Goal: Transaction & Acquisition: Purchase product/service

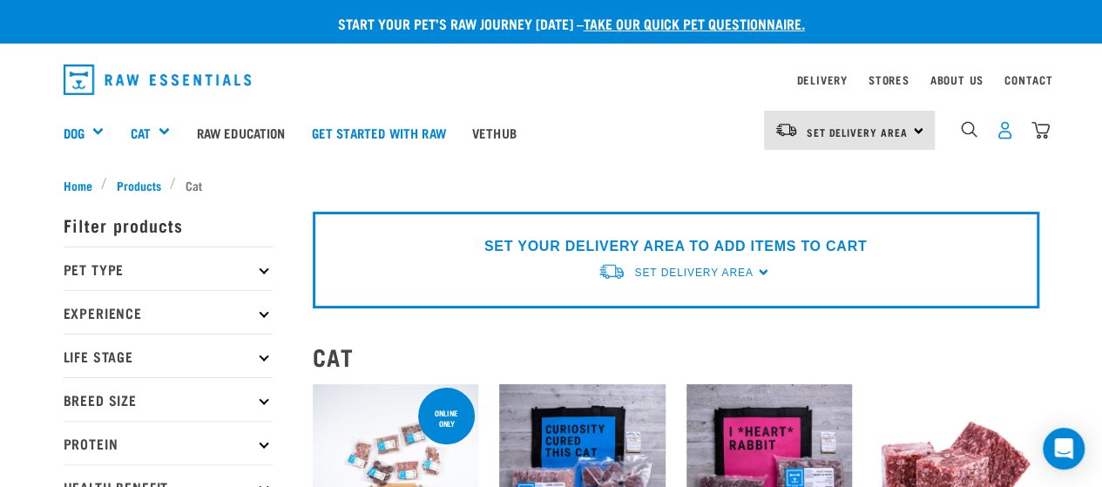
click at [1010, 135] on img "dropdown navigation" at bounding box center [1005, 130] width 18 height 18
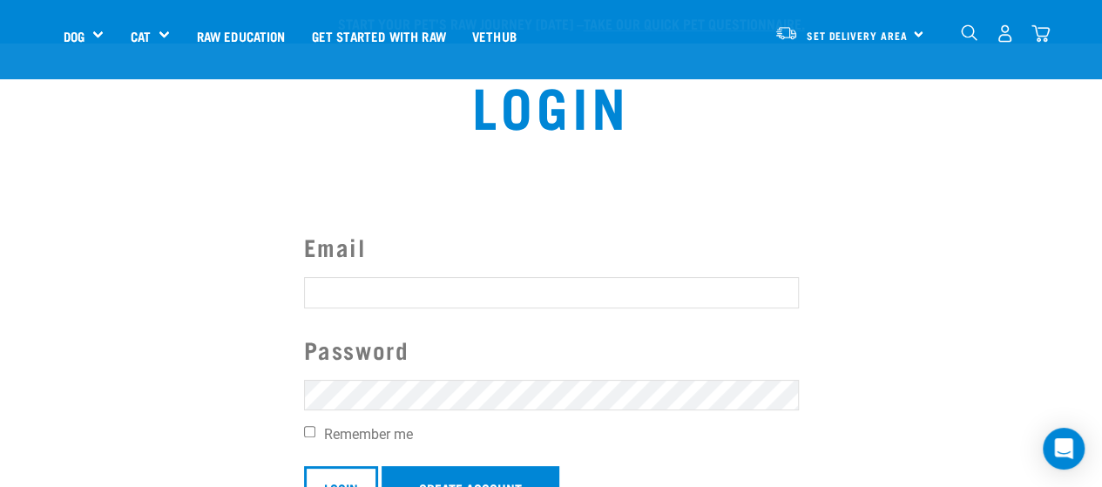
scroll to position [180, 0]
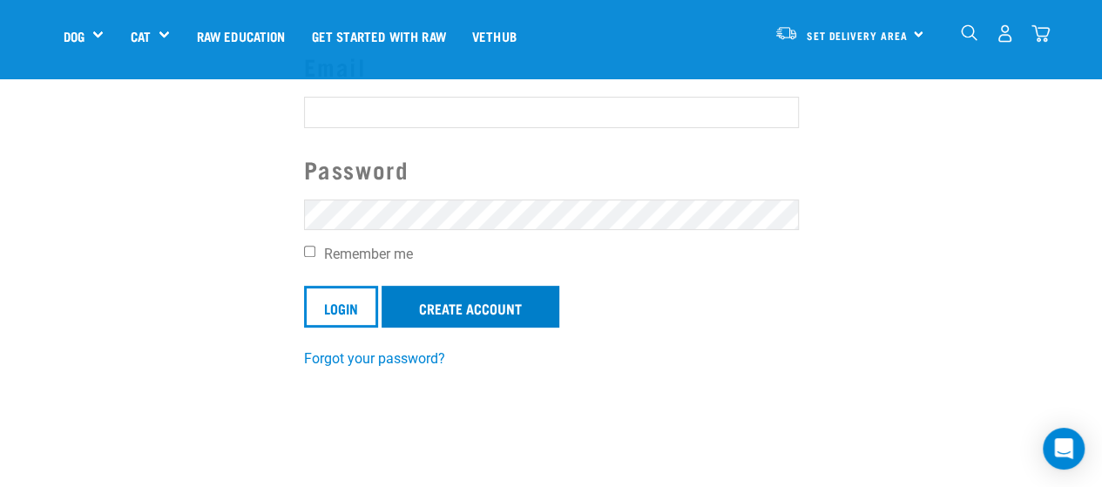
type input "[EMAIL_ADDRESS][DOMAIN_NAME]"
click at [483, 307] on link "Create Account" at bounding box center [470, 307] width 178 height 42
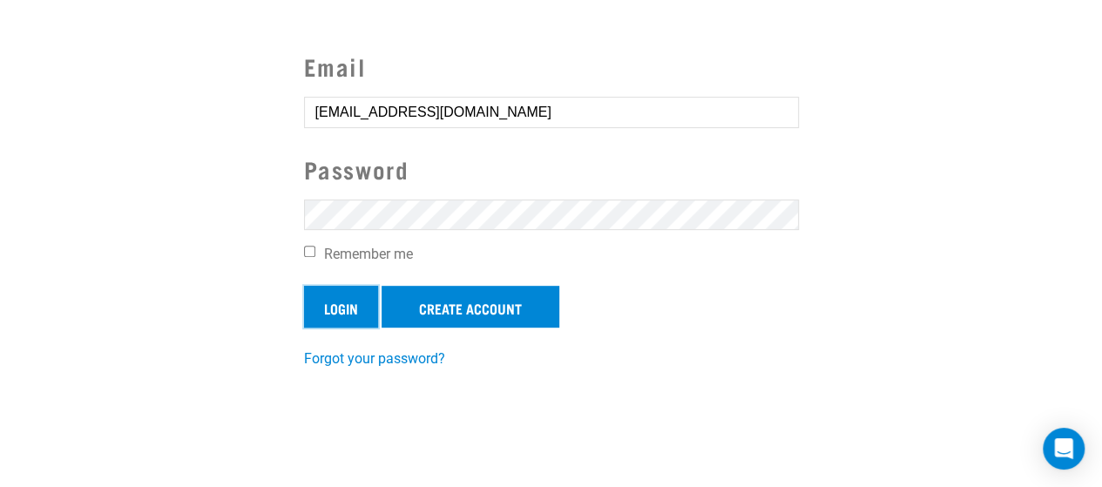
click at [337, 302] on input "Login" at bounding box center [341, 307] width 74 height 42
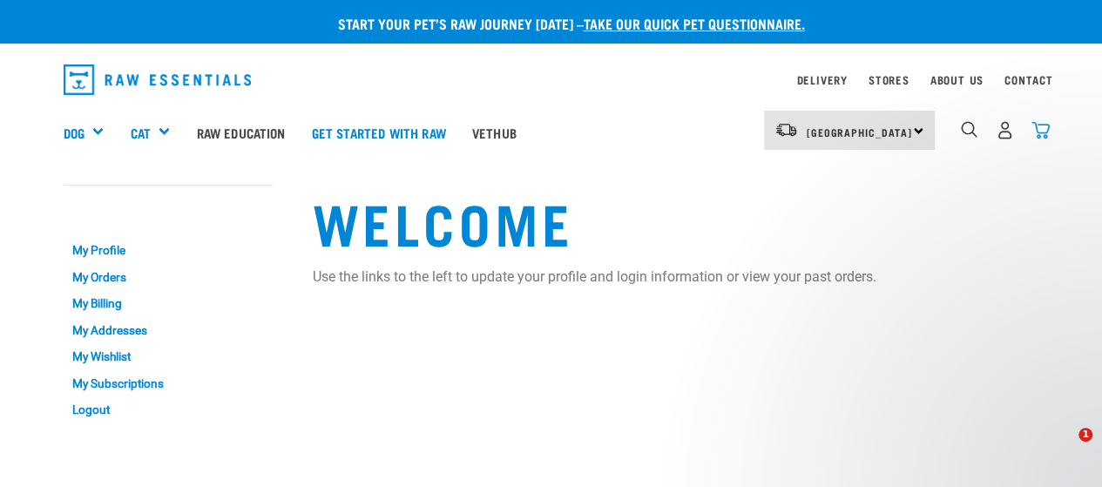
click at [1040, 132] on img "dropdown navigation" at bounding box center [1040, 130] width 18 height 18
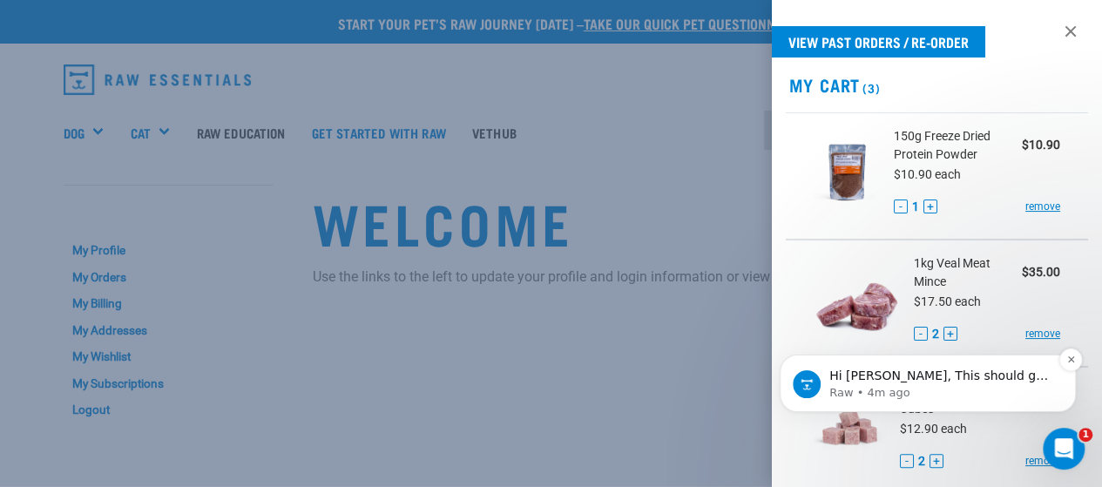
click at [914, 390] on p "Raw • 4m ago" at bounding box center [941, 393] width 225 height 16
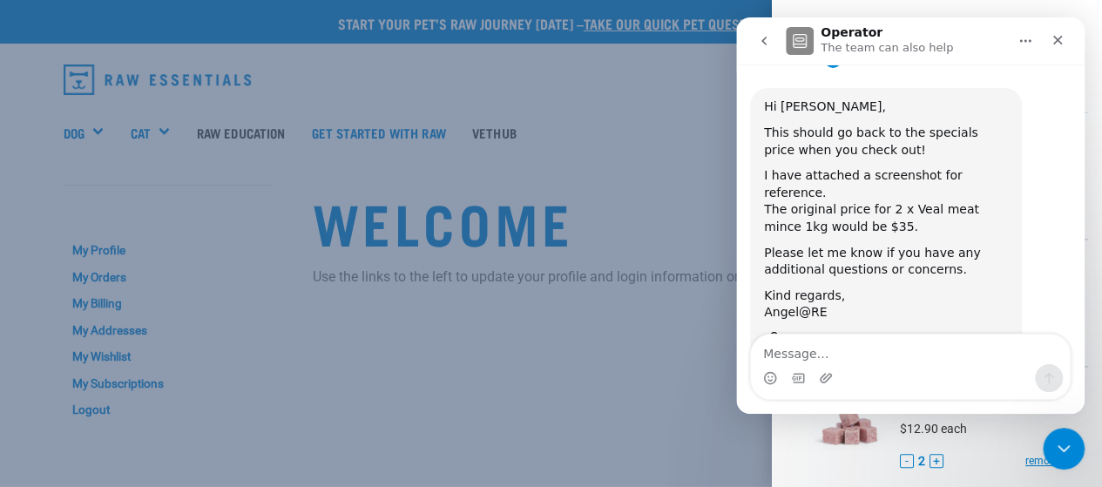
scroll to position [364, 0]
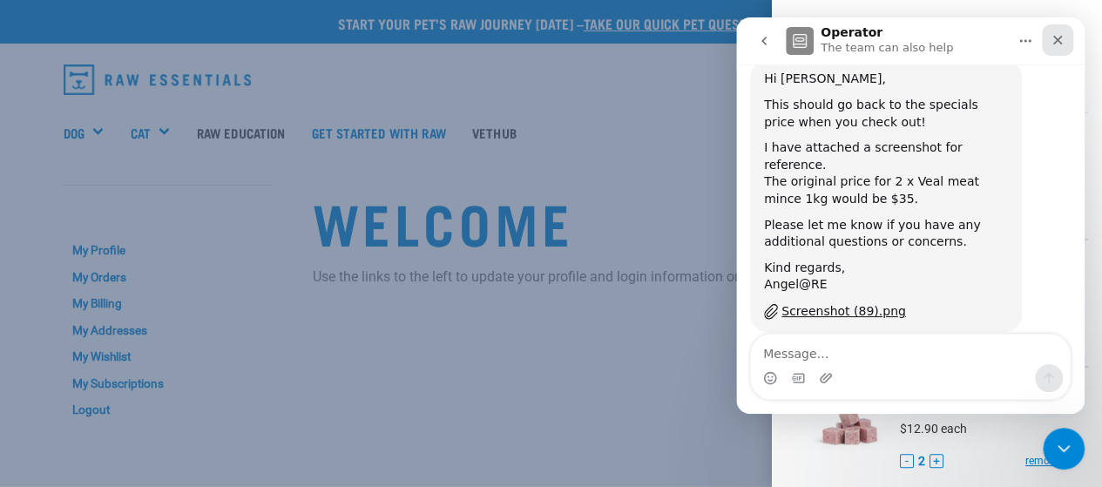
click at [1057, 37] on icon "Close" at bounding box center [1057, 40] width 14 height 14
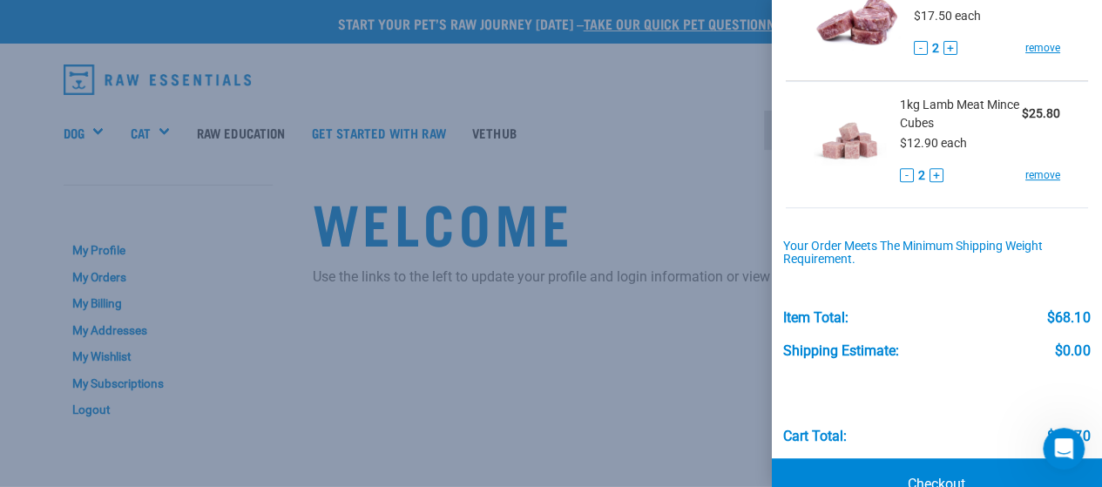
scroll to position [327, 0]
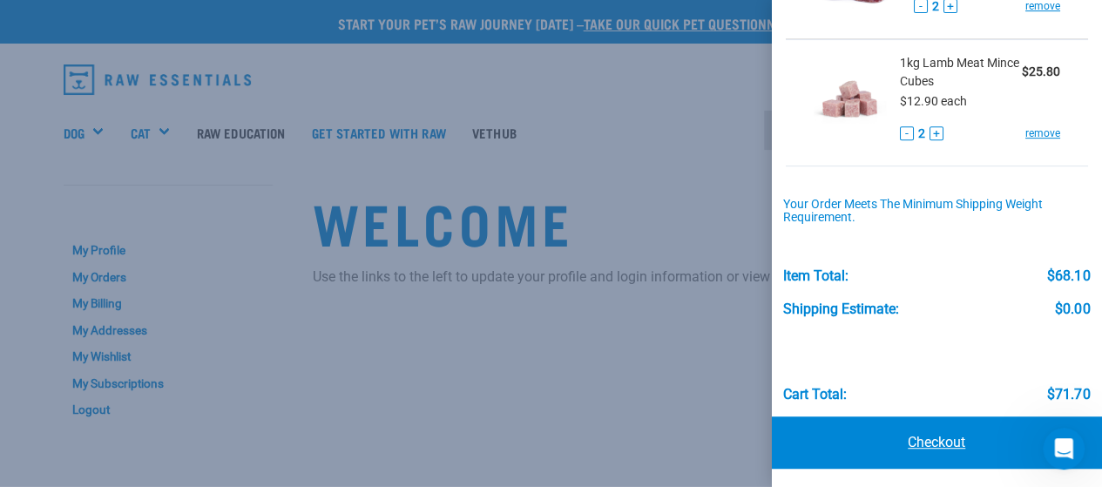
click at [887, 428] on link "Checkout" at bounding box center [937, 442] width 331 height 52
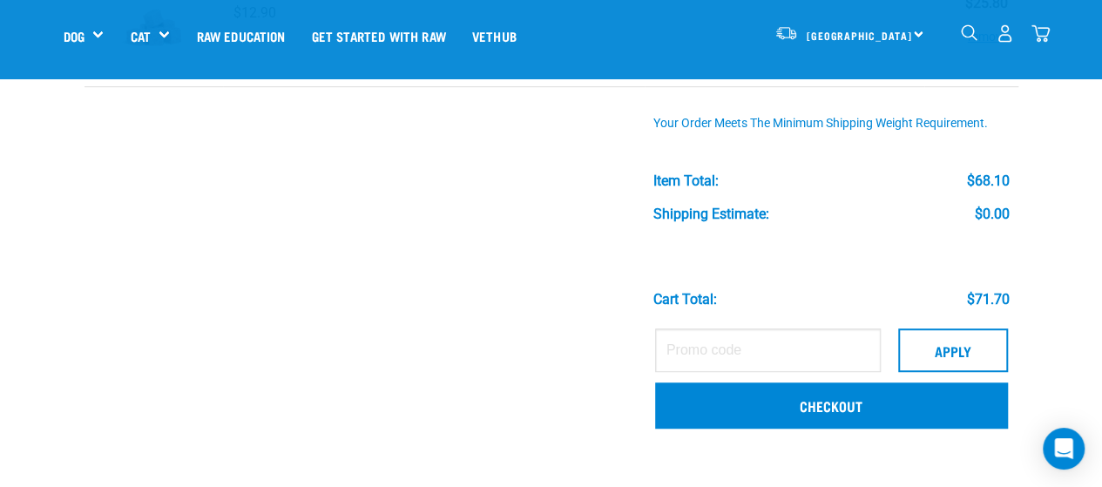
scroll to position [416, 0]
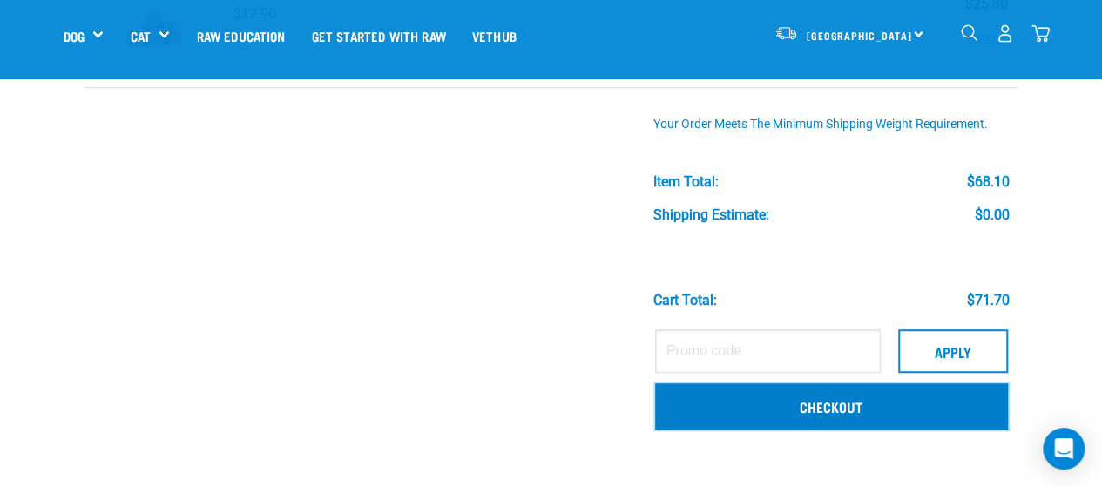
click at [789, 414] on link "Checkout" at bounding box center [831, 405] width 353 height 45
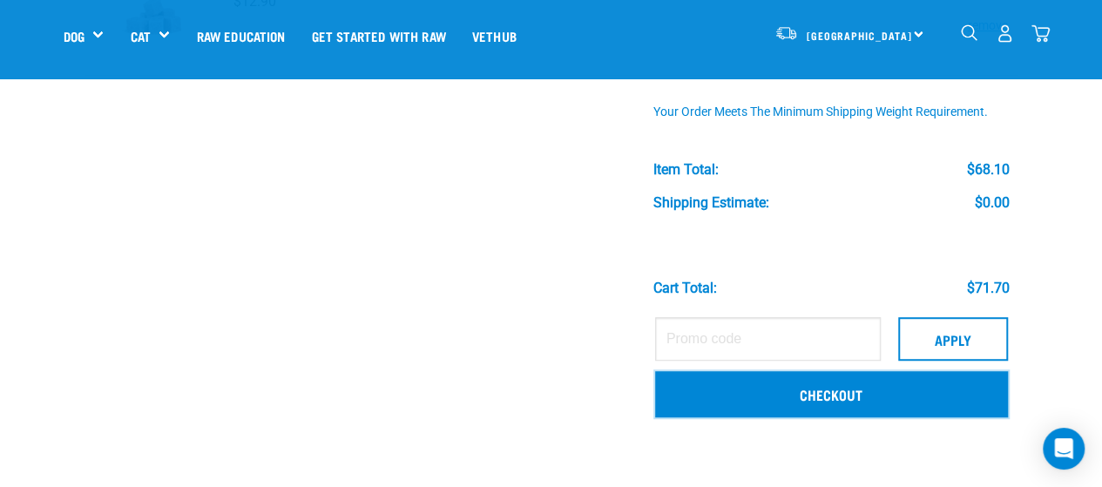
scroll to position [429, 0]
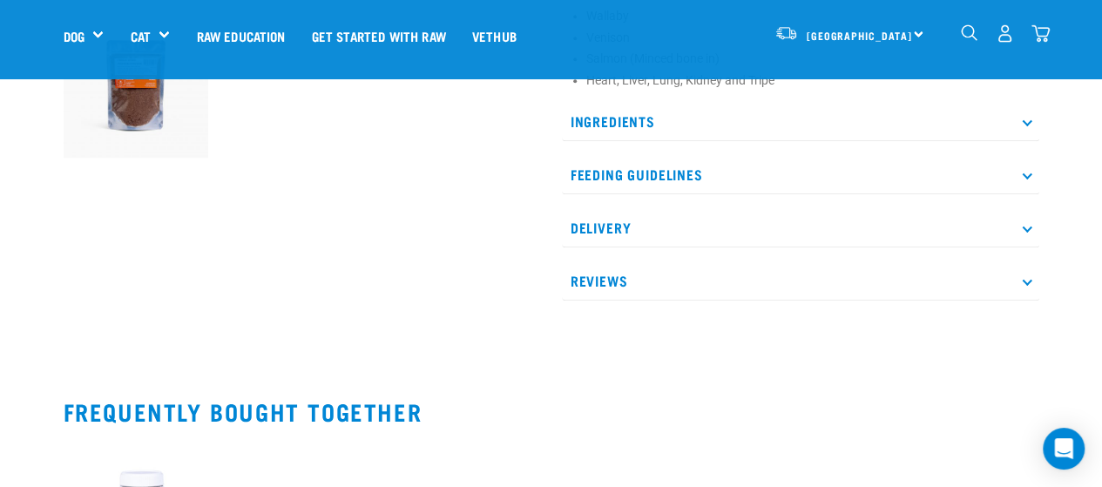
scroll to position [606, 0]
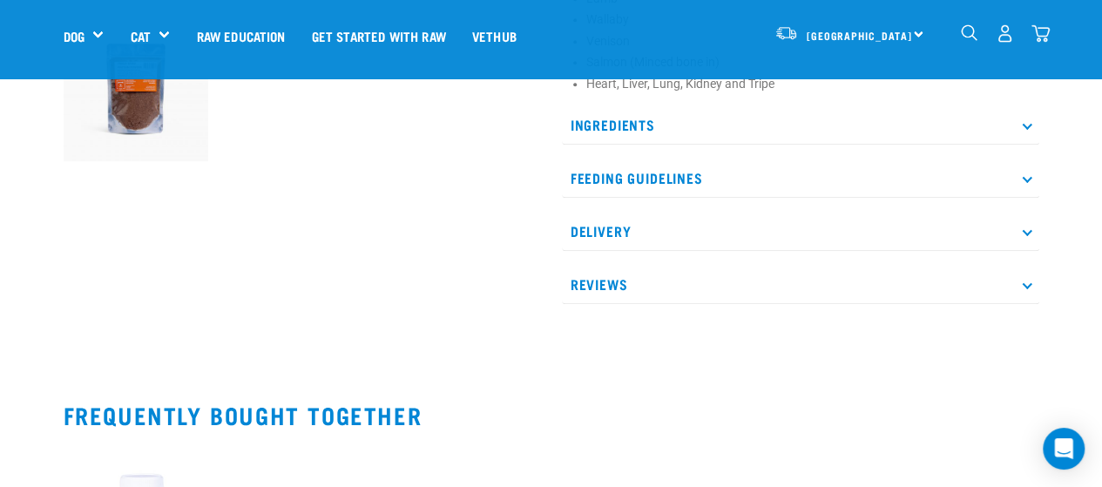
click at [658, 156] on div "Ingredients Chicken Lamb Wallaby Venison Salmon (Minced bone in) Heart, Liver, …" at bounding box center [800, 204] width 477 height 199
click at [643, 177] on p "Feeding Guidelines" at bounding box center [800, 178] width 477 height 39
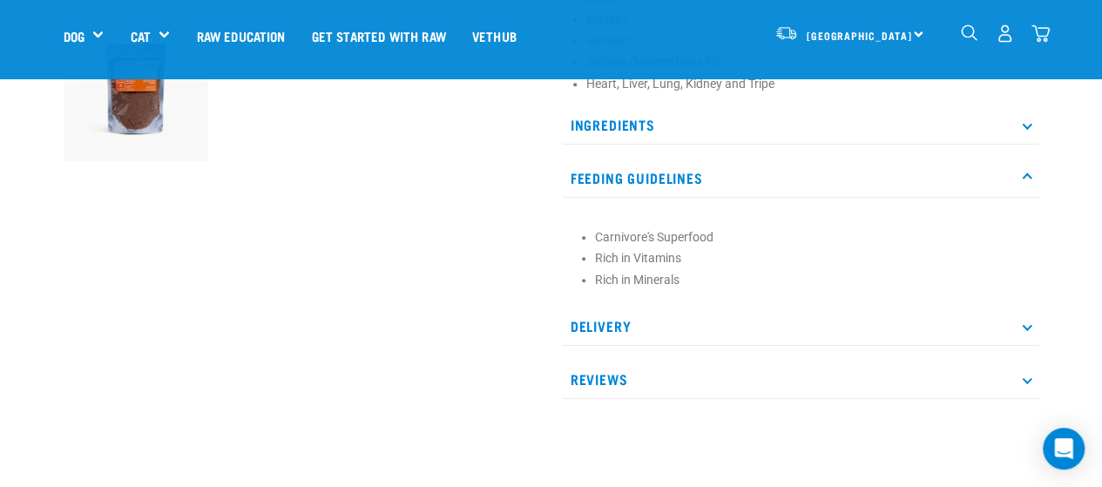
click at [628, 132] on p "Ingredients" at bounding box center [800, 124] width 477 height 39
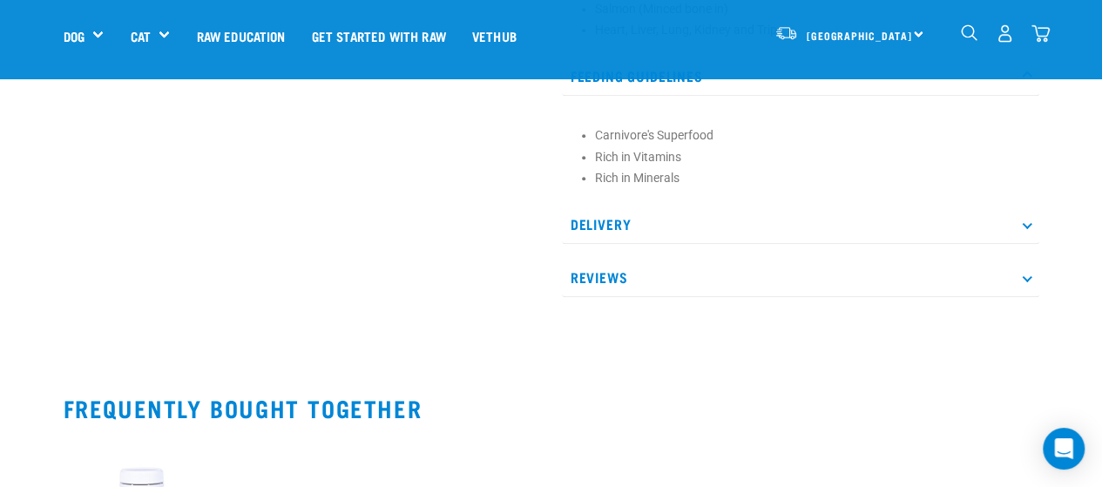
scroll to position [869, 0]
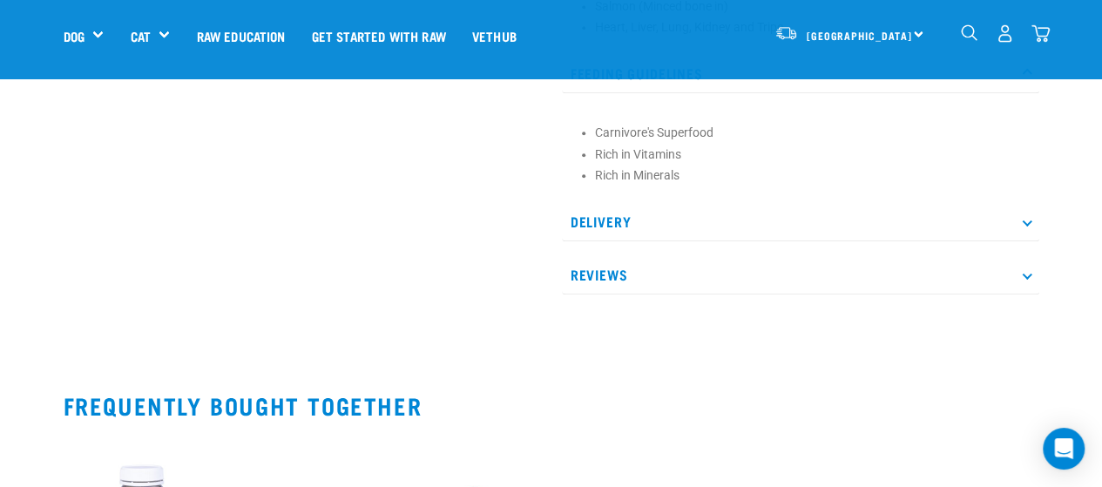
click at [654, 293] on p "Reviews" at bounding box center [800, 274] width 477 height 39
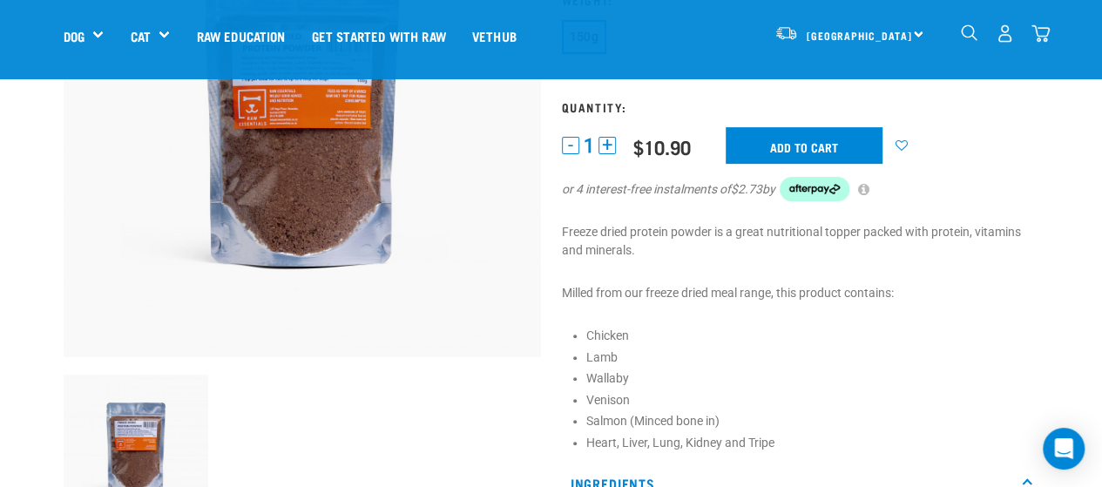
scroll to position [0, 0]
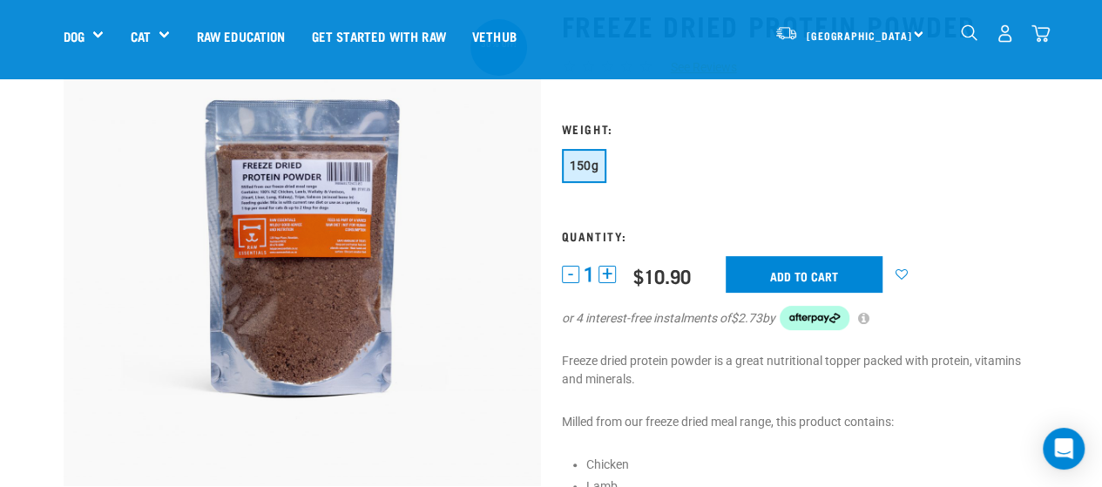
click at [279, 199] on img at bounding box center [302, 247] width 477 height 477
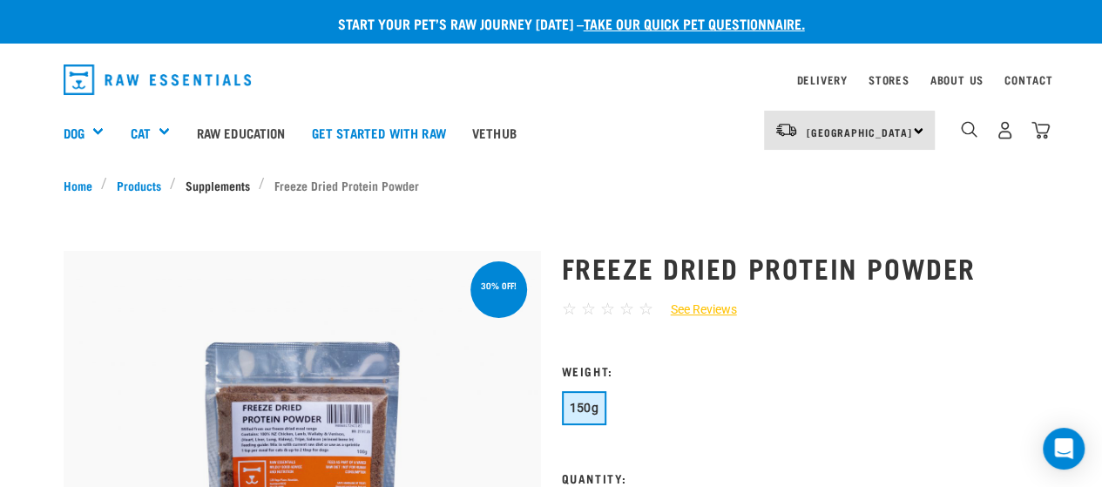
click at [245, 186] on link "Supplements" at bounding box center [217, 185] width 83 height 18
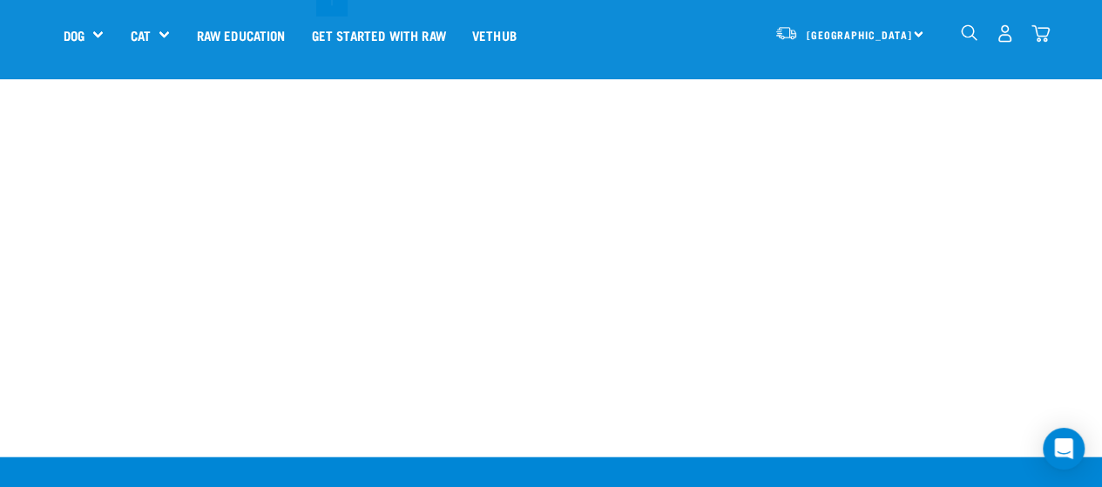
scroll to position [1859, 0]
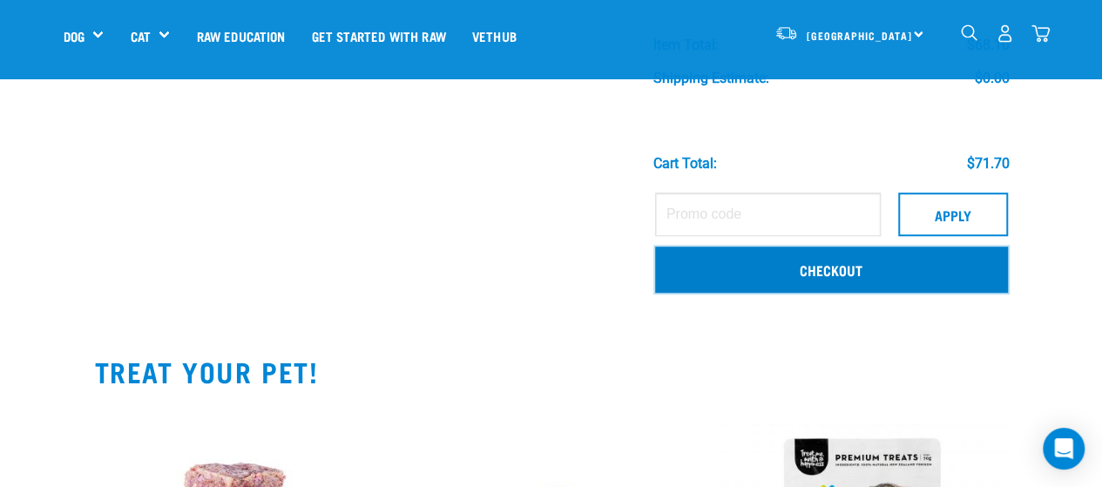
click at [871, 283] on link "Checkout" at bounding box center [831, 268] width 353 height 45
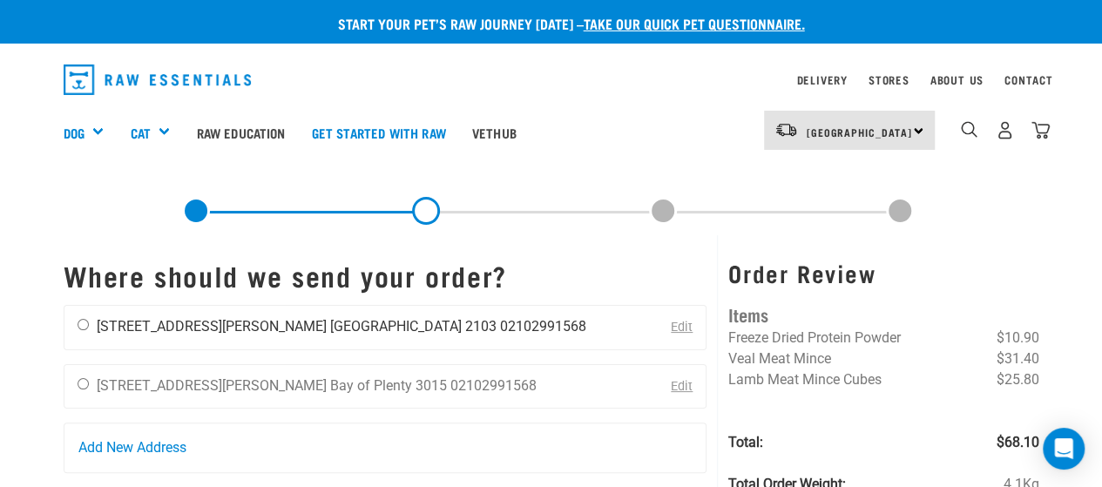
click at [78, 326] on input "radio" at bounding box center [83, 324] width 11 height 11
radio input "true"
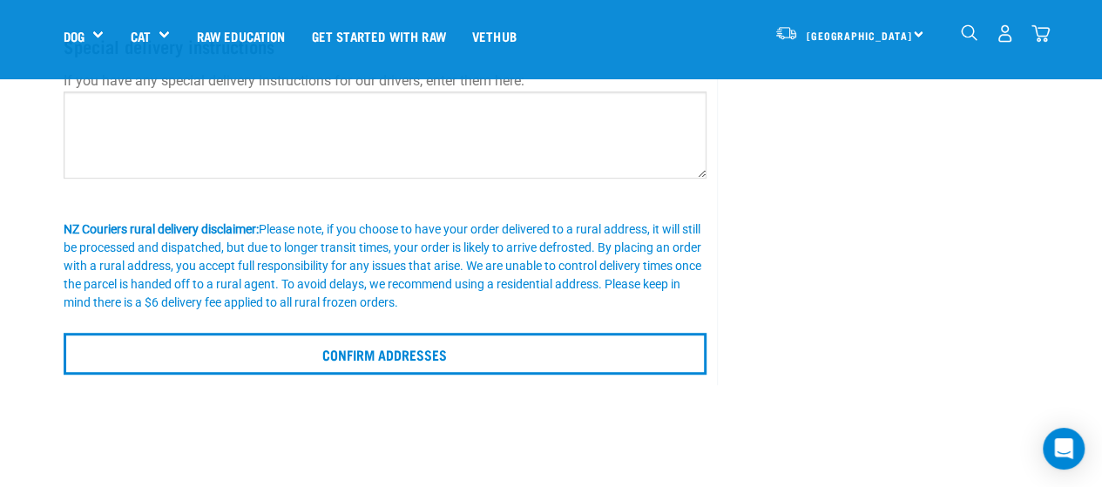
scroll to position [398, 0]
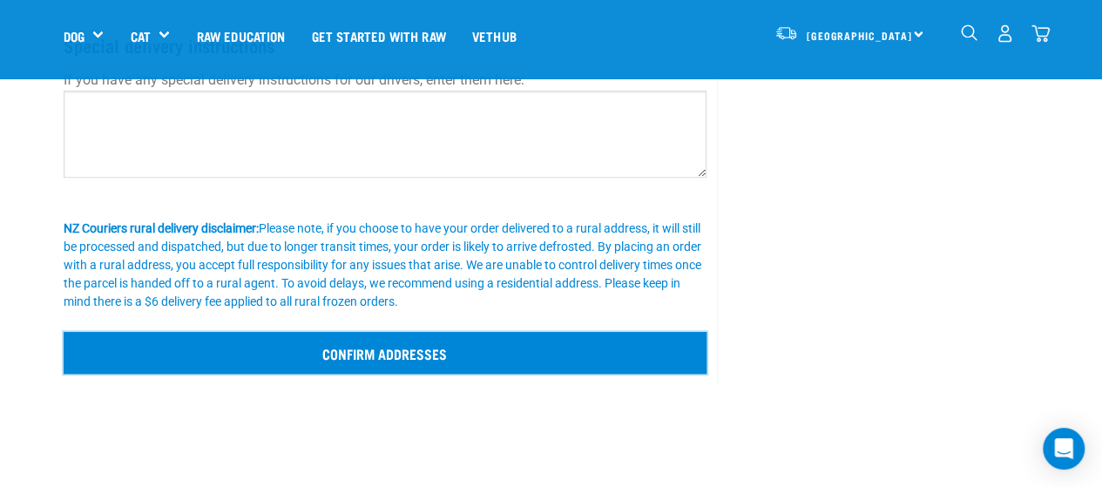
click at [444, 342] on input "Confirm addresses" at bounding box center [386, 353] width 644 height 42
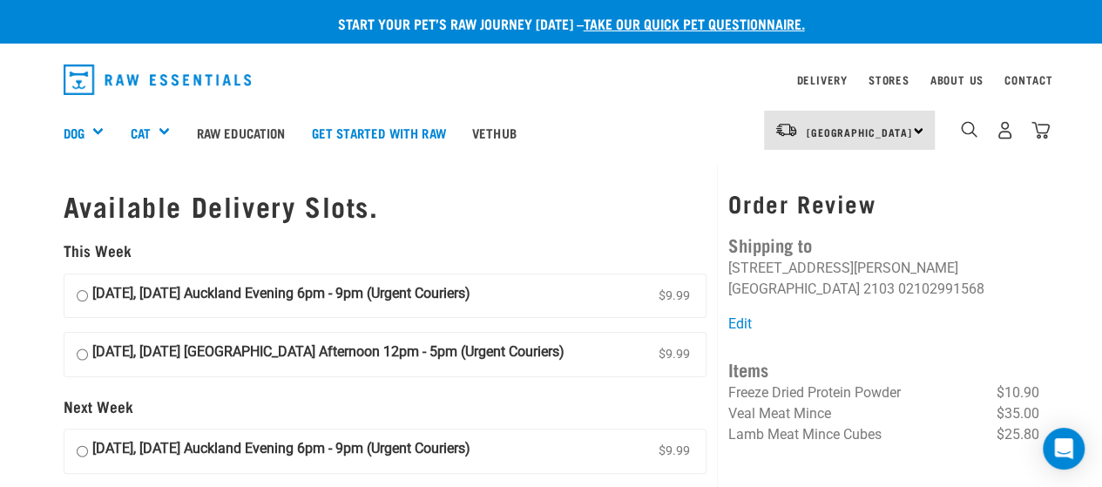
click at [38, 206] on div "Start your pet’s raw journey [DATE] – take our quick pet questionnaire. Deliver…" at bounding box center [551, 337] width 1102 height 675
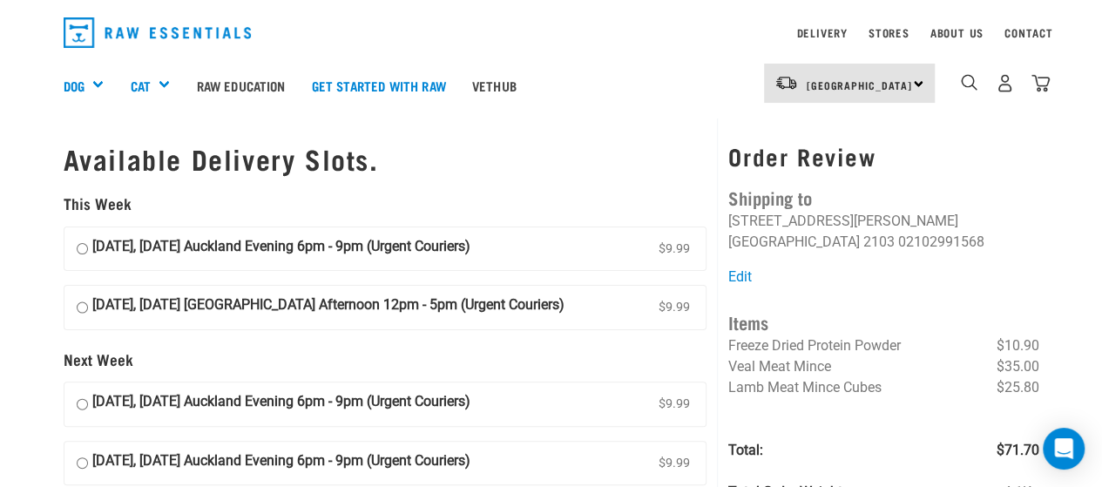
scroll to position [46, 0]
click at [83, 253] on input "29 August, Friday Auckland Evening 6pm - 9pm (Urgent Couriers) $9.99" at bounding box center [82, 250] width 11 height 26
radio input "true"
click at [732, 144] on h3 "Order Review" at bounding box center [883, 157] width 310 height 27
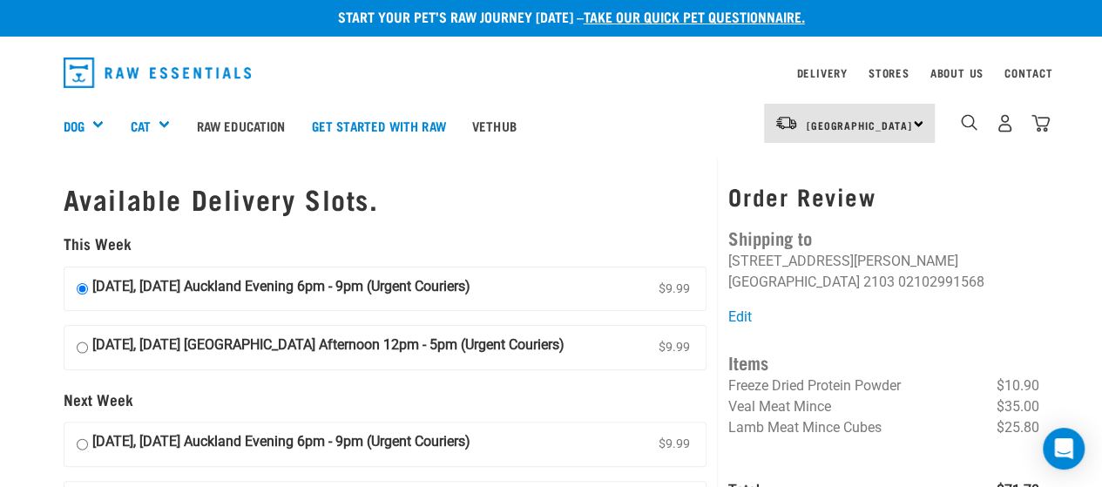
scroll to position [6, 0]
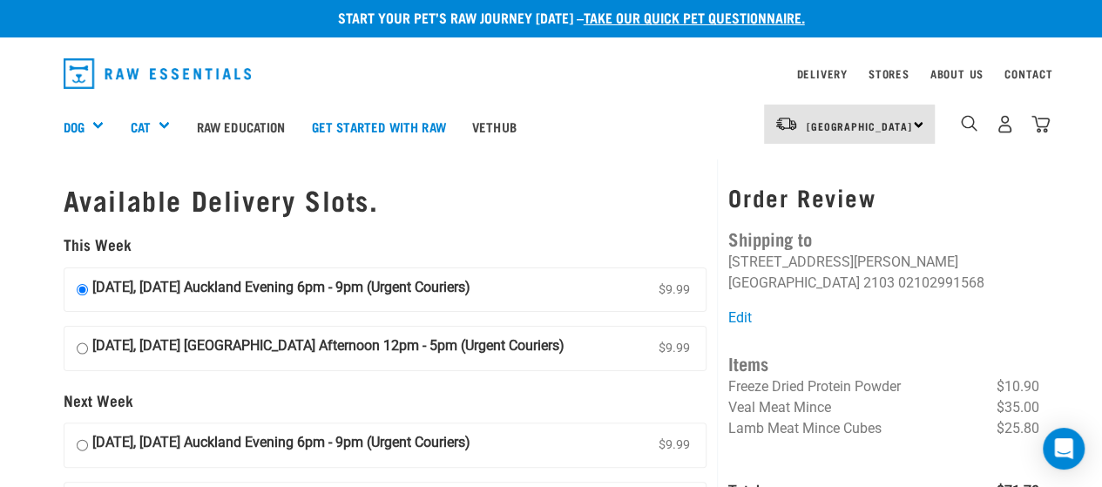
click at [82, 345] on input "30 August, Saturday Auckland Afternoon 12pm - 5pm (Urgent Couriers) $9.99" at bounding box center [82, 348] width 11 height 26
radio input "true"
click at [0, 280] on div "Start your pet’s raw journey [DATE] – take our quick pet questionnaire. Deliver…" at bounding box center [551, 331] width 1102 height 675
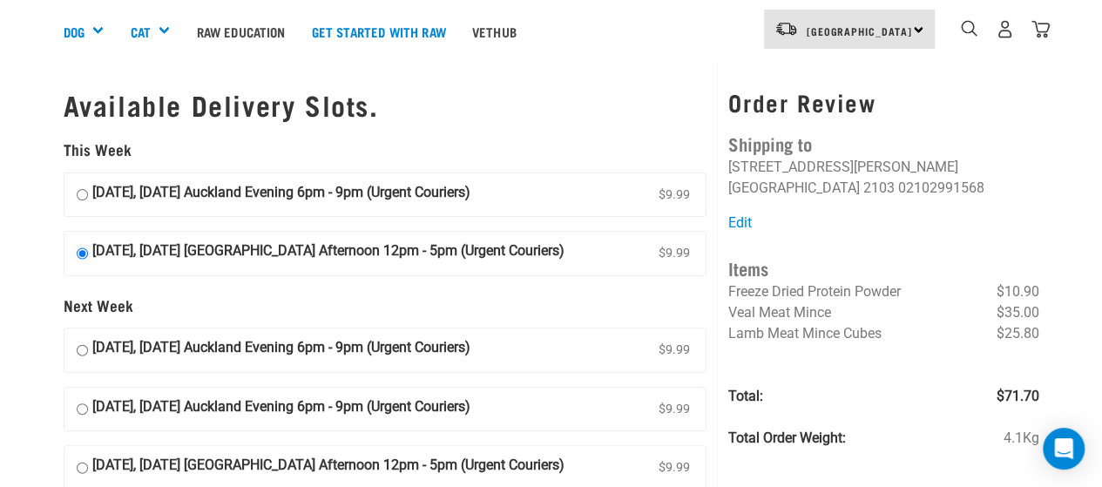
scroll to position [105, 0]
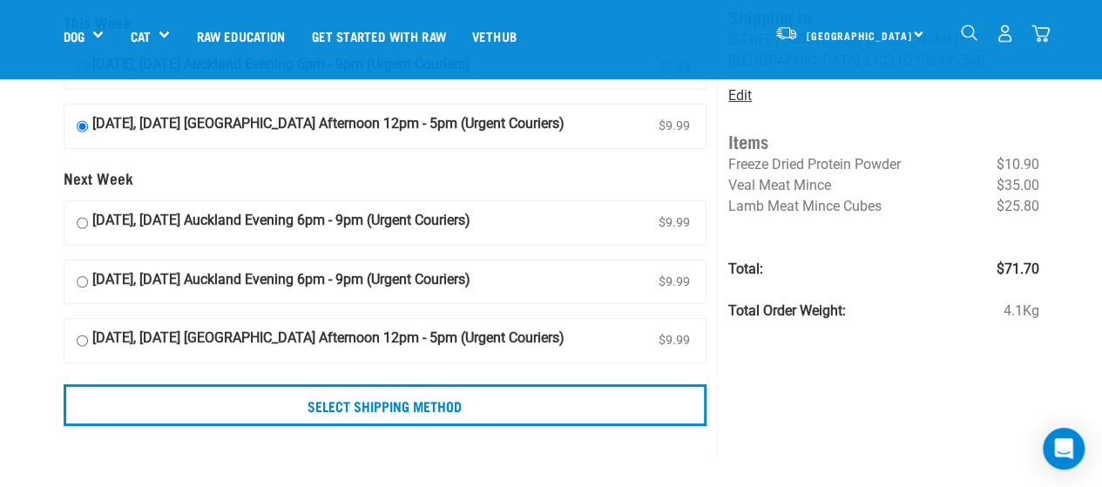
click at [742, 97] on link "Edit" at bounding box center [740, 95] width 24 height 17
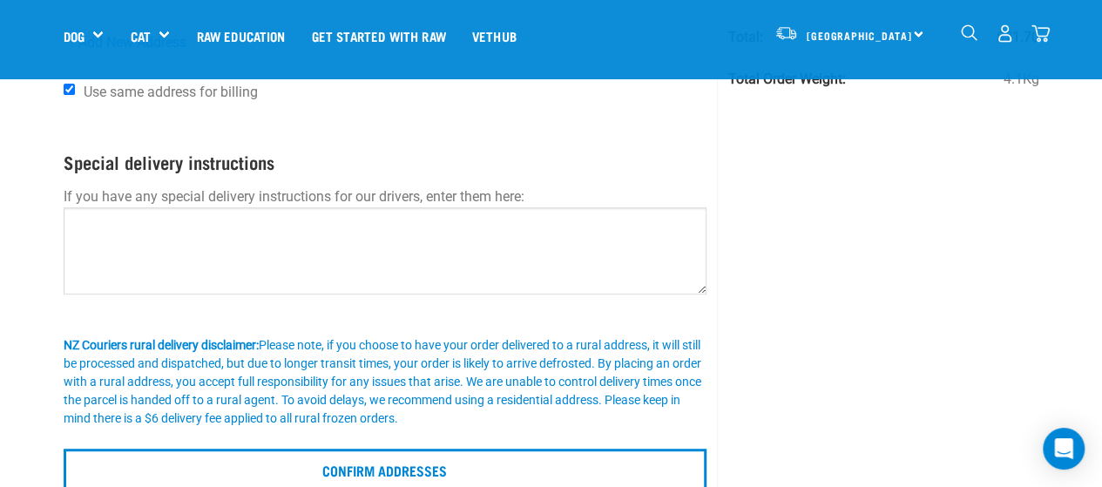
scroll to position [282, 0]
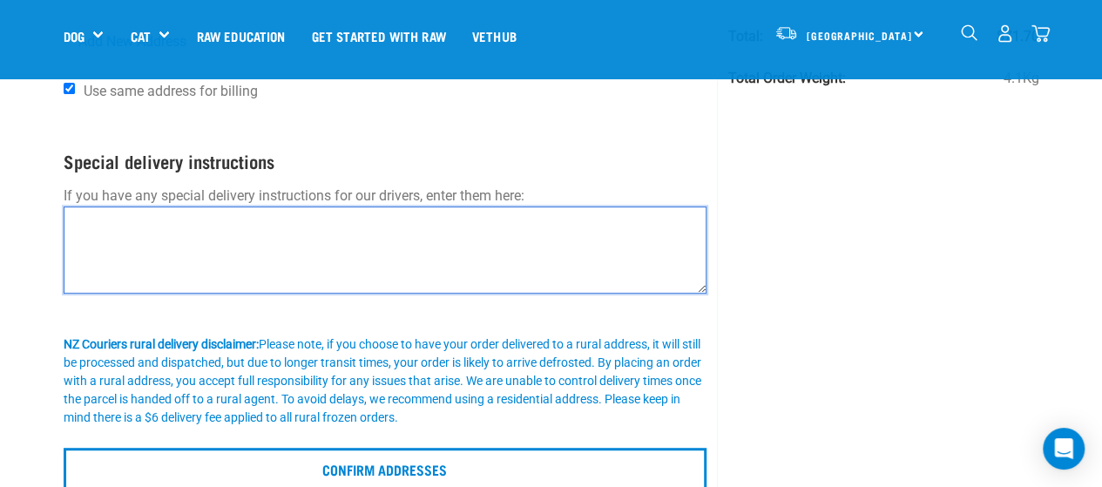
click at [563, 236] on textarea at bounding box center [386, 249] width 644 height 87
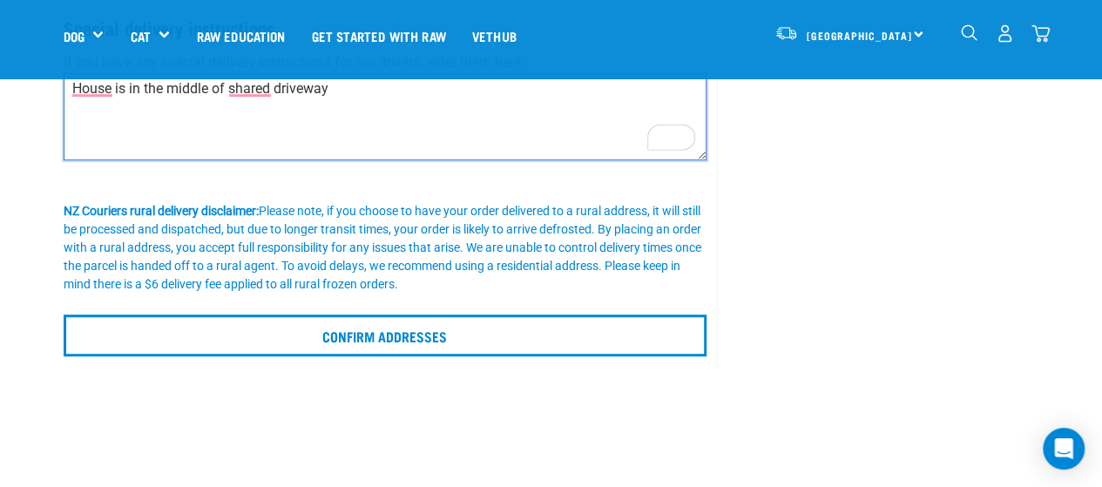
scroll to position [416, 0]
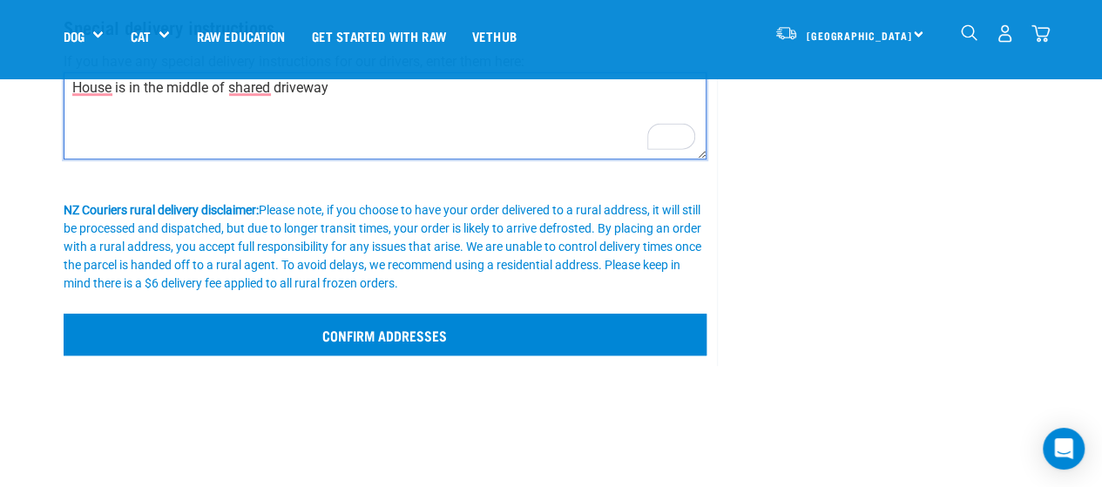
type textarea "House is in the middle of shared driveway"
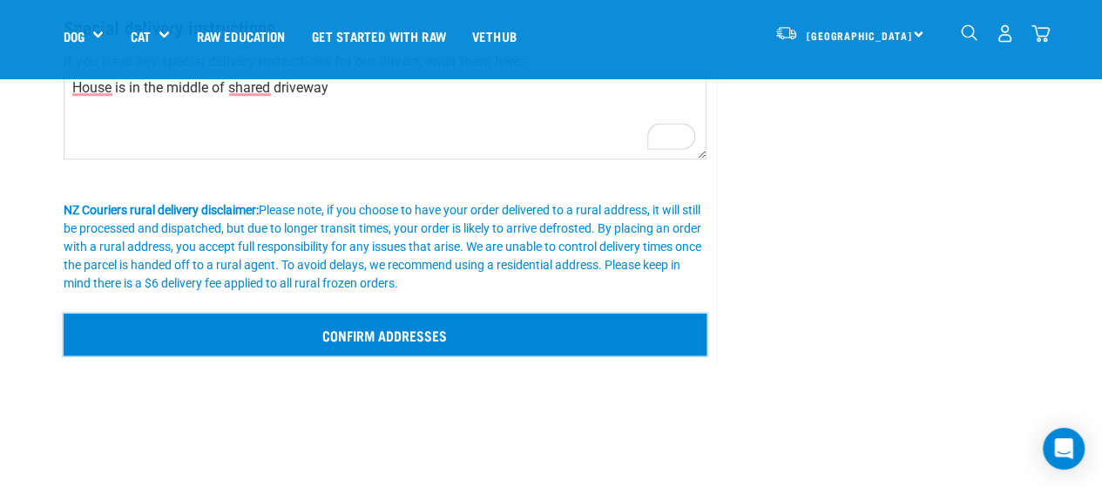
click at [359, 348] on input "Confirm addresses" at bounding box center [386, 335] width 644 height 42
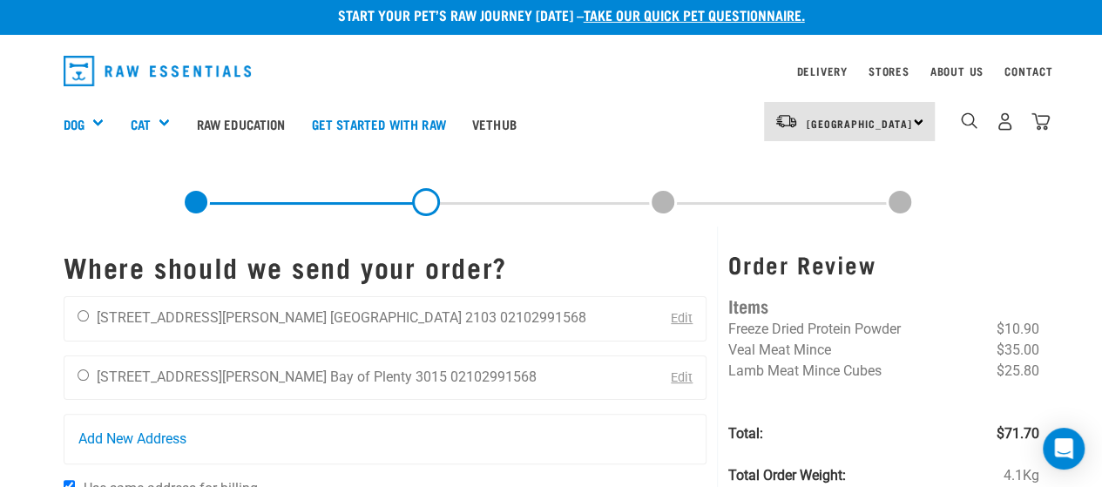
scroll to position [7, 0]
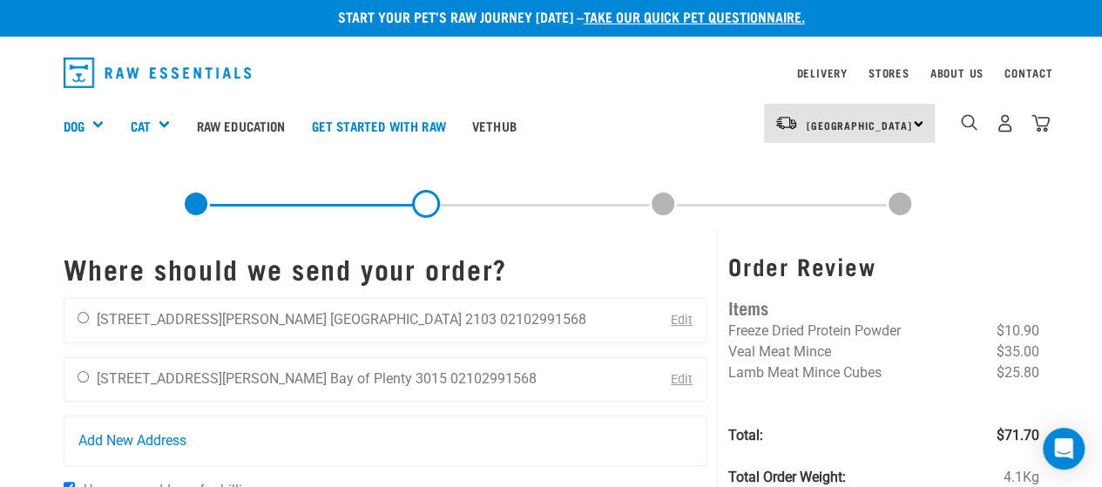
click at [120, 320] on li "[STREET_ADDRESS][PERSON_NAME]" at bounding box center [212, 319] width 230 height 17
click at [85, 313] on input "radio" at bounding box center [83, 317] width 11 height 11
radio input "true"
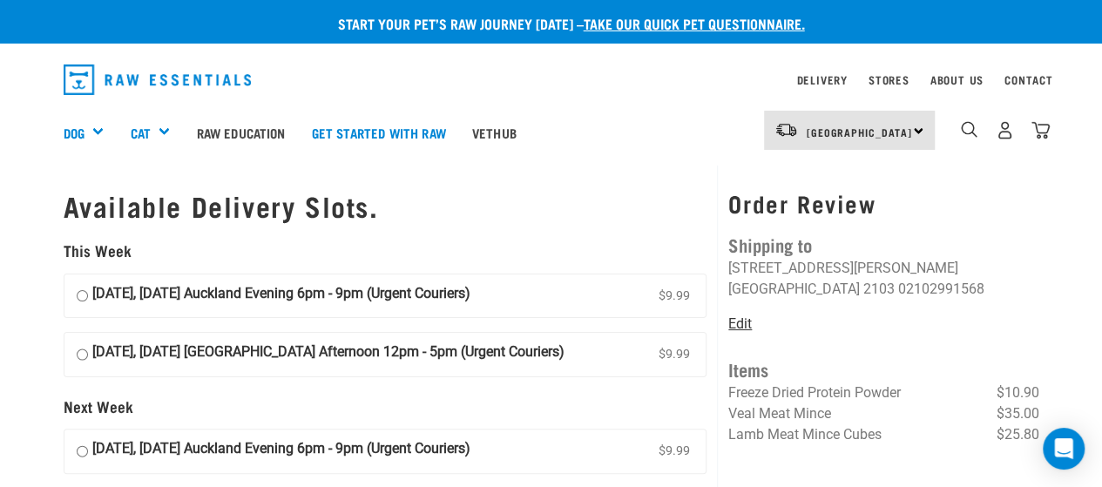
click at [737, 321] on link "Edit" at bounding box center [740, 323] width 24 height 17
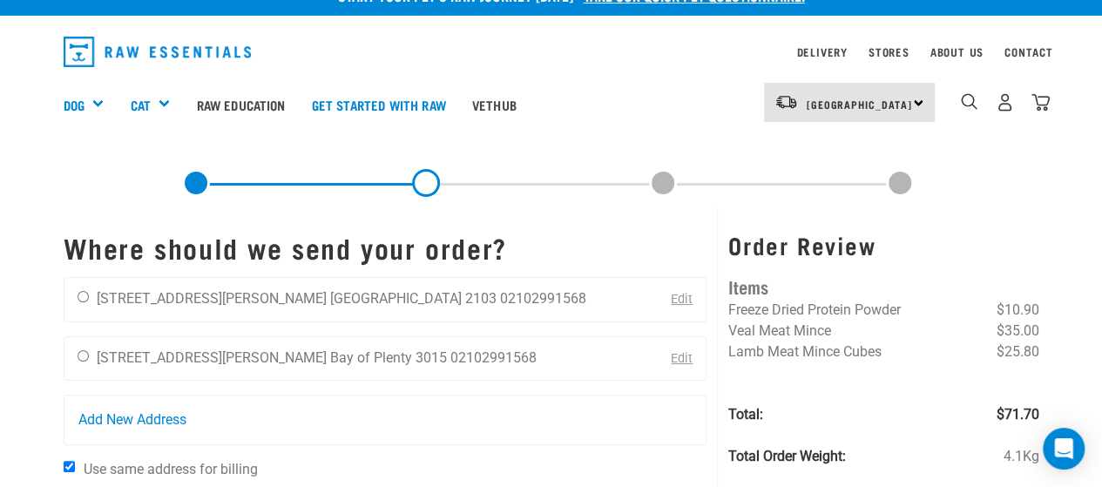
scroll to position [25, 0]
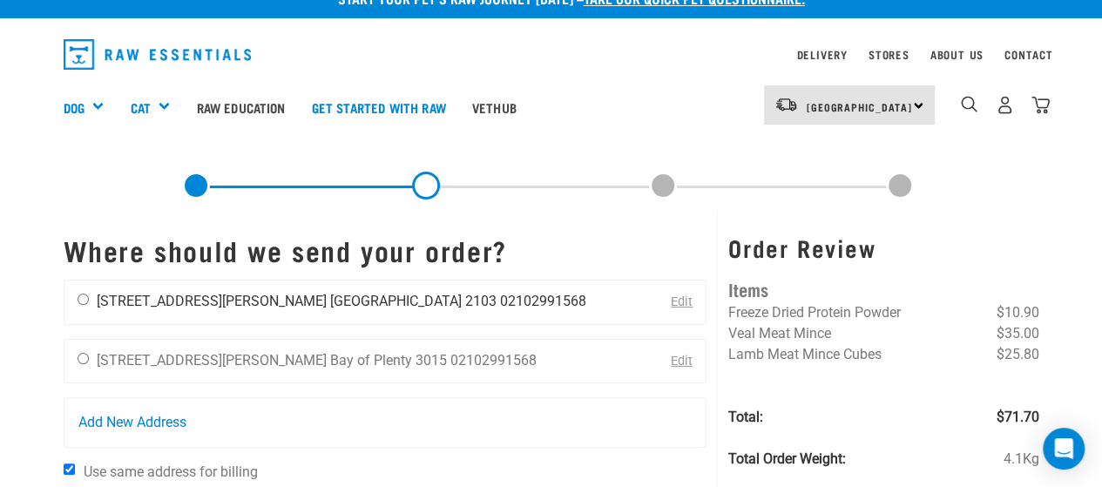
click at [75, 294] on div "[PERSON_NAME] [STREET_ADDRESS][PERSON_NAME] [GEOGRAPHIC_DATA] 2103 02102991568" at bounding box center [331, 302] width 535 height 44
click at [81, 297] on input "radio" at bounding box center [83, 299] width 11 height 11
radio input "true"
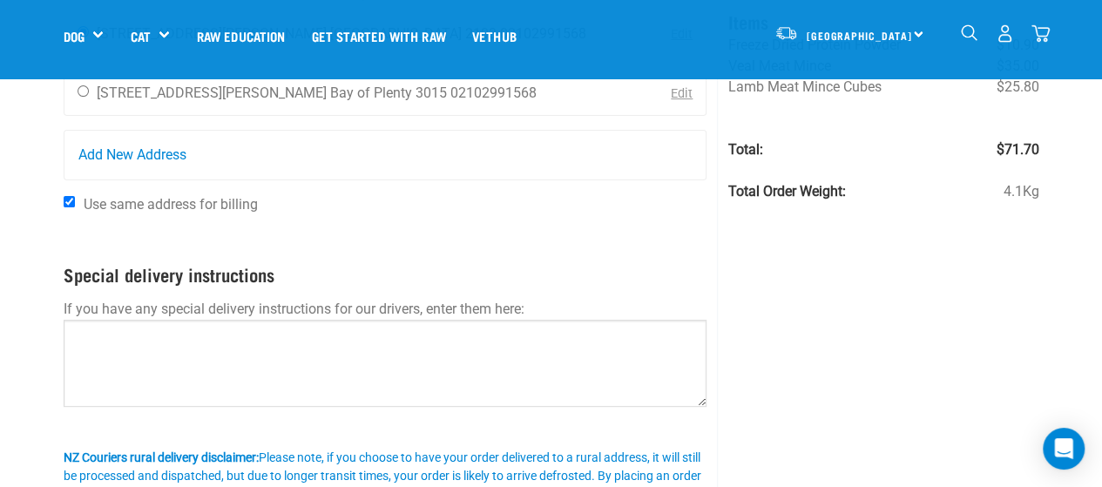
scroll to position [183, 0]
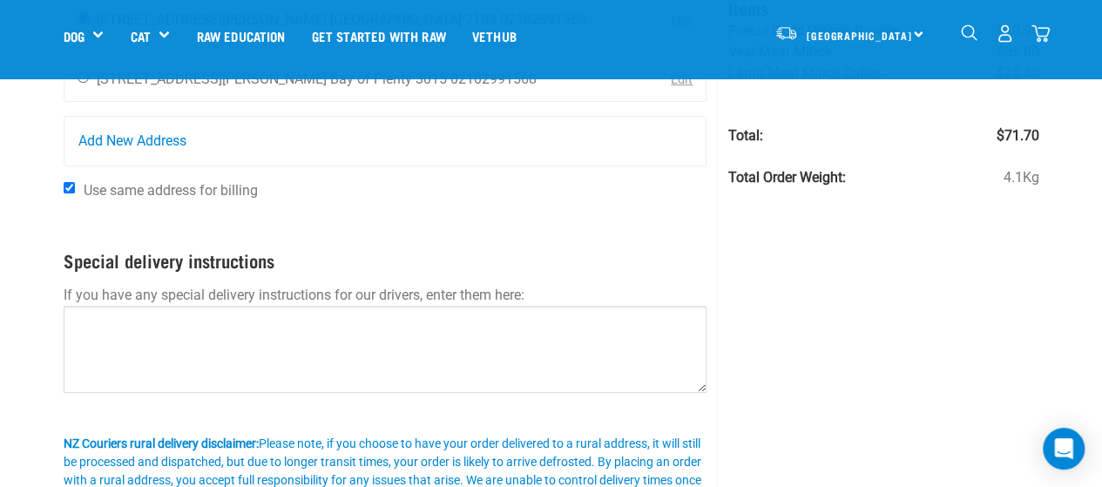
click at [179, 404] on p at bounding box center [386, 403] width 644 height 21
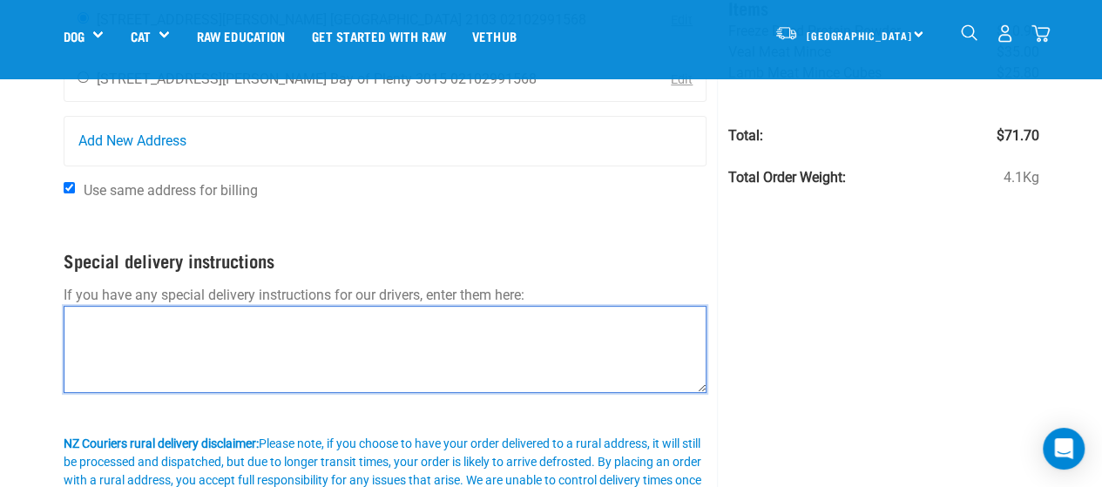
click at [148, 370] on textarea at bounding box center [386, 349] width 644 height 87
type textarea "House is in the middle of shared driveway"
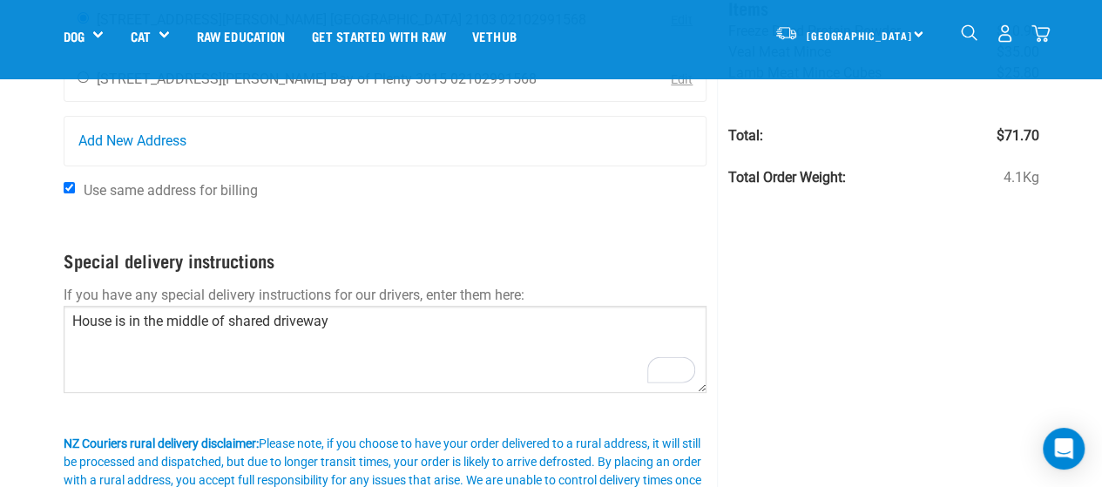
click at [0, 334] on div "Start your pet’s raw journey today – take our quick pet questionnaire. Delivery…" at bounding box center [551, 203] width 1102 height 772
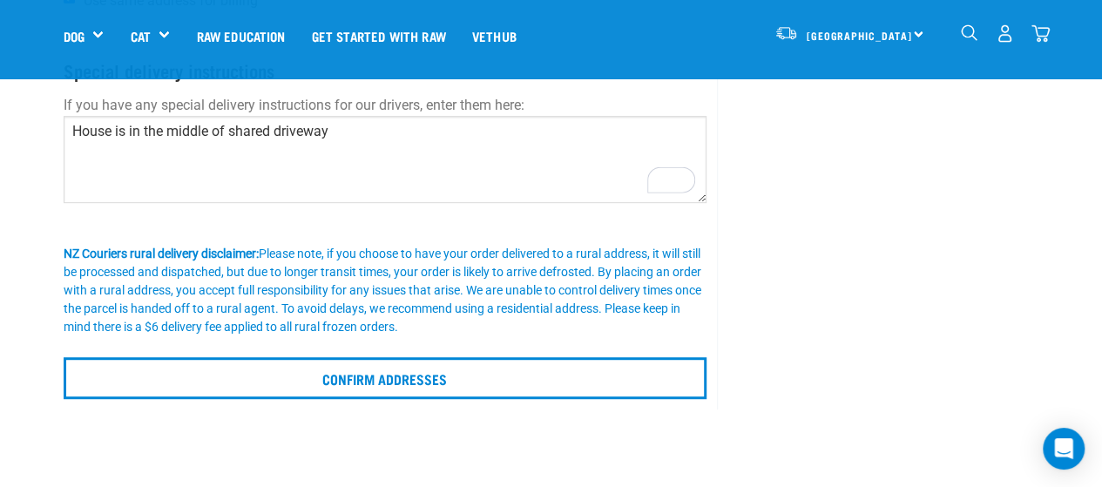
scroll to position [380, 0]
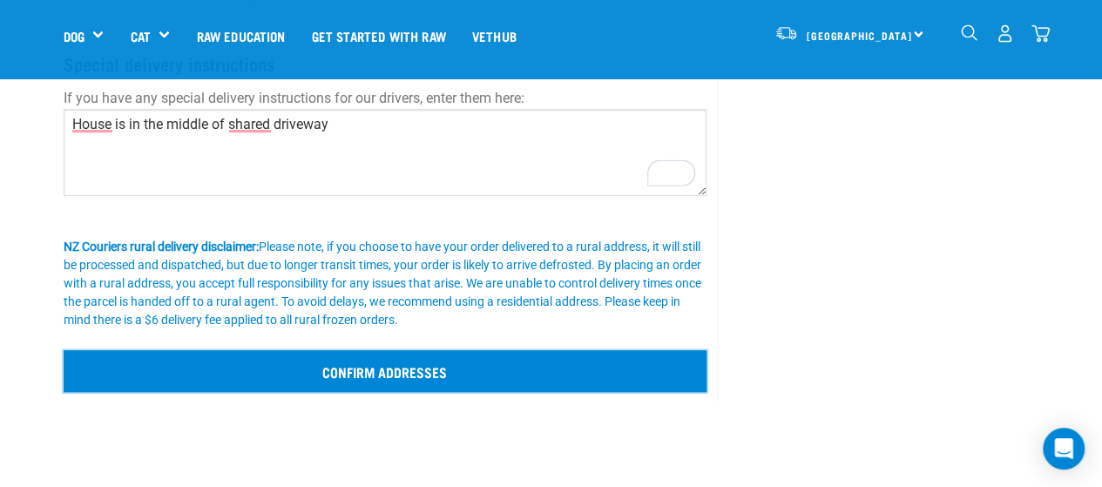
click at [277, 379] on input "Confirm addresses" at bounding box center [386, 371] width 644 height 42
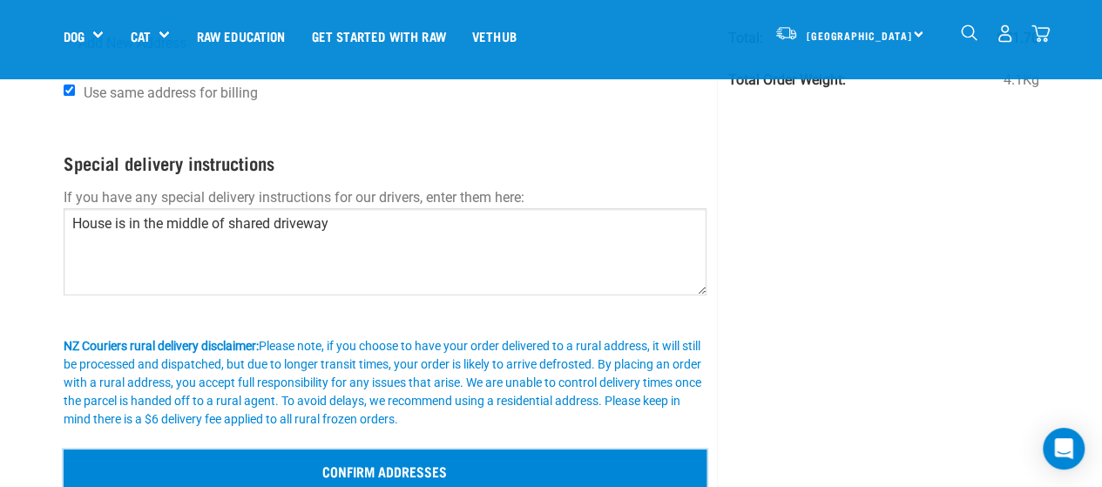
scroll to position [277, 0]
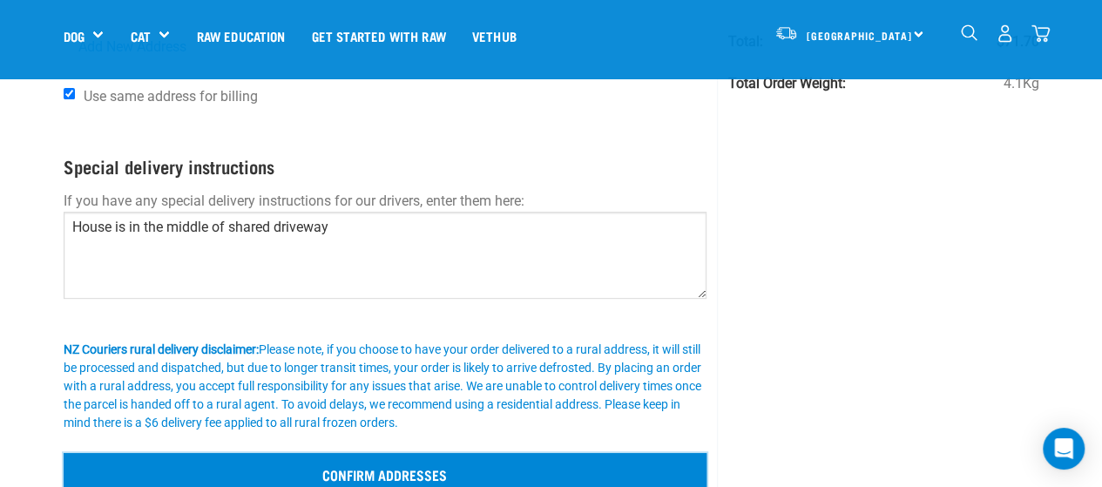
click at [561, 462] on input "Confirm addresses" at bounding box center [386, 474] width 644 height 42
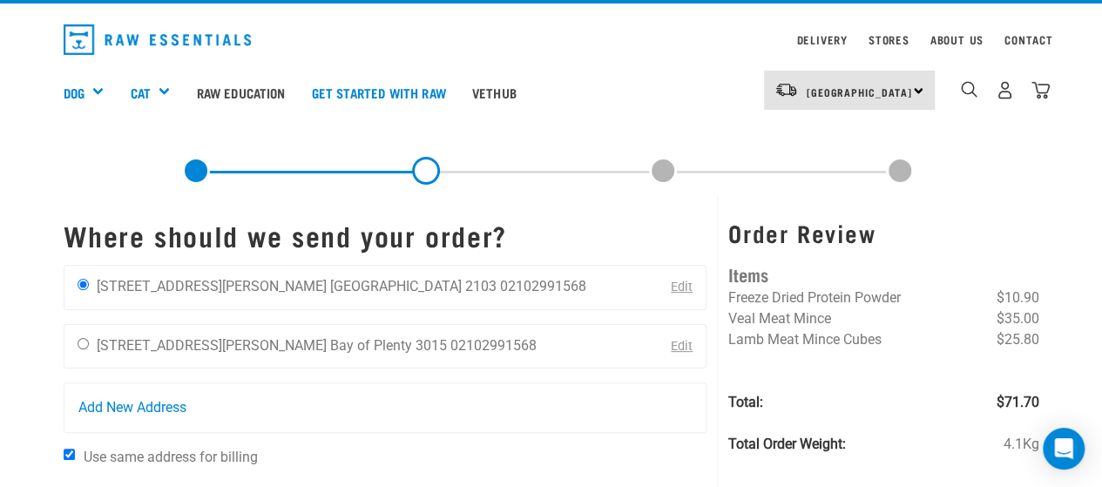
scroll to position [63, 0]
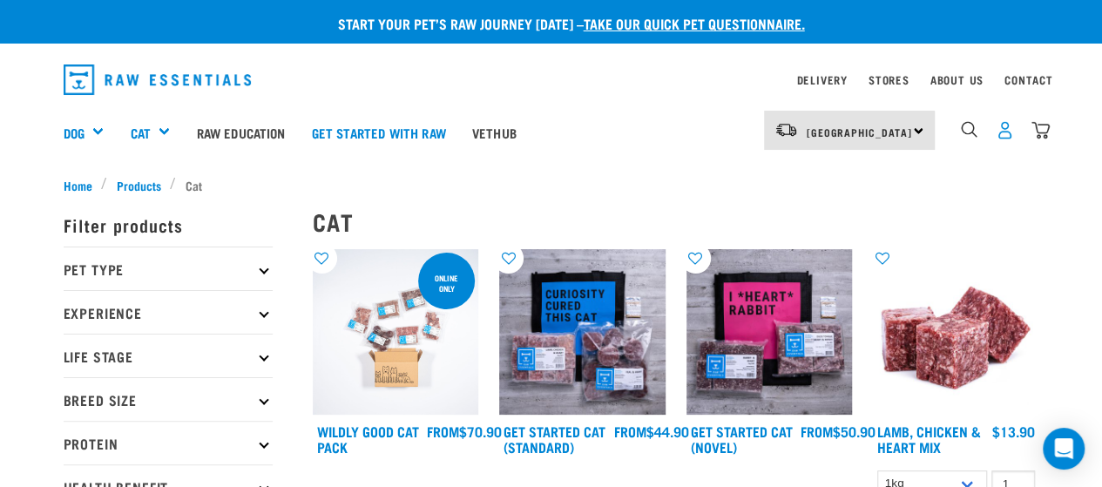
click at [1007, 128] on img "dropdown navigation" at bounding box center [1005, 130] width 18 height 18
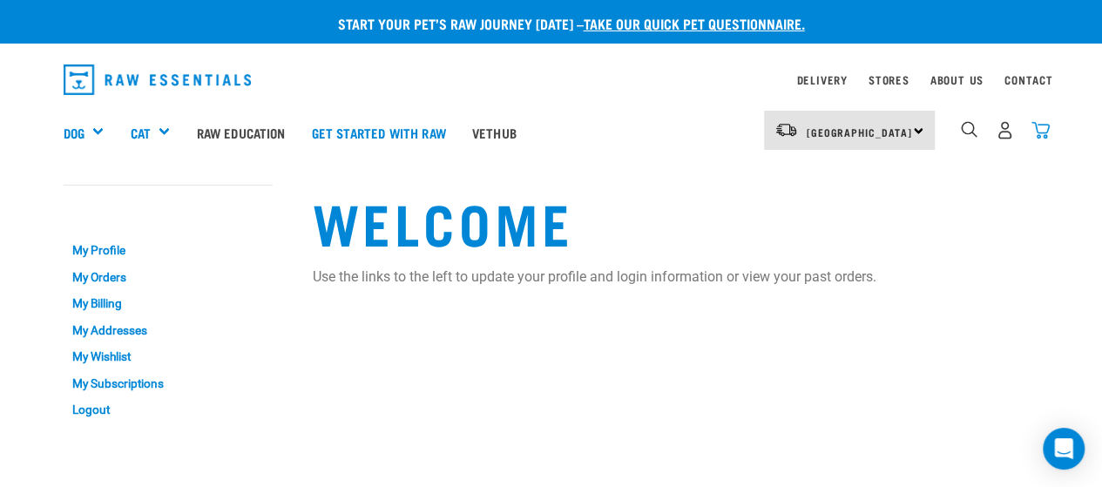
click at [1031, 132] on img "dropdown navigation" at bounding box center [1040, 130] width 18 height 18
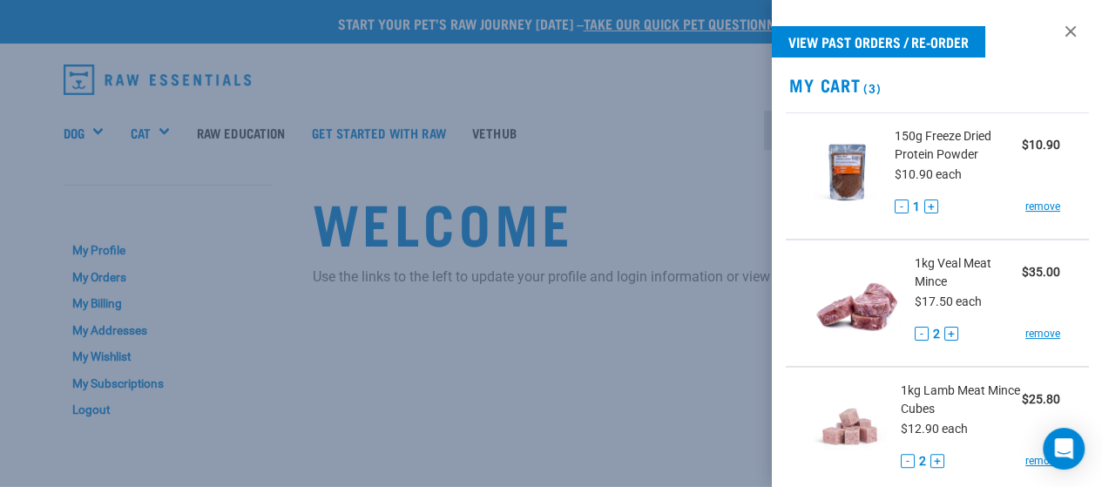
scroll to position [327, 0]
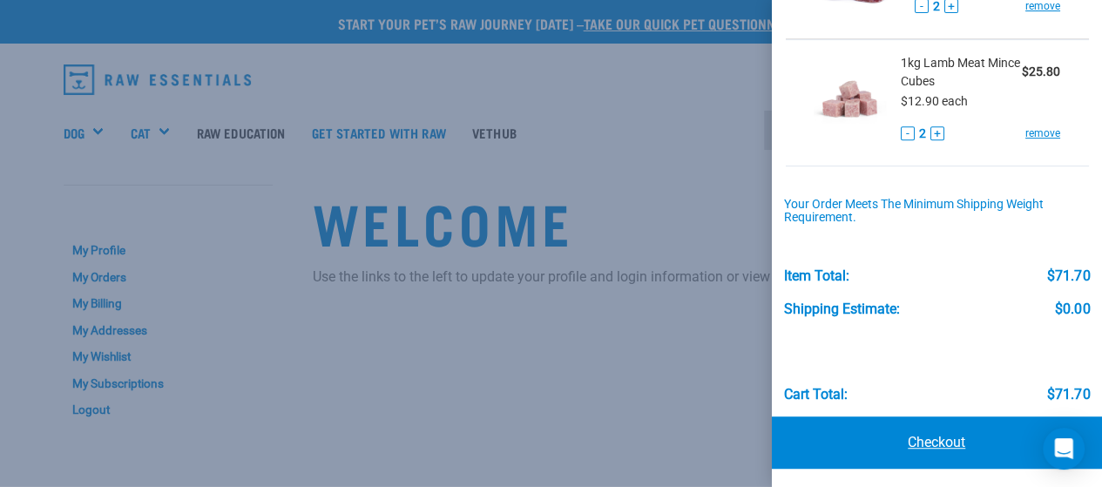
click at [907, 430] on link "Checkout" at bounding box center [937, 442] width 331 height 52
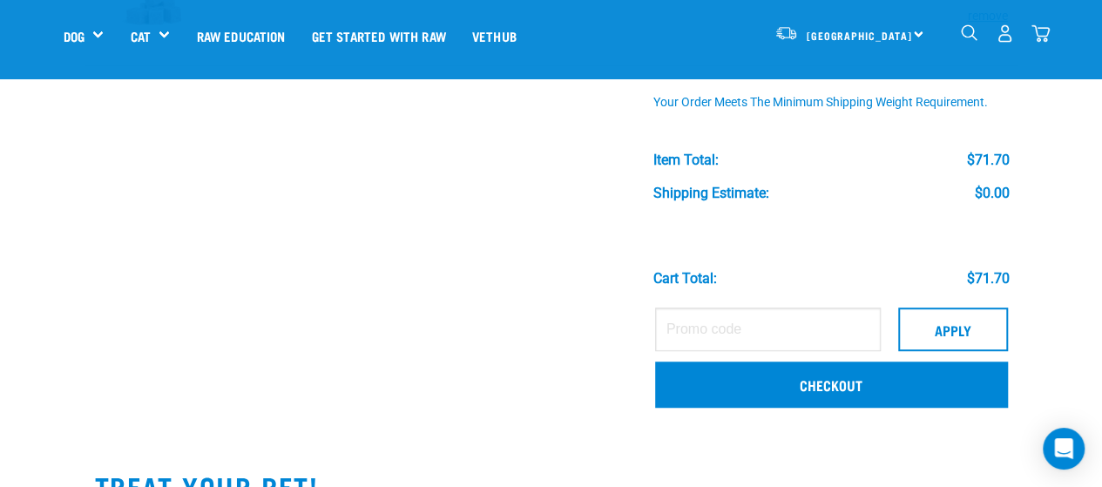
scroll to position [441, 0]
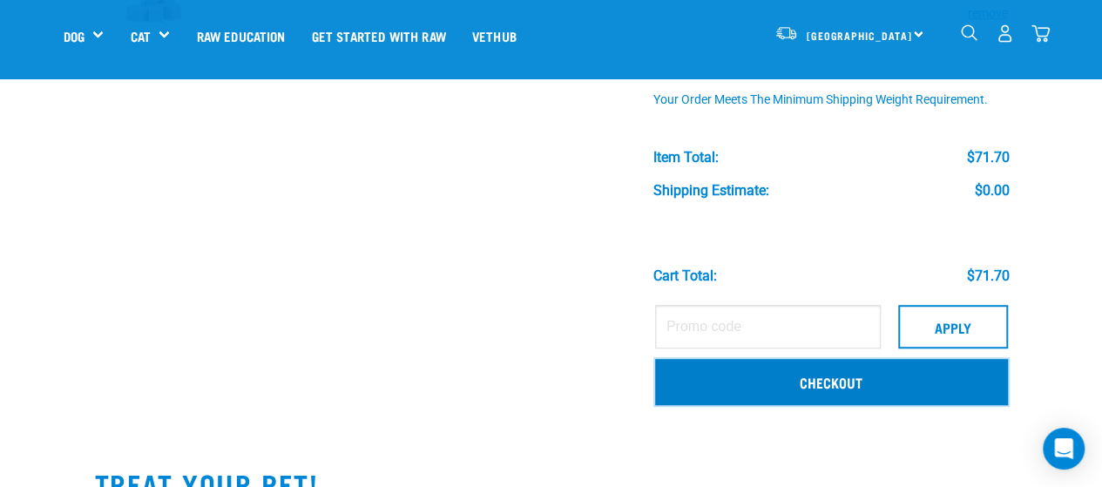
click at [812, 400] on link "Checkout" at bounding box center [831, 381] width 353 height 45
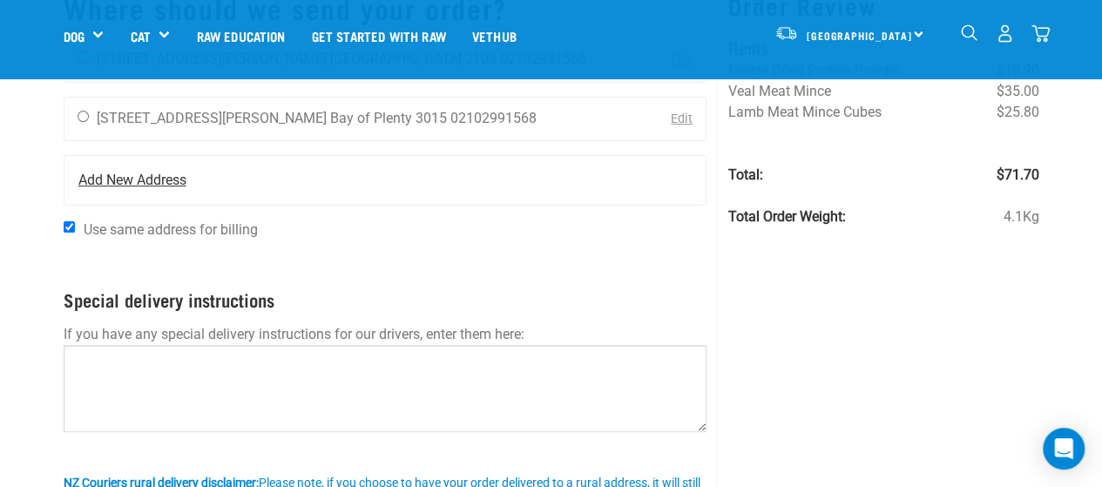
scroll to position [145, 0]
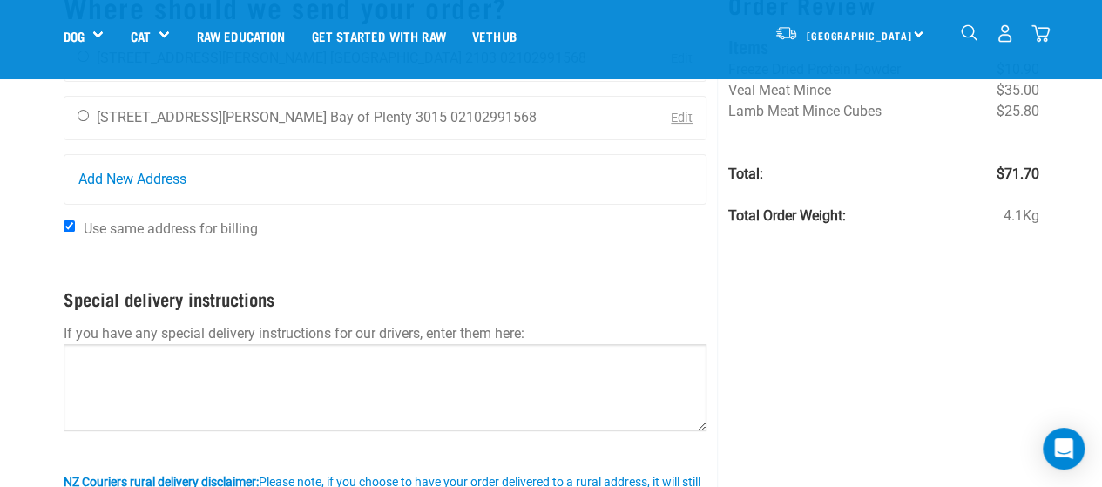
click at [84, 81] on div "Amberley Aumua 40A Templeton Place Auckland 2103 02102991568 Edit Amberley Aumu…" at bounding box center [386, 121] width 644 height 168
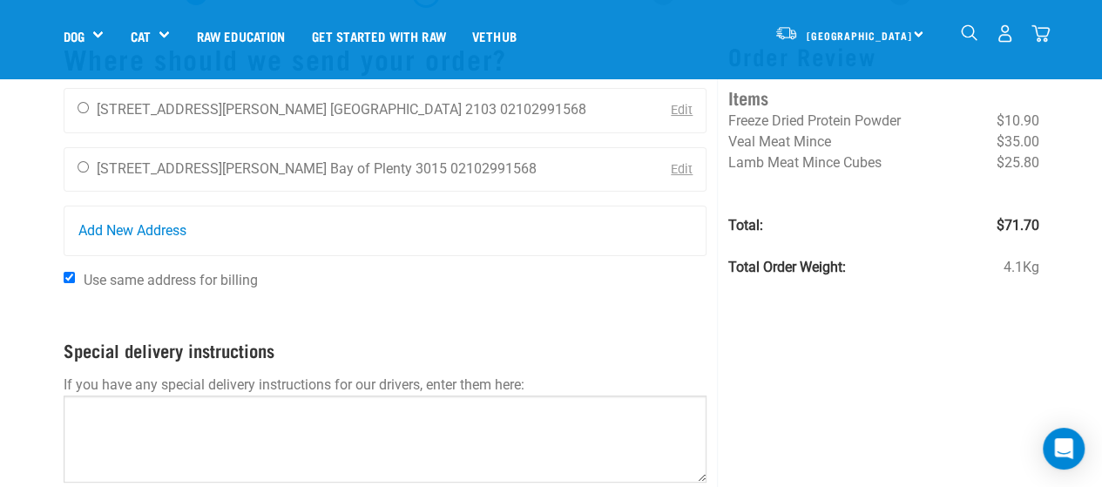
scroll to position [87, 0]
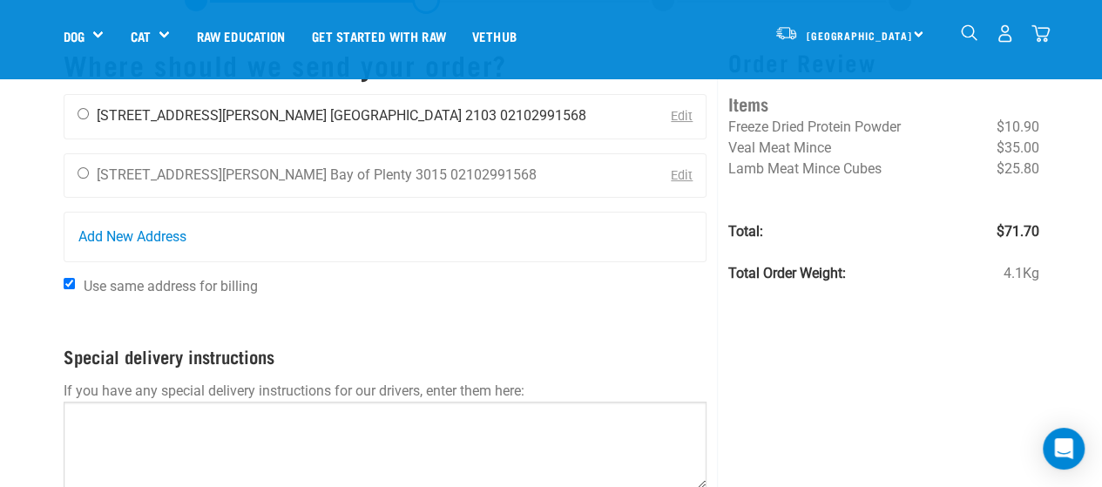
click at [85, 125] on div "Amberley Aumua 40A Templeton Place Auckland 2103 02102991568" at bounding box center [331, 117] width 535 height 44
click at [78, 111] on input "radio" at bounding box center [83, 113] width 11 height 11
radio input "true"
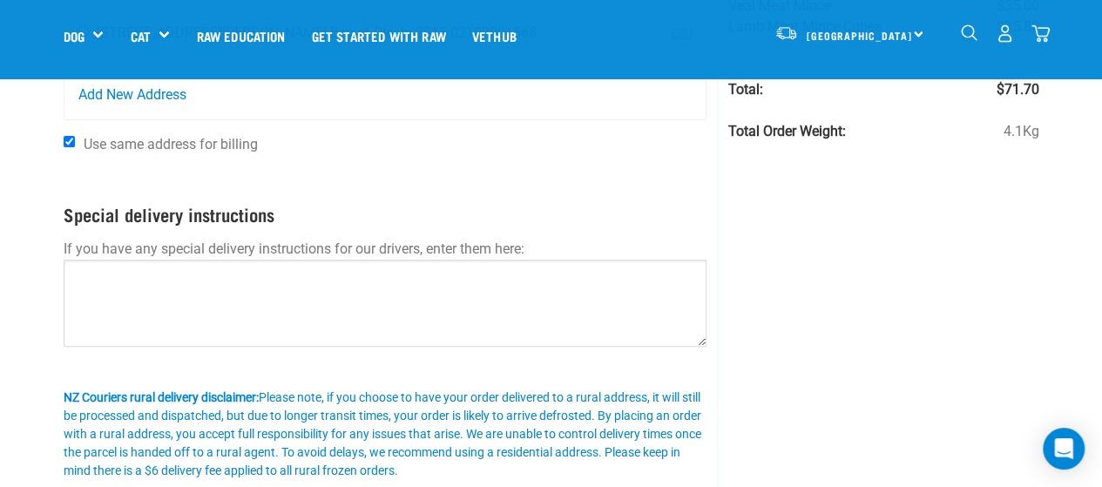
scroll to position [231, 0]
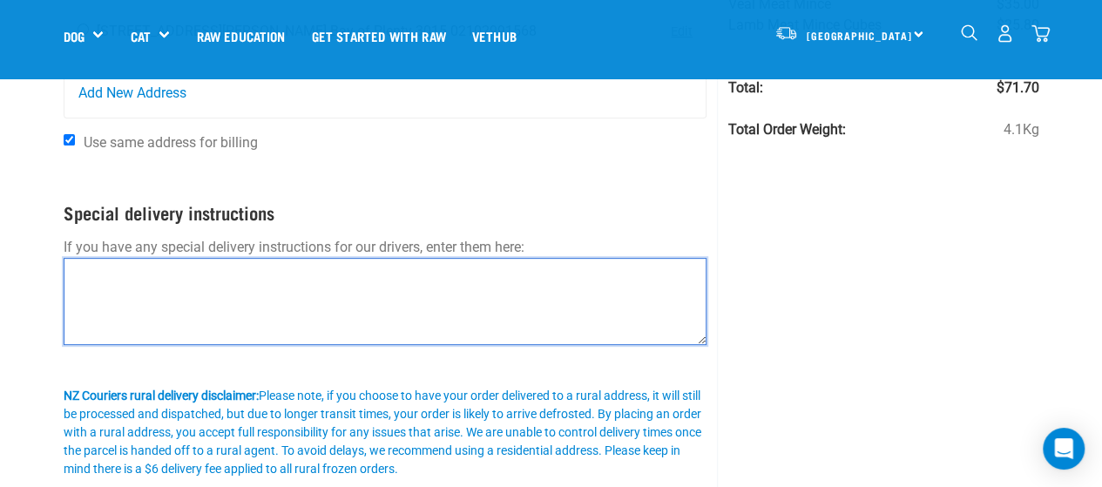
click at [154, 300] on textarea at bounding box center [386, 301] width 644 height 87
type textarea "h"
type textarea "House is in the middle of shared driveway"
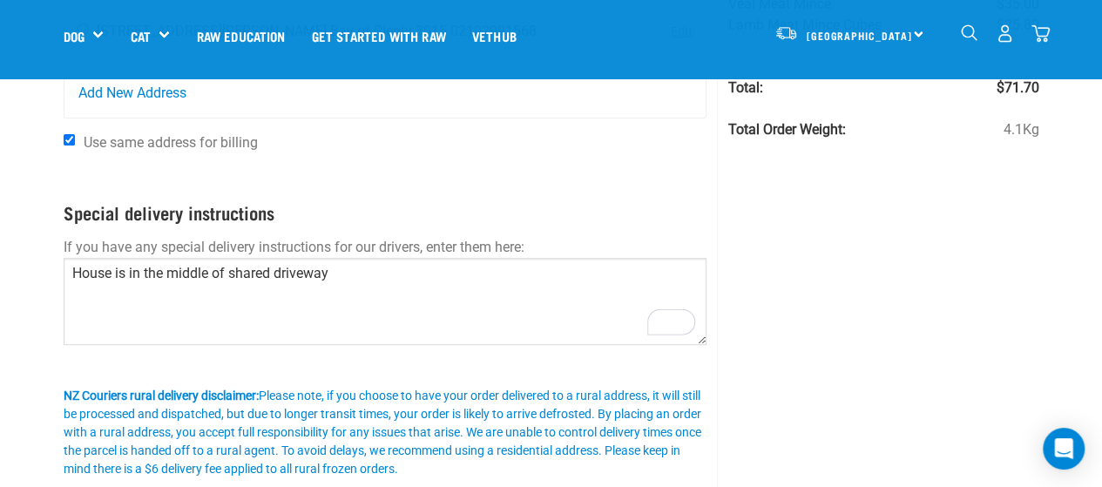
click at [0, 285] on div "Start your pet’s raw journey today – take our quick pet questionnaire. Delivery…" at bounding box center [551, 155] width 1102 height 772
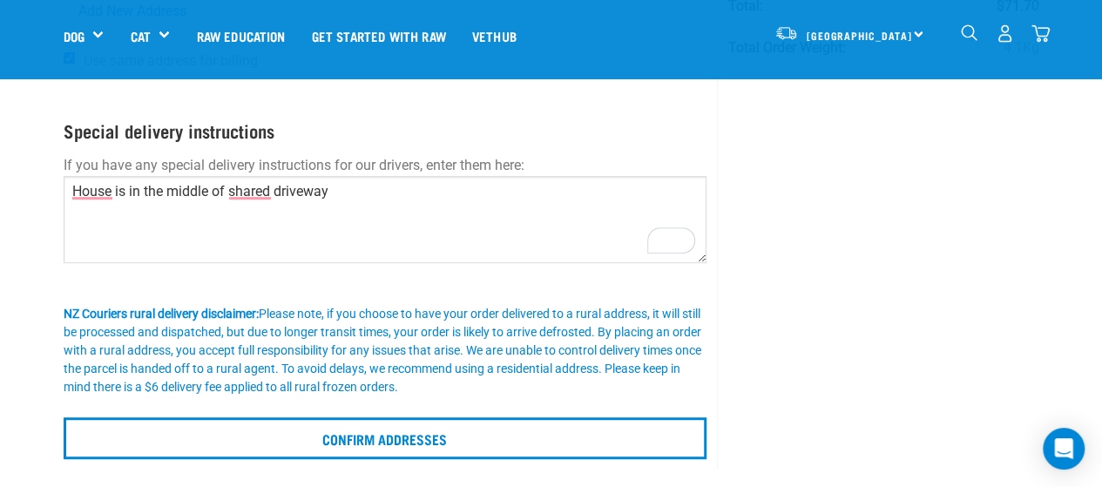
scroll to position [316, 0]
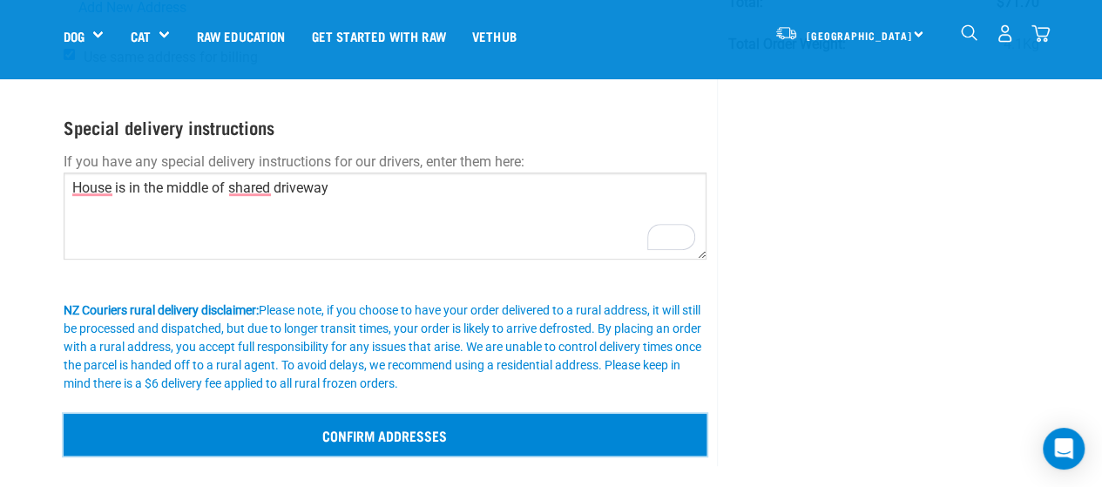
click at [418, 445] on input "Confirm addresses" at bounding box center [386, 435] width 644 height 42
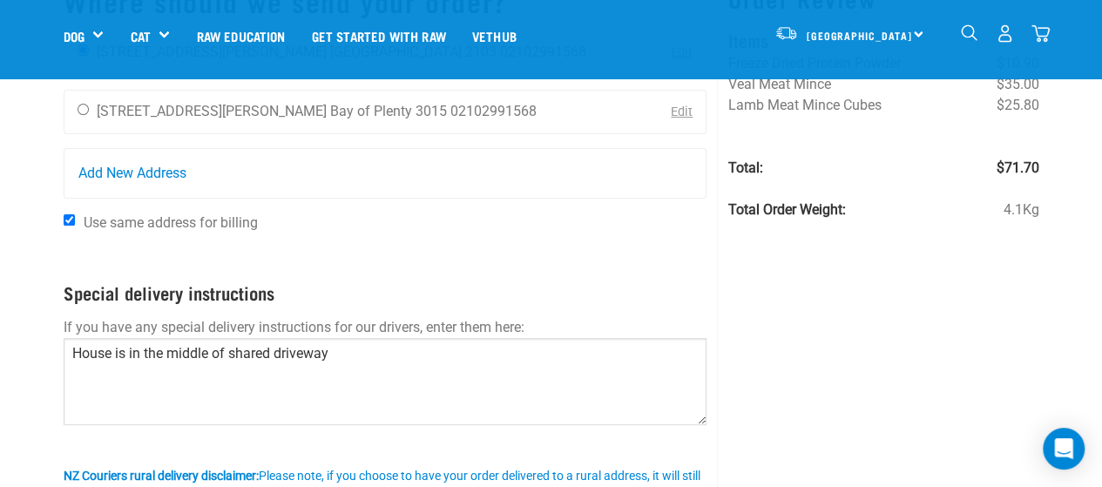
scroll to position [78, 0]
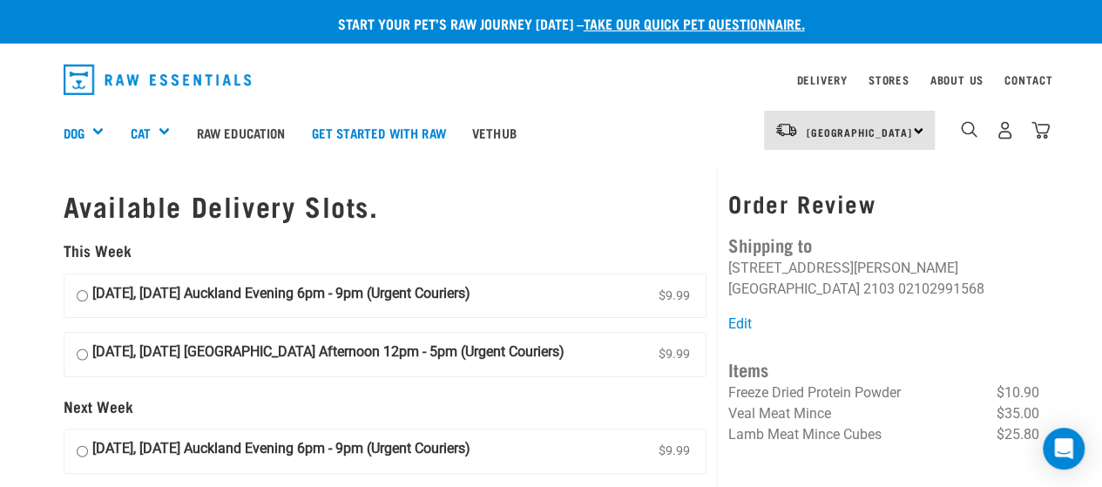
click at [80, 299] on input "[DATE], [DATE] Auckland Evening 6pm - 9pm (Urgent Couriers) $9.99" at bounding box center [82, 296] width 11 height 26
radio input "true"
click at [74, 360] on label "[DATE], [DATE] [GEOGRAPHIC_DATA] Afternoon 12pm - 5pm (Urgent Couriers) $9.99" at bounding box center [385, 355] width 642 height 44
click at [77, 360] on input "[DATE], [DATE] [GEOGRAPHIC_DATA] Afternoon 12pm - 5pm (Urgent Couriers) $9.99" at bounding box center [82, 354] width 11 height 26
radio input "true"
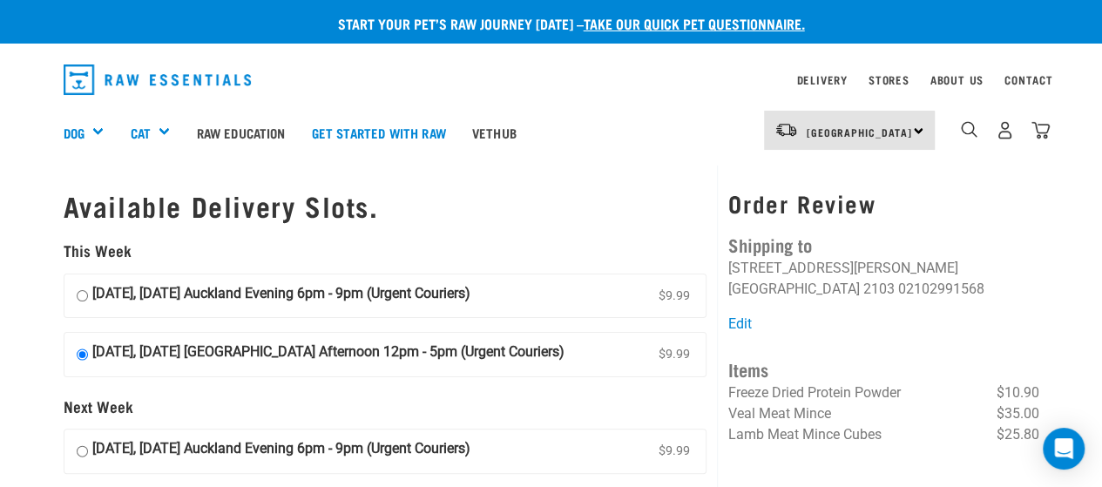
click at [0, 311] on div "Start your pet’s raw journey [DATE] – take our quick pet questionnaire. Deliver…" at bounding box center [551, 337] width 1102 height 675
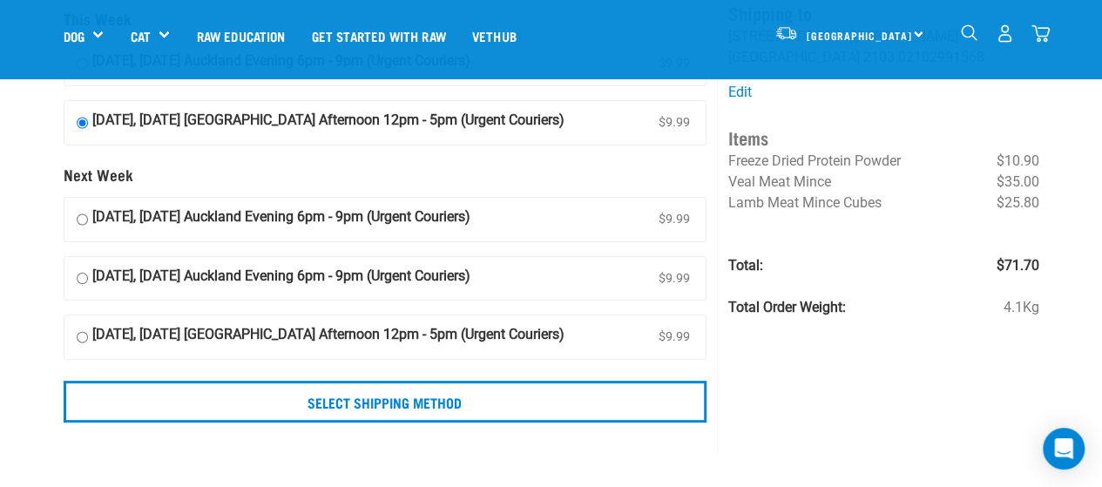
scroll to position [118, 0]
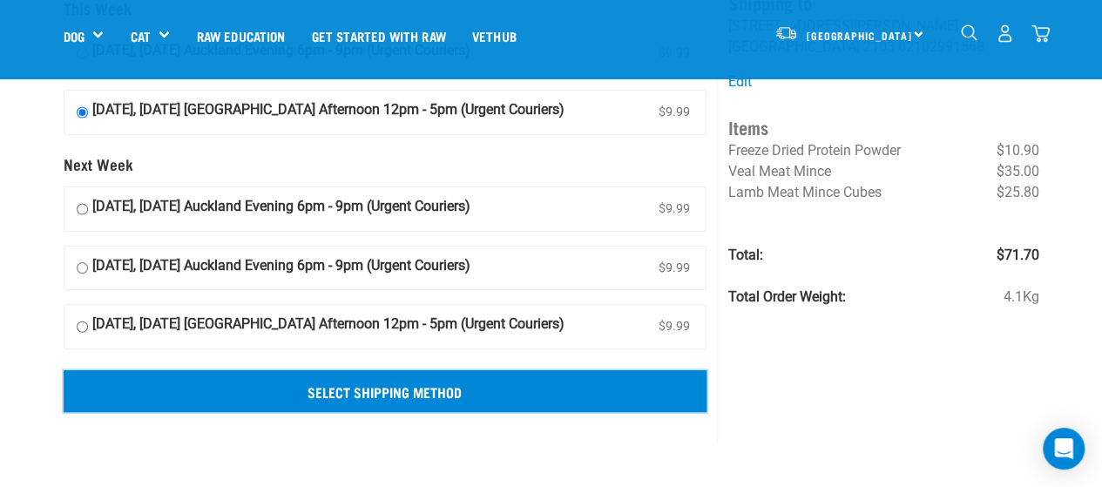
click at [254, 391] on input "Select Shipping Method" at bounding box center [386, 391] width 644 height 42
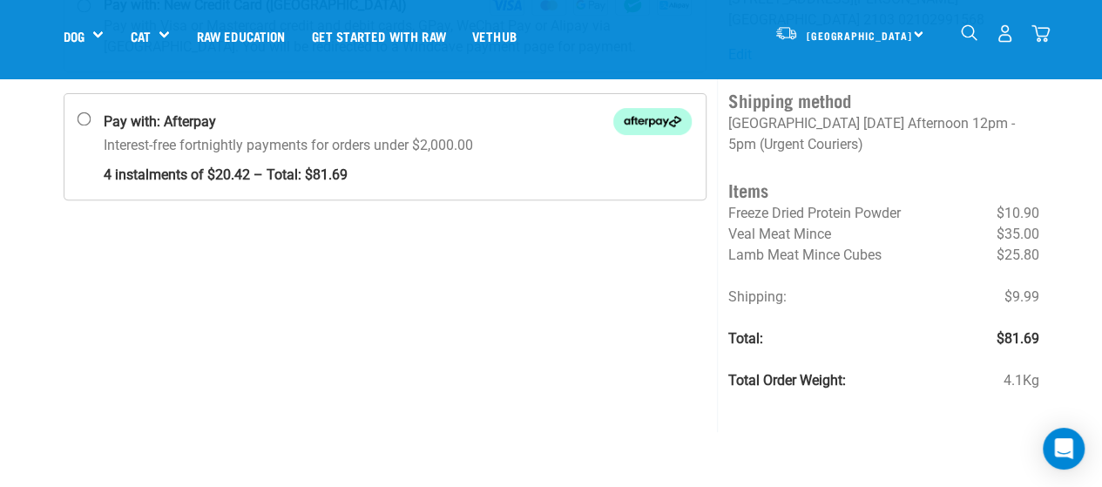
scroll to position [216, 0]
click at [1070, 442] on icon "Open Intercom Messenger" at bounding box center [1063, 448] width 20 height 23
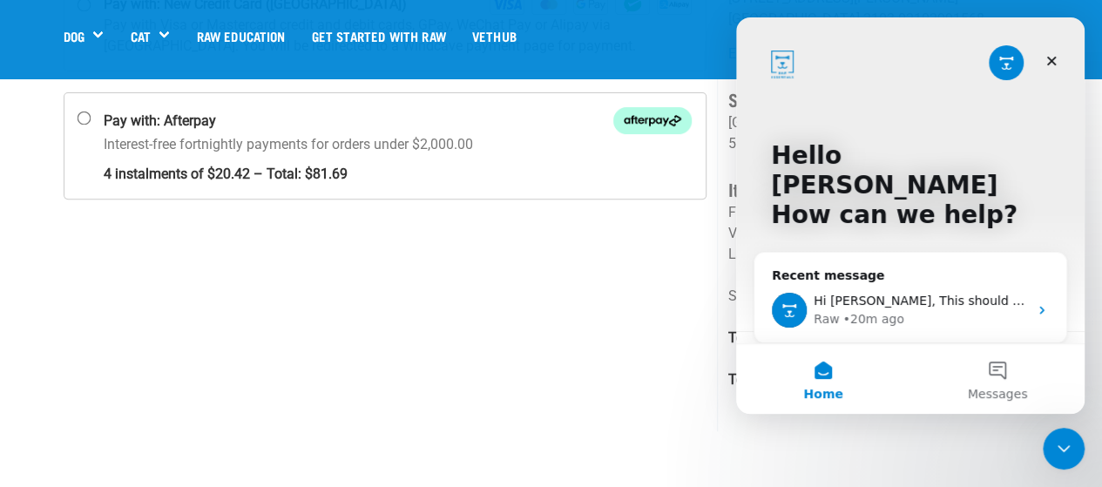
scroll to position [0, 0]
click at [897, 310] on div "Raw • 20m ago" at bounding box center [921, 319] width 214 height 18
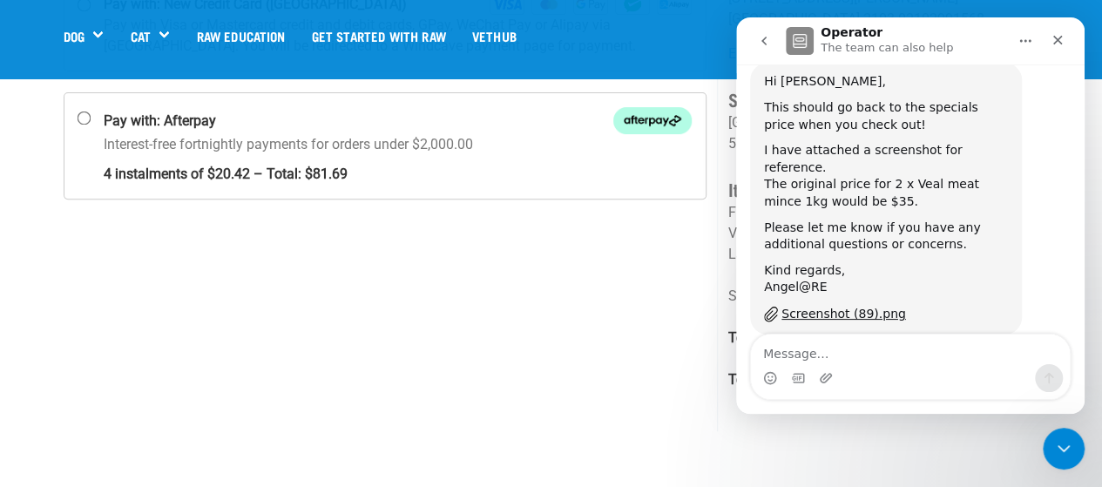
scroll to position [364, 0]
click at [821, 304] on div "Screenshot (89).png" at bounding box center [843, 313] width 125 height 18
click at [594, 363] on div "Select a payment method" at bounding box center [385, 163] width 665 height 536
click at [1058, 29] on div "Close" at bounding box center [1057, 39] width 31 height 31
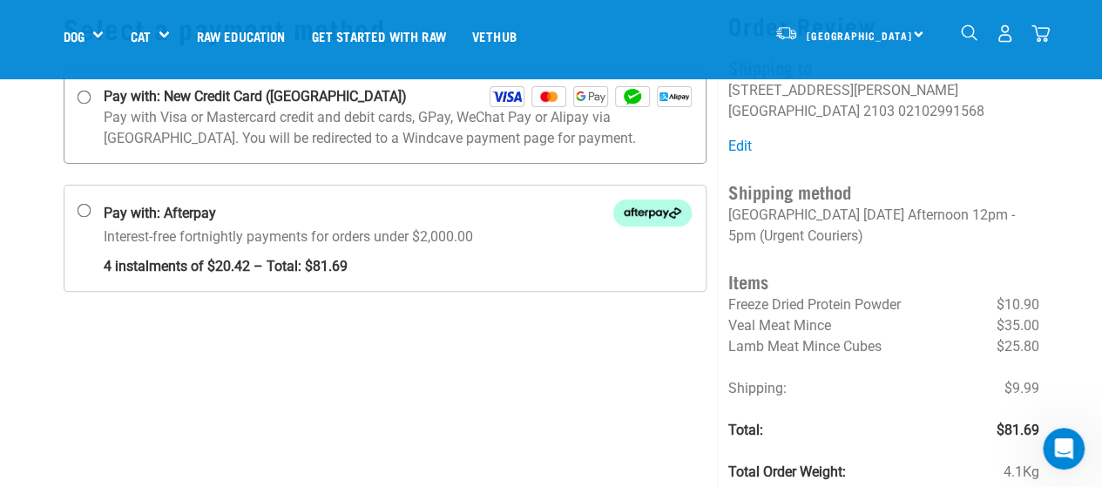
scroll to position [125, 0]
click at [381, 240] on p "Interest-free fortnightly payments for orders under $2,000.00 4 instalments of …" at bounding box center [398, 251] width 589 height 51
click at [91, 217] on input "Pay with: Afterpay Interest-free fortnightly payments for orders under $2,000.00" at bounding box center [84, 210] width 14 height 14
radio input "true"
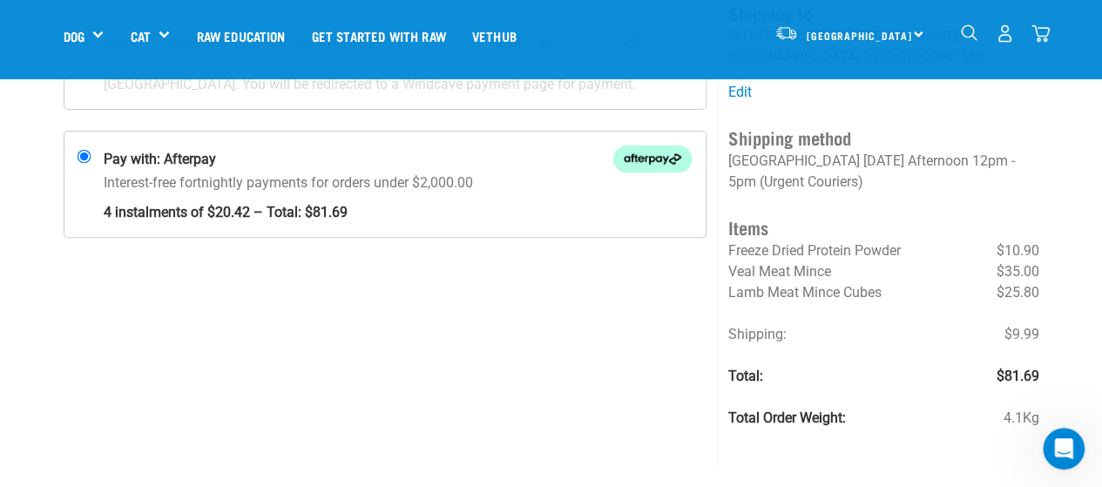
scroll to position [184, 0]
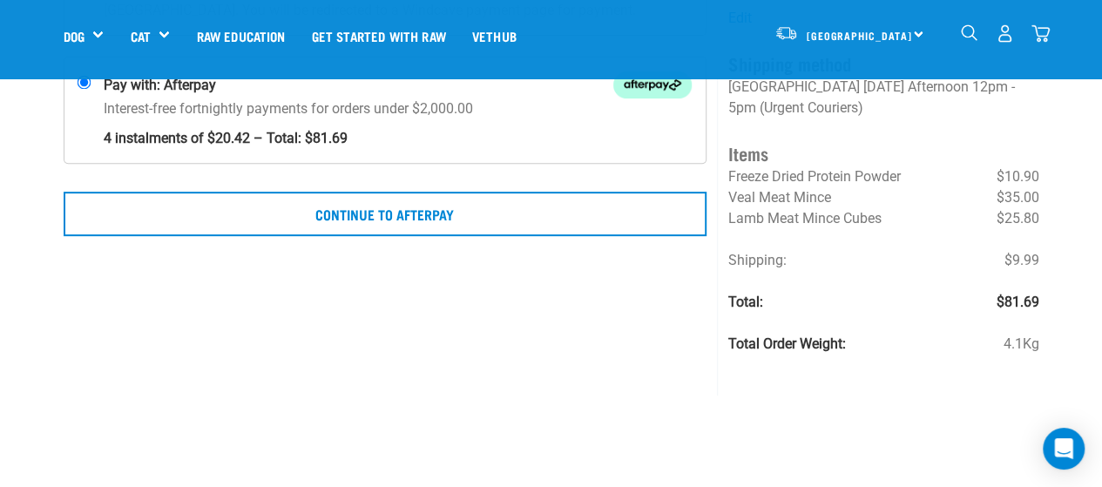
scroll to position [253, 0]
drag, startPoint x: 1003, startPoint y: 198, endPoint x: 1020, endPoint y: 196, distance: 16.6
click at [1004, 198] on span "$35.00" at bounding box center [1017, 196] width 43 height 21
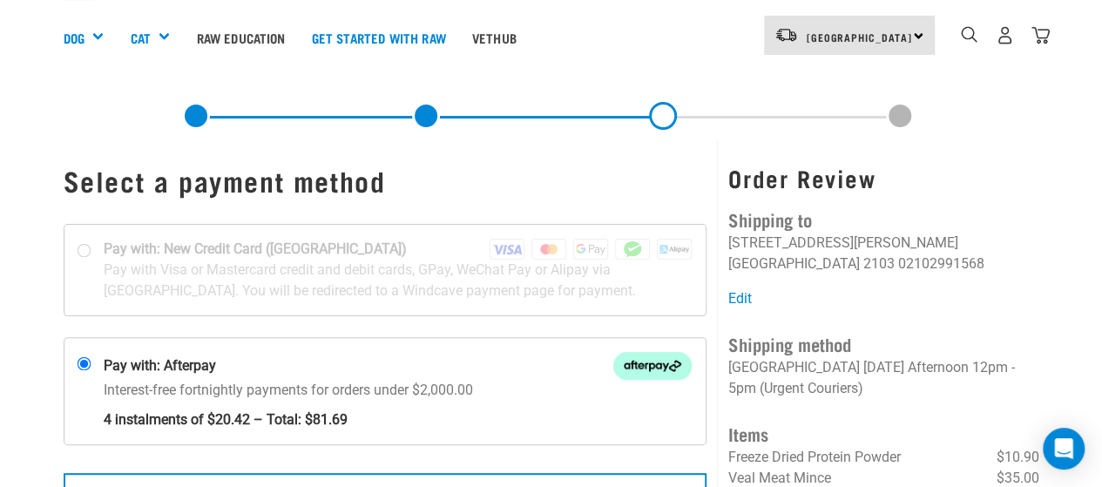
scroll to position [0, 0]
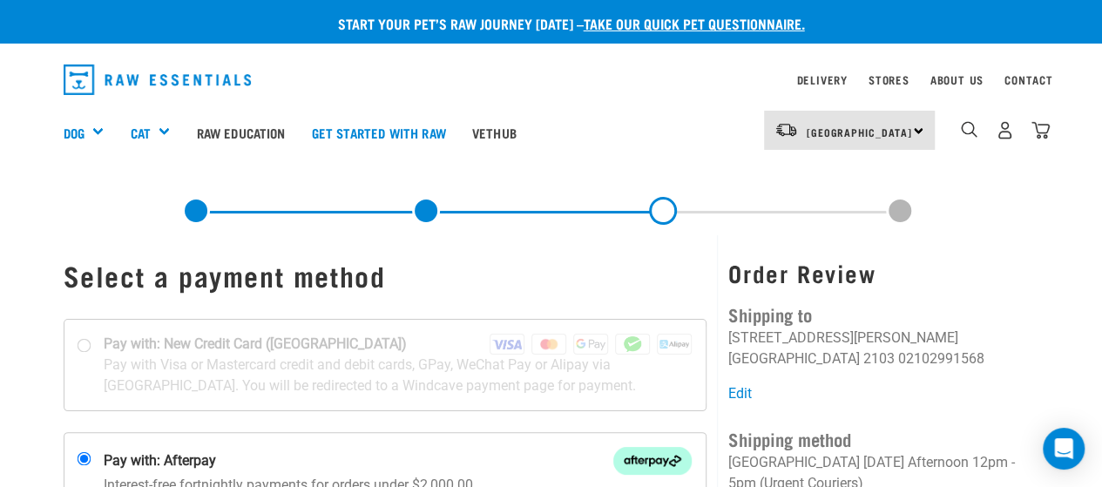
click at [984, 311] on h4 "Shipping to" at bounding box center [883, 313] width 310 height 27
click at [164, 310] on div "Pay with: New Credit Card (Windcave)" at bounding box center [386, 425] width 644 height 241
click at [130, 351] on div at bounding box center [385, 365] width 642 height 91
click at [91, 351] on input "Pay with: New Credit Card (Windcave)" at bounding box center [84, 345] width 14 height 14
radio input "true"
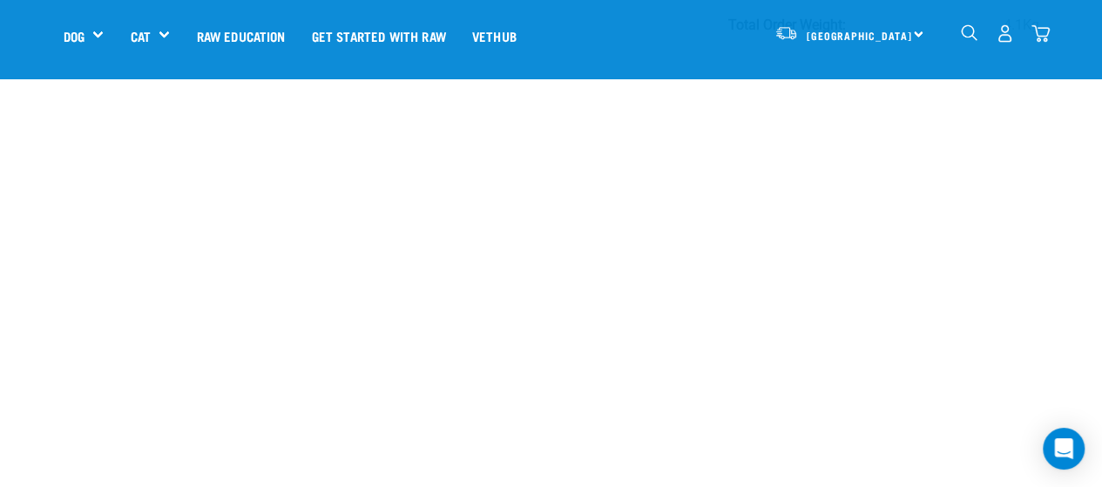
scroll to position [145, 0]
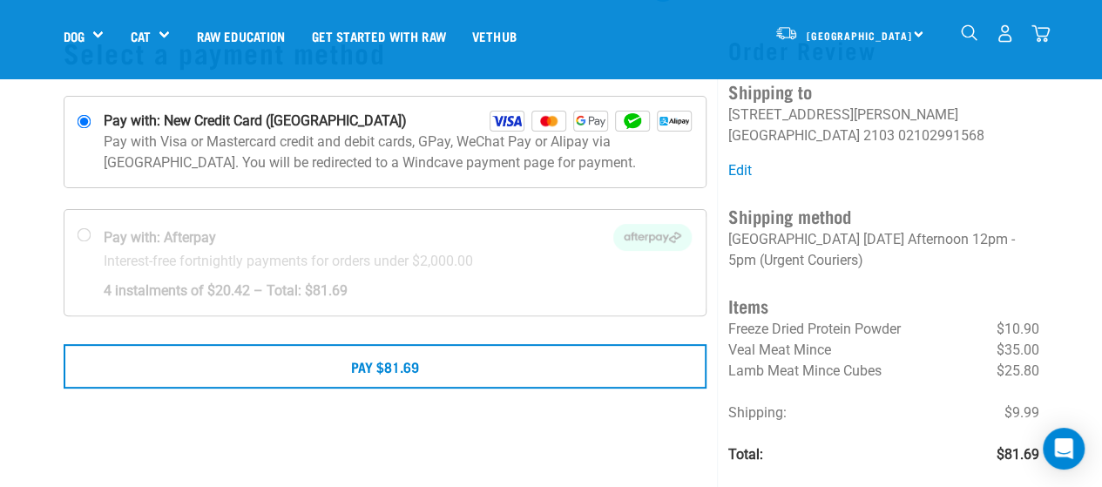
scroll to position [98, 0]
click at [1065, 449] on icon "Open Intercom Messenger" at bounding box center [1063, 448] width 20 height 23
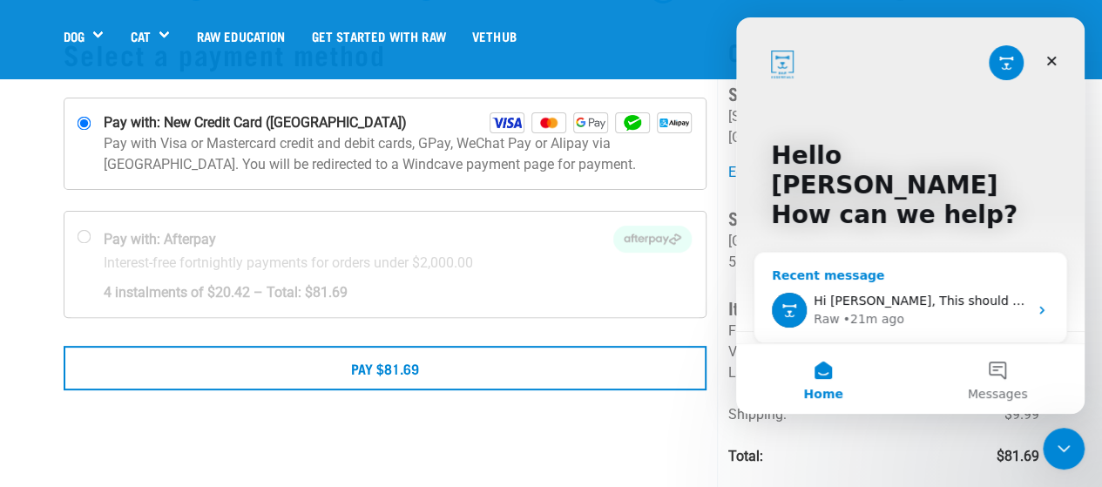
scroll to position [0, 0]
click at [857, 267] on div "Recent message" at bounding box center [910, 276] width 277 height 18
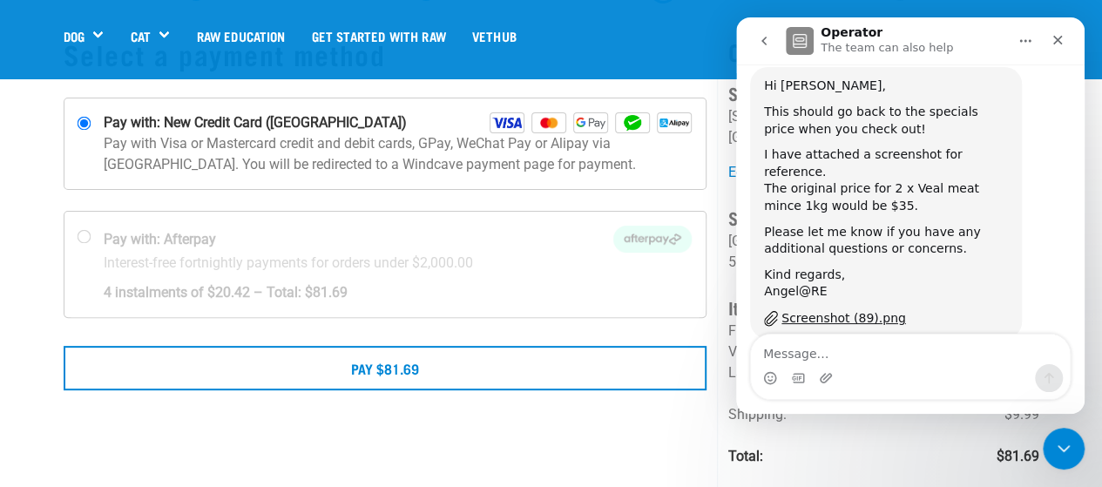
scroll to position [364, 0]
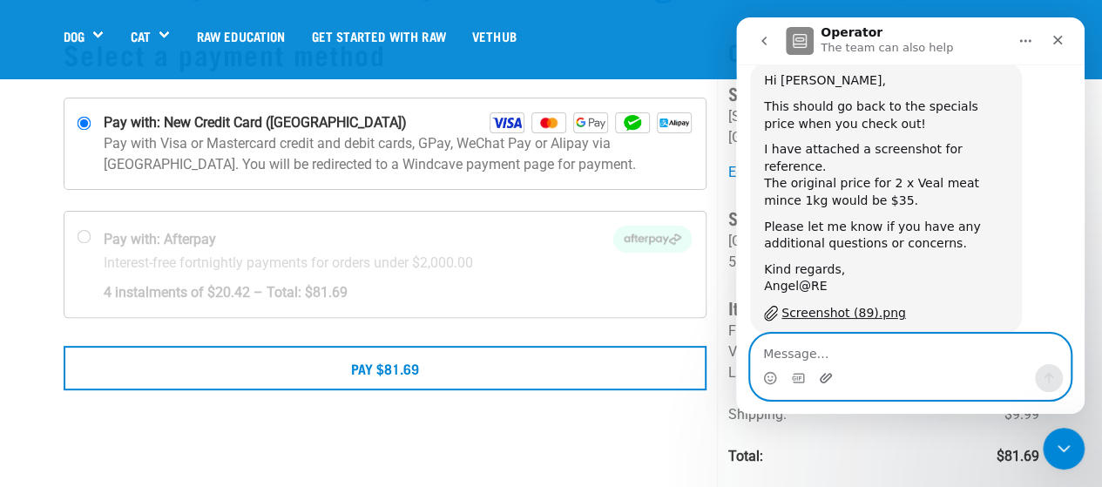
click at [825, 382] on icon "Upload attachment" at bounding box center [826, 378] width 12 height 10
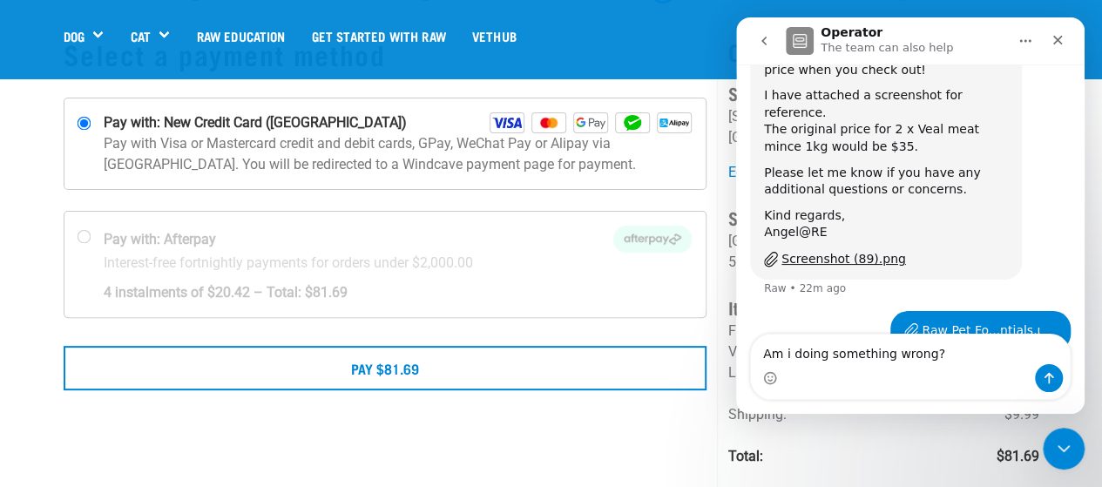
click at [949, 371] on div "Intercom messenger" at bounding box center [910, 378] width 319 height 28
drag, startPoint x: 938, startPoint y: 358, endPoint x: 677, endPoint y: 349, distance: 261.4
click html "Operator The team can also help Hey there! 👋 Have a question? We're here to hel…"
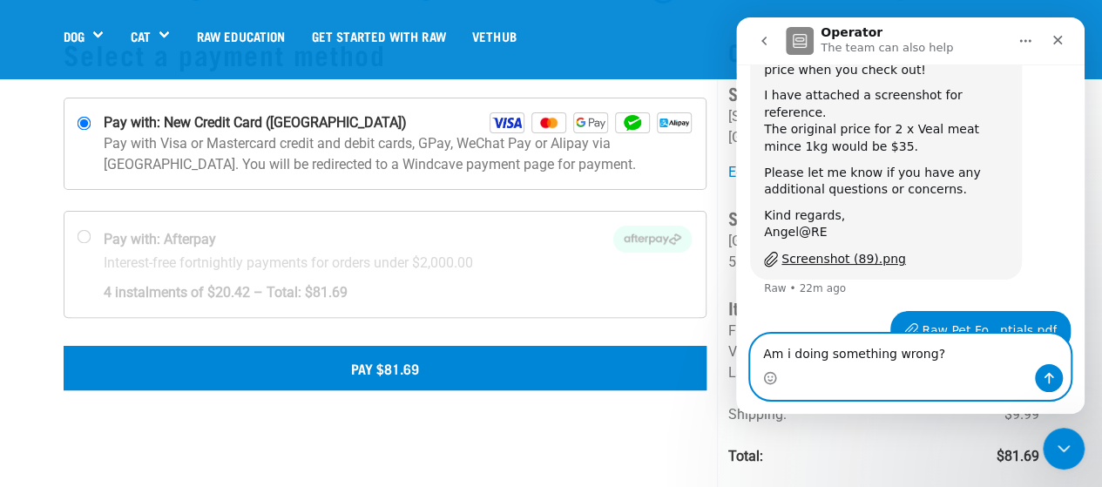
type textarea "I"
type textarea "Am I doing something wrong on my end?"
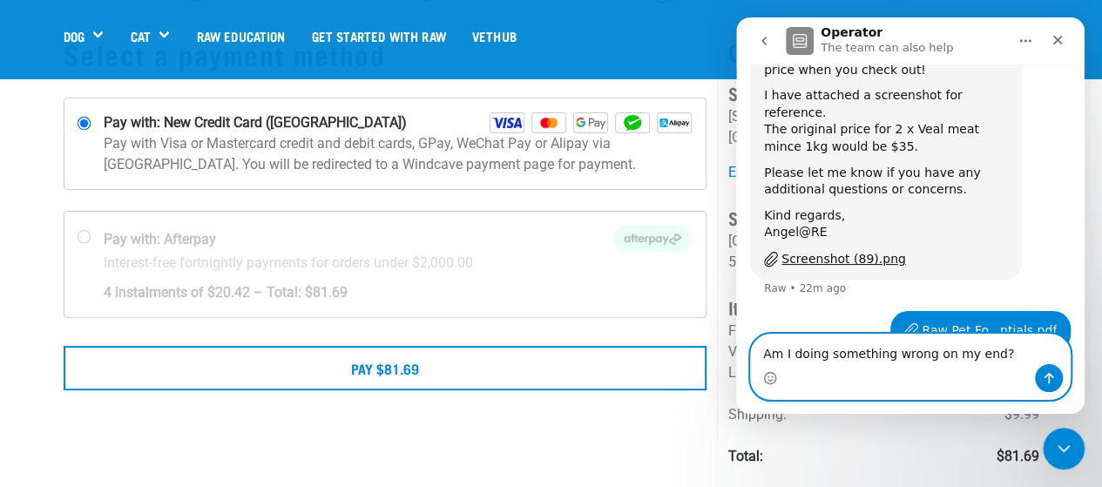
click at [1004, 348] on textarea "Am I doing something wrong on my end?" at bounding box center [910, 349] width 319 height 30
drag, startPoint x: 993, startPoint y: 348, endPoint x: 638, endPoint y: 327, distance: 356.0
click html "Operator The team can also help Hey there! 👋 Have a question? We're here to hel…"
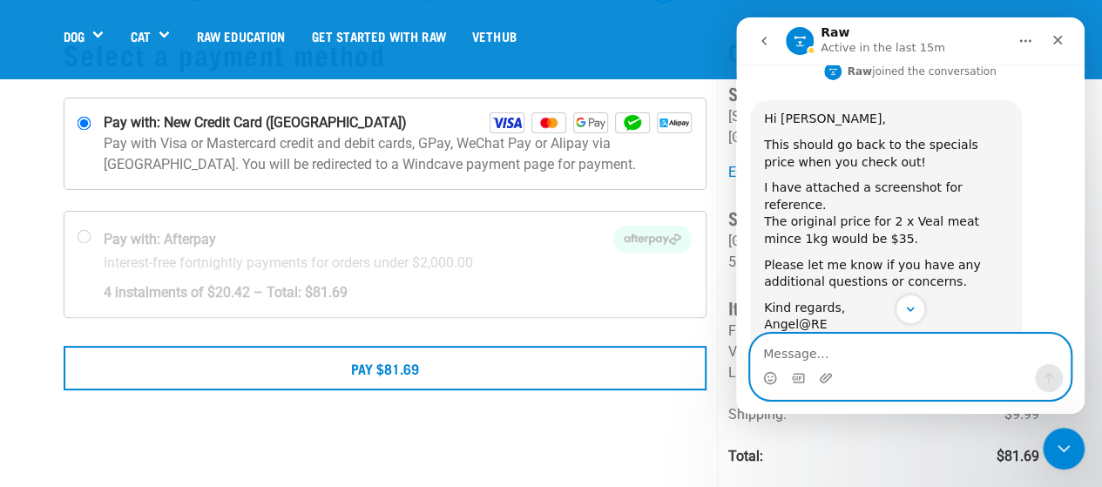
scroll to position [324, 0]
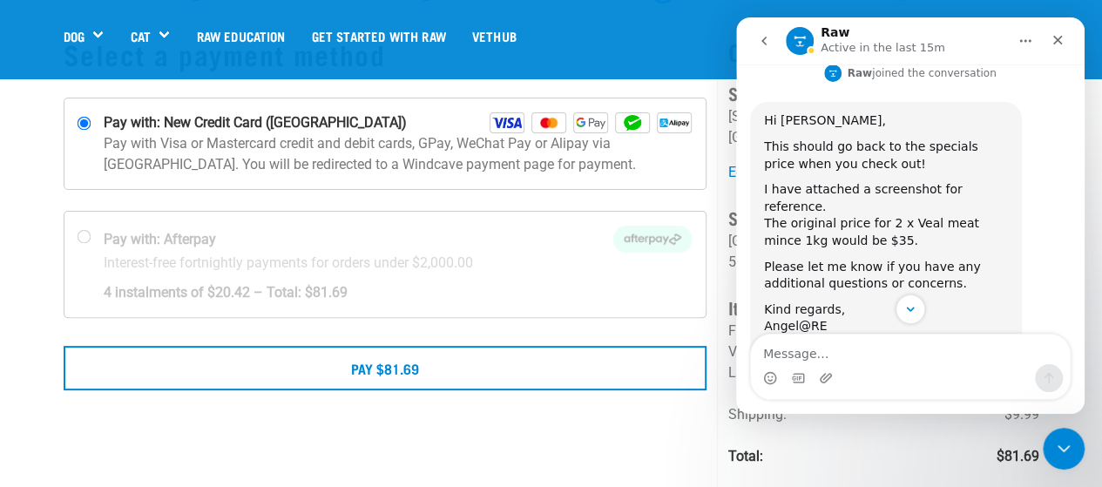
click at [721, 237] on div "Order Review Shipping to Amberley Aumua 40A Templeton Place Auckland 2103 02102…" at bounding box center [883, 282] width 332 height 536
click at [1060, 37] on icon "Close" at bounding box center [1058, 41] width 10 height 10
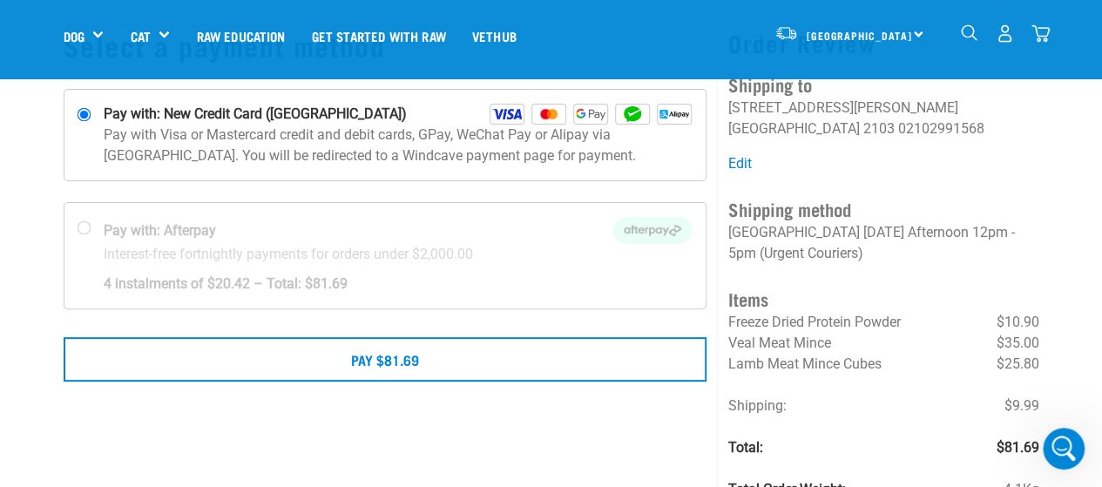
scroll to position [0, 0]
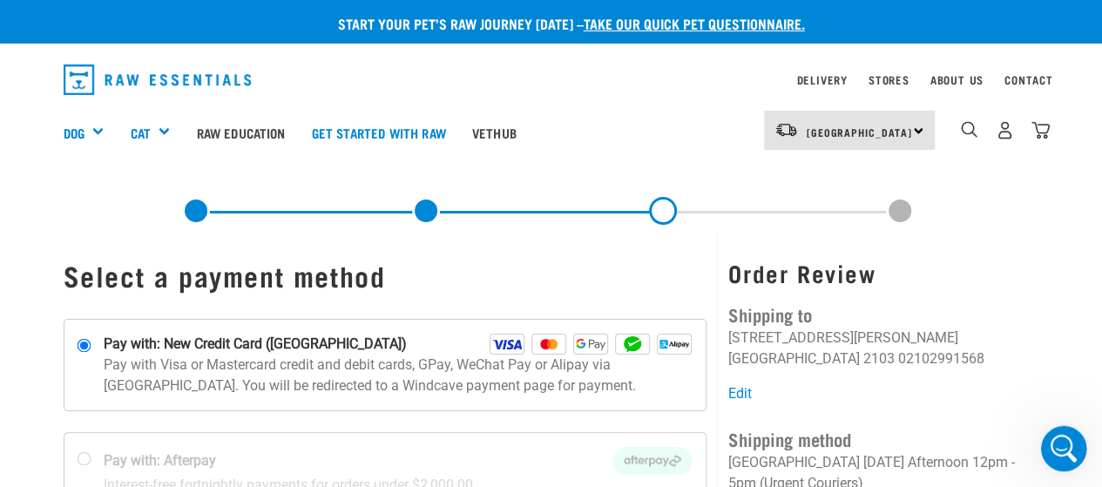
click at [1061, 442] on icon "Open Intercom Messenger" at bounding box center [1061, 446] width 29 height 29
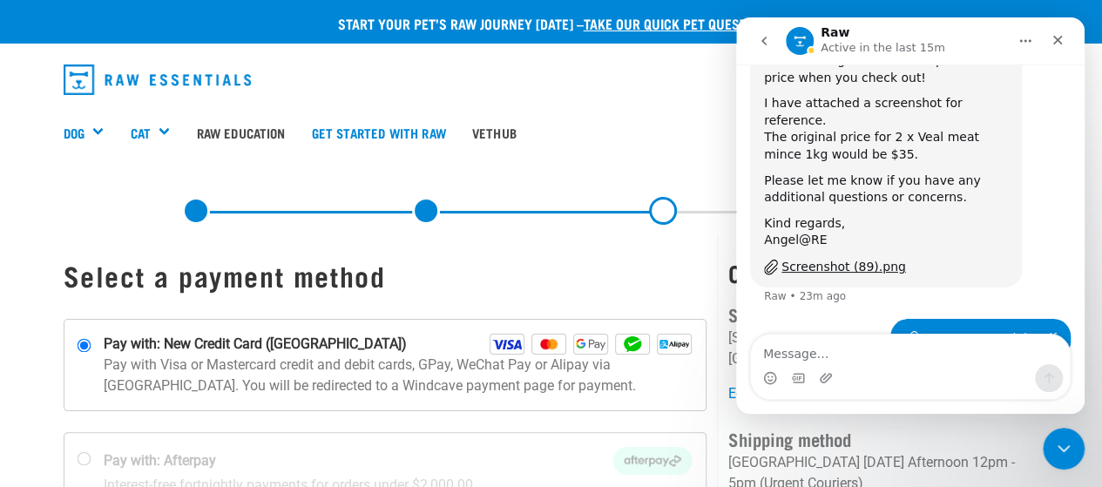
scroll to position [418, 0]
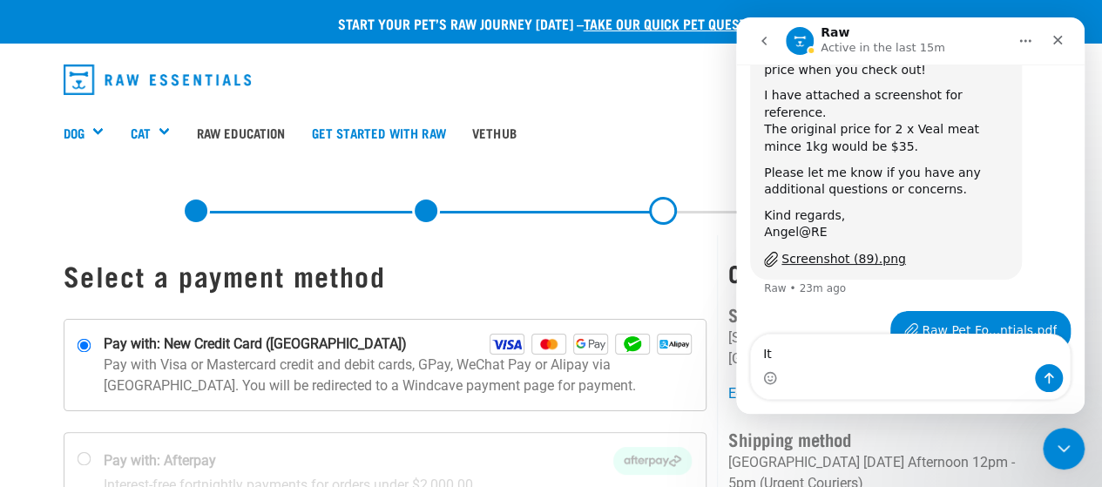
type textarea "I"
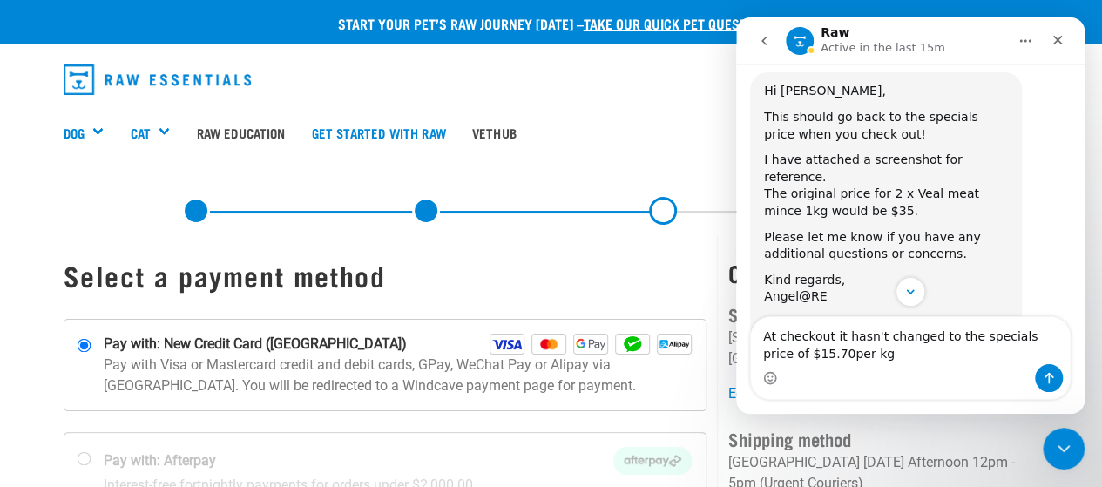
scroll to position [352, 0]
click at [760, 340] on textarea "At checkout it hasn't changed to the specials price for me." at bounding box center [910, 340] width 319 height 47
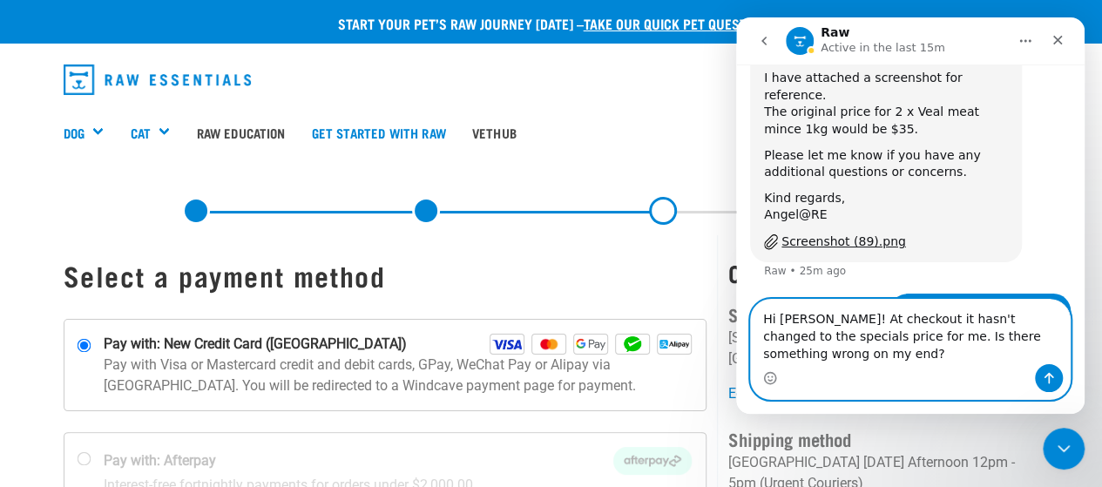
click at [916, 358] on textarea "Hi Angel! At checkout it hasn't changed to the specials price for me. Is there …" at bounding box center [910, 332] width 319 height 64
drag, startPoint x: 1039, startPoint y: 354, endPoint x: 838, endPoint y: 360, distance: 201.3
click at [838, 360] on textarea "Hi Angel! At checkout it hasn't changed to the specials price for me. Is there …" at bounding box center [910, 332] width 319 height 64
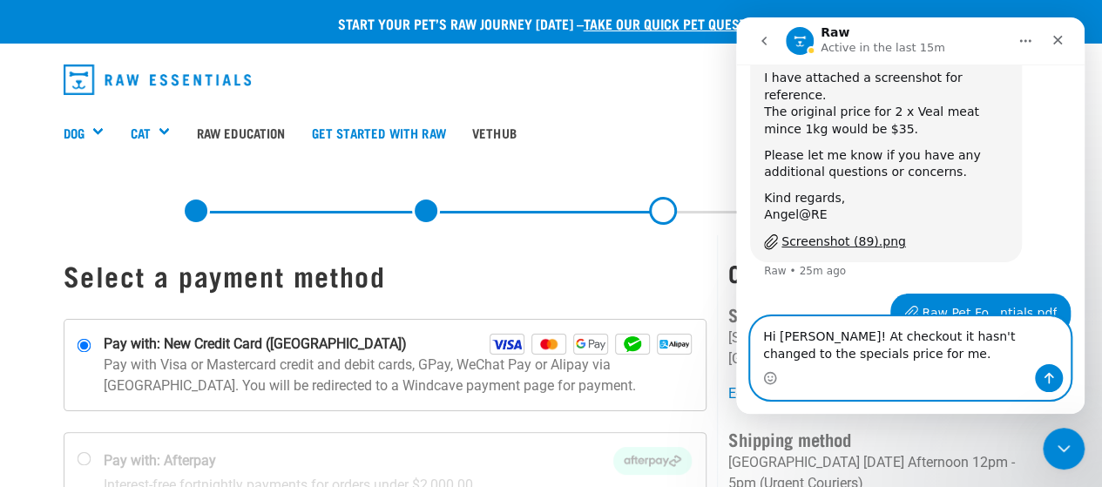
paste textarea "Is there something I might be doing wrong"
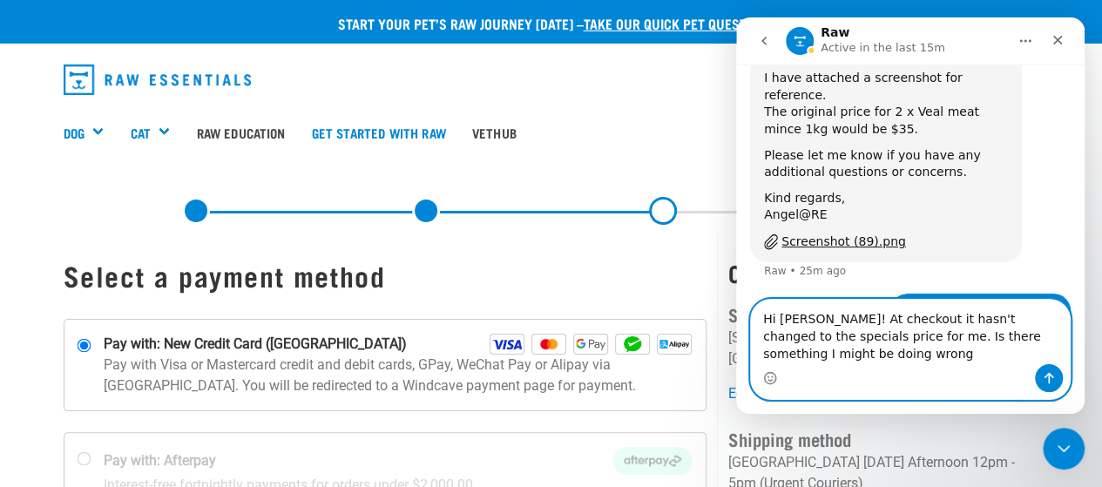
scroll to position [453, 0]
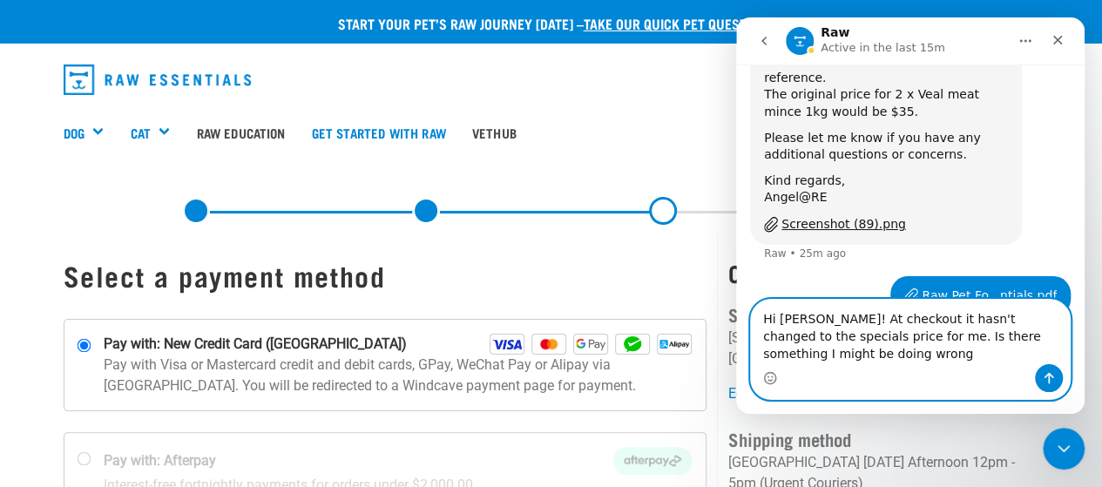
type textarea "Hi Angel! At checkout it hasn't changed to the specials price for me. Is there …"
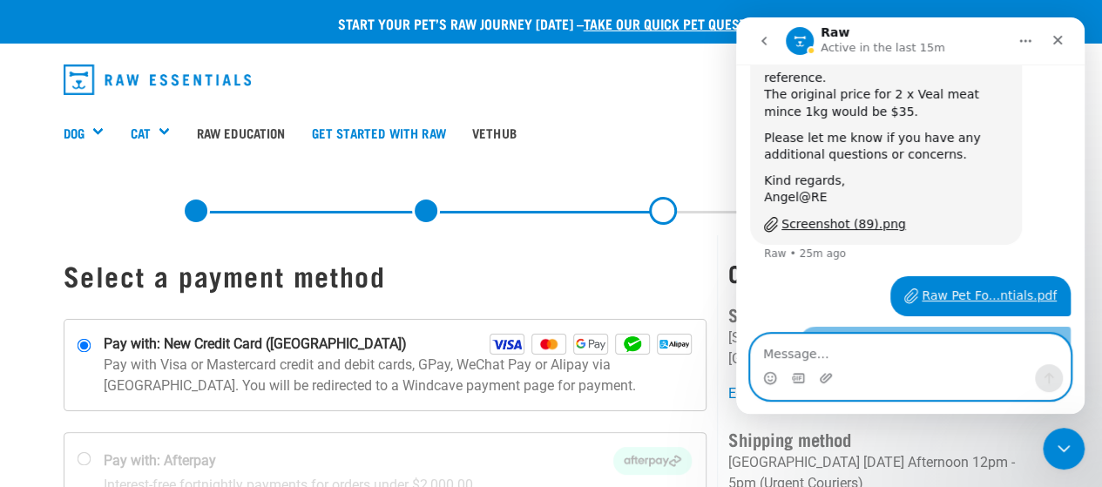
scroll to position [492, 0]
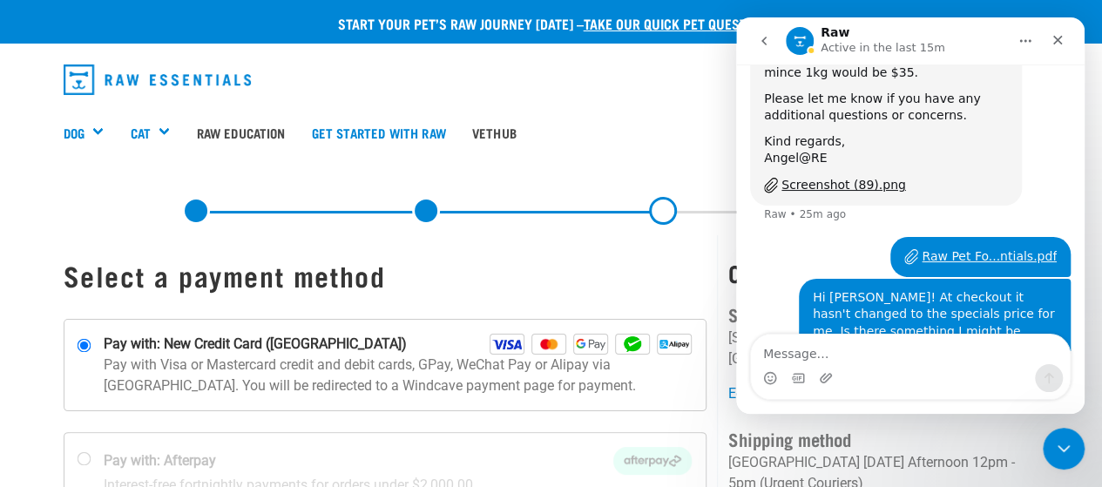
click at [572, 280] on h1 "Select a payment method" at bounding box center [386, 275] width 644 height 31
click at [1063, 37] on icon "Close" at bounding box center [1057, 40] width 14 height 14
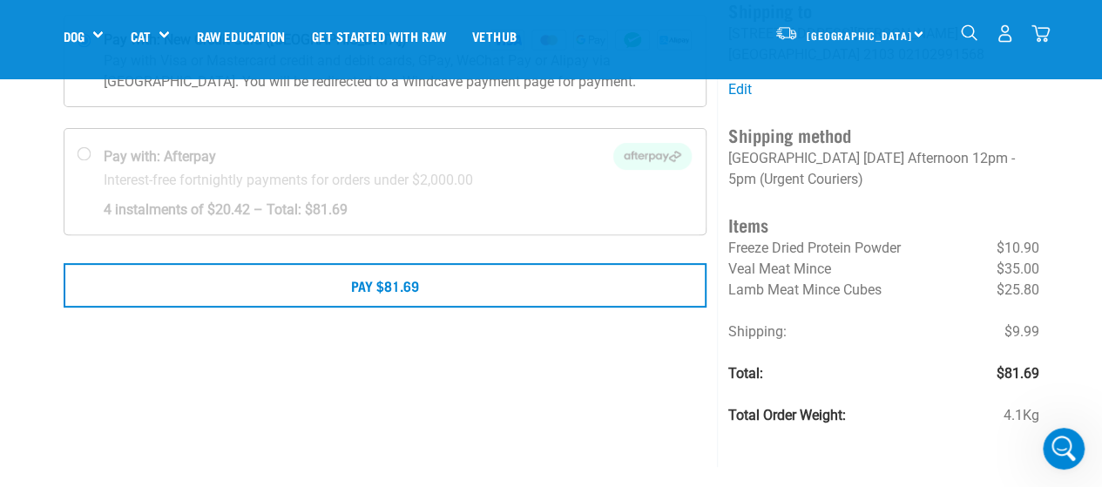
scroll to position [188, 0]
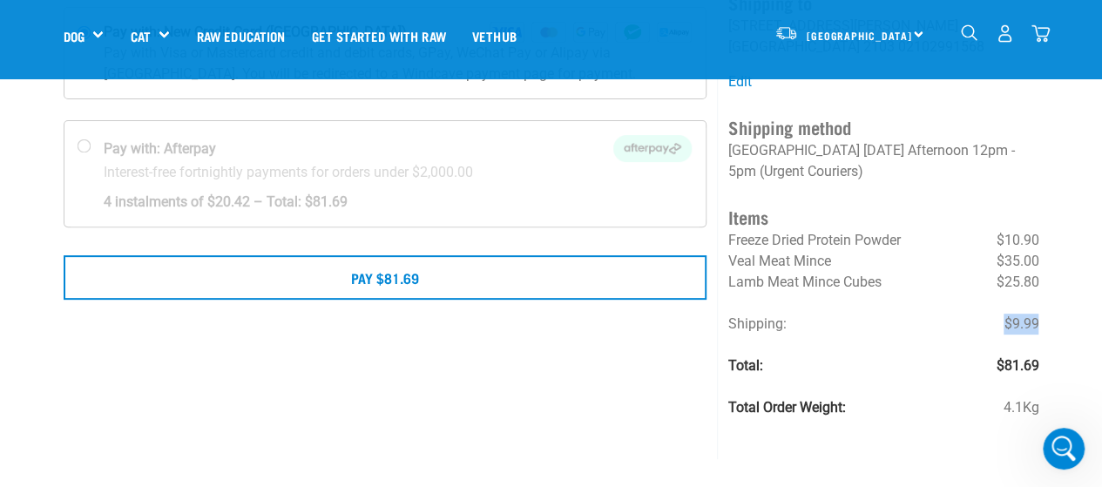
drag, startPoint x: 1038, startPoint y: 324, endPoint x: 1023, endPoint y: 324, distance: 15.7
click at [1036, 324] on div "Order Review Shipping to Amberley Aumua 40A Templeton Place Auckland 2103 02102…" at bounding box center [883, 191] width 332 height 536
click at [997, 326] on li "Shipping: $9.99" at bounding box center [883, 324] width 310 height 21
click at [1051, 438] on div "Open Intercom Messenger" at bounding box center [1060, 445] width 57 height 57
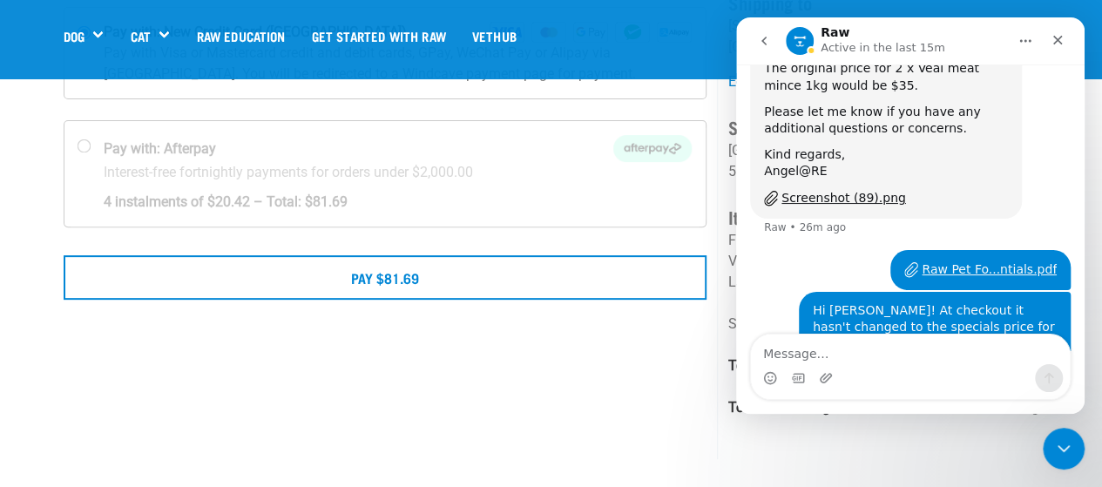
scroll to position [492, 0]
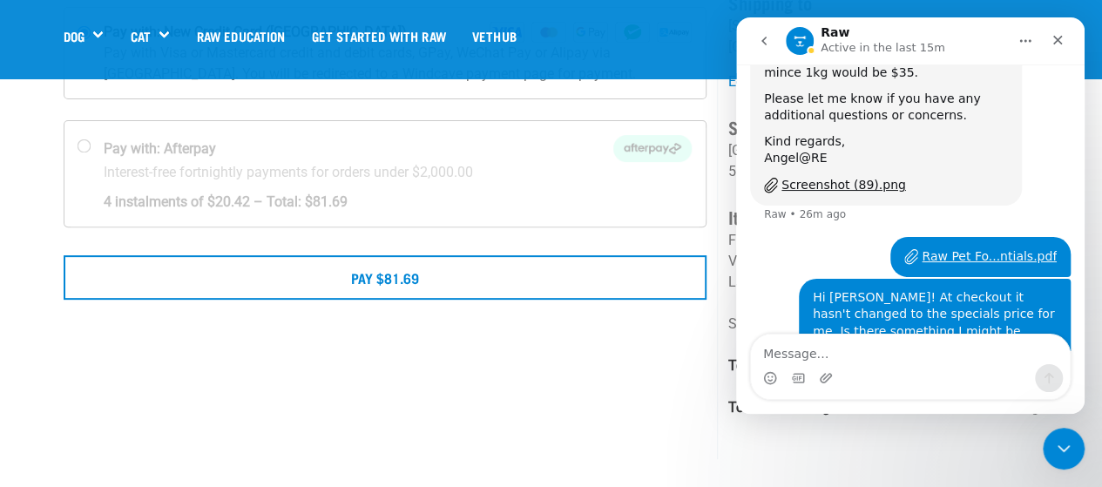
click at [766, 39] on icon "go back" at bounding box center [764, 41] width 14 height 14
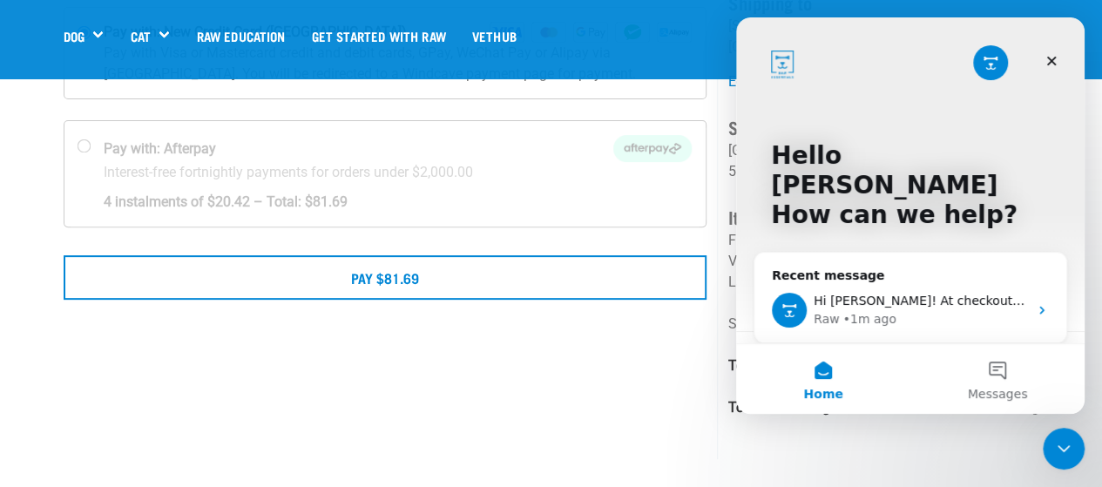
scroll to position [0, 0]
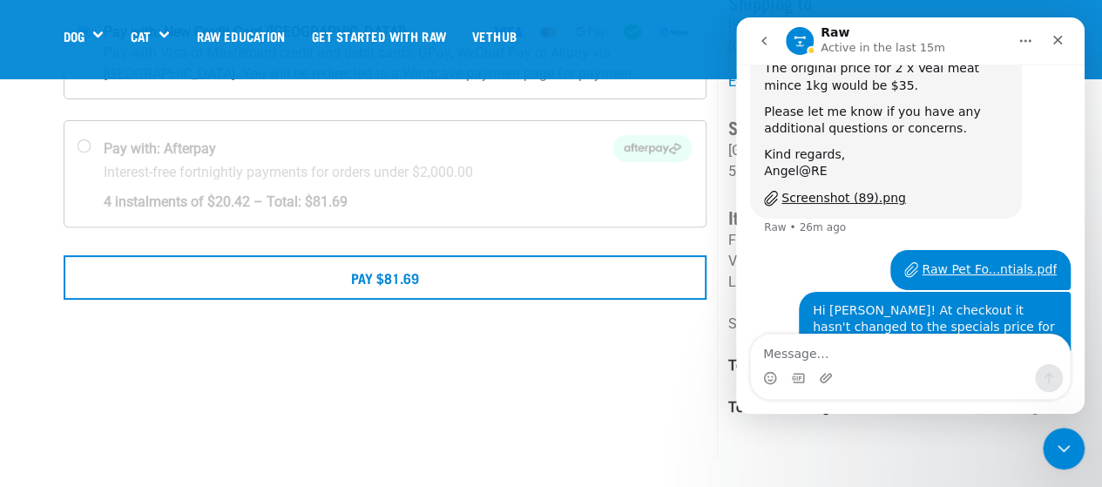
scroll to position [492, 0]
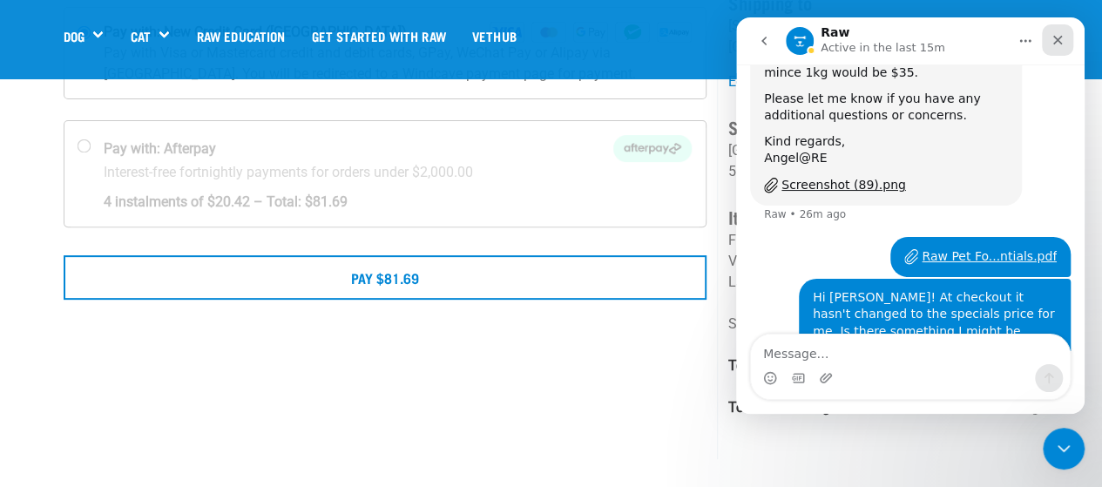
click at [1057, 37] on icon "Close" at bounding box center [1057, 40] width 14 height 14
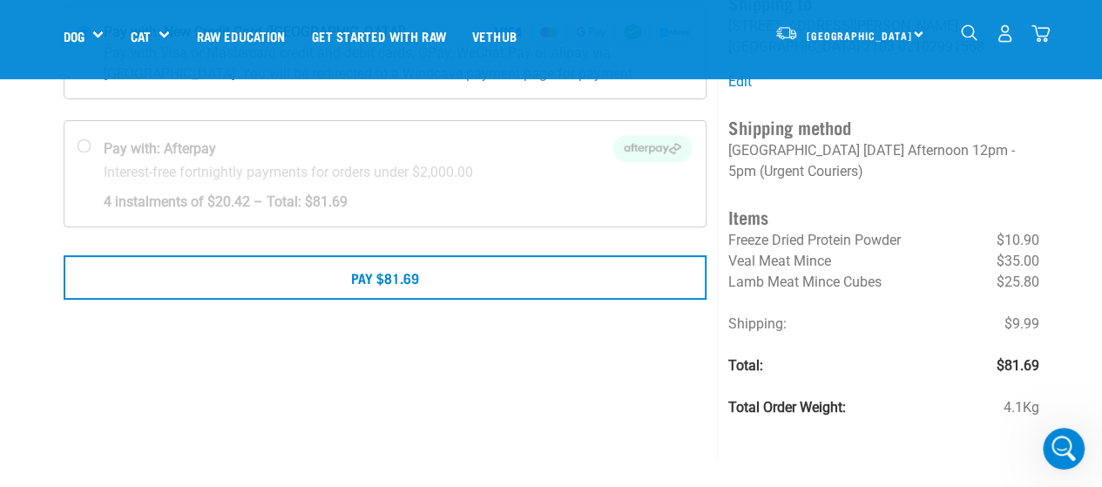
scroll to position [0, 0]
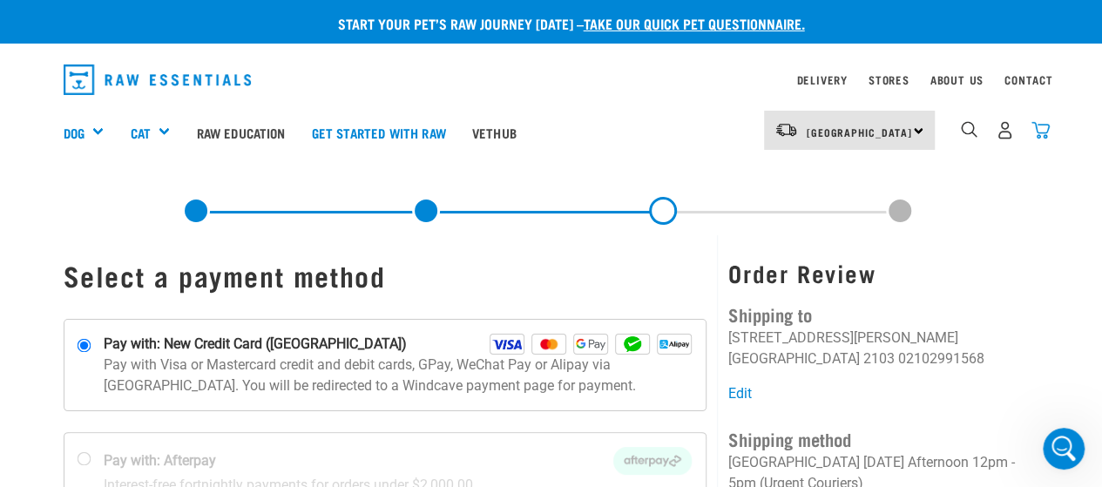
click at [1041, 135] on img "dropdown navigation" at bounding box center [1040, 130] width 18 height 18
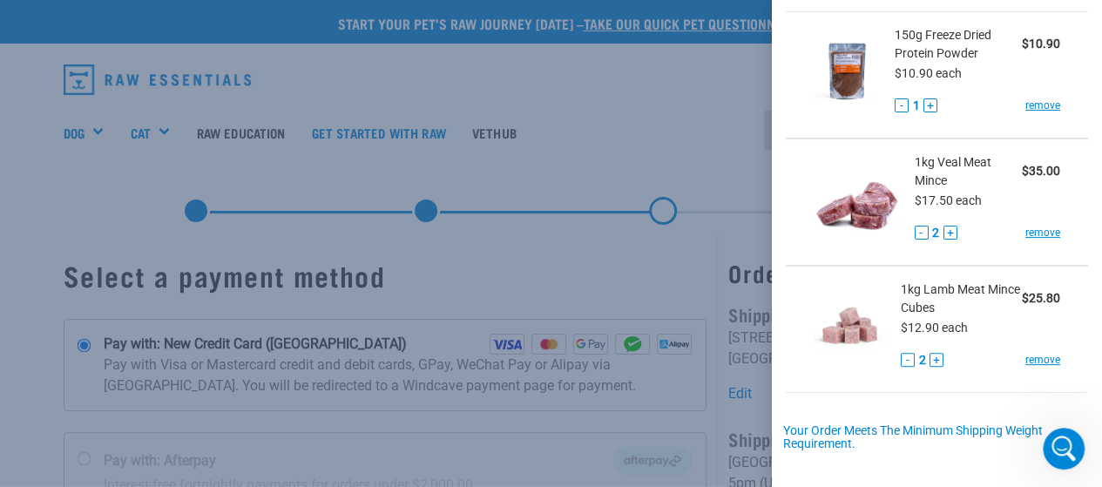
scroll to position [102, 0]
click at [914, 231] on button "-" at bounding box center [921, 232] width 14 height 14
click at [949, 232] on button "+" at bounding box center [950, 232] width 14 height 14
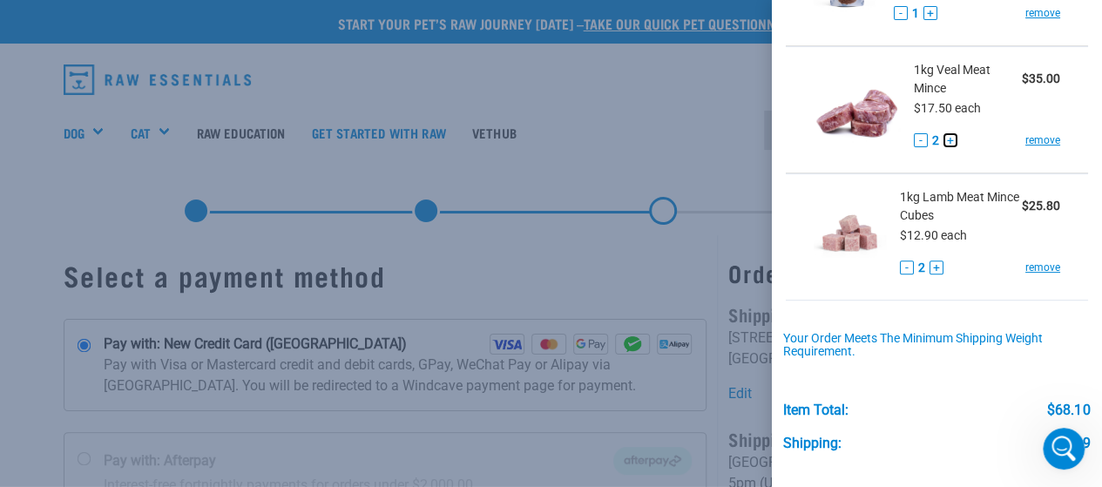
scroll to position [327, 0]
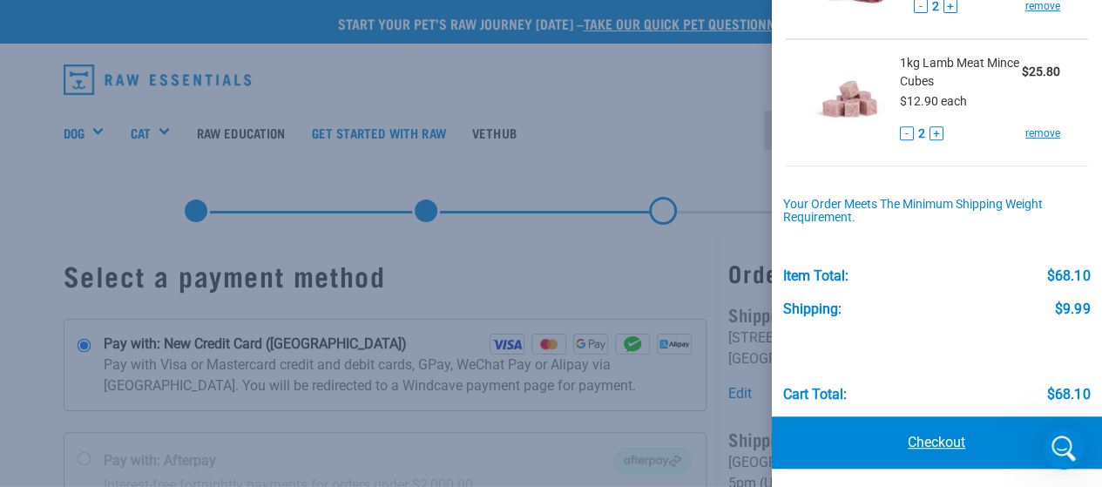
click at [873, 426] on link "Checkout" at bounding box center [937, 442] width 331 height 52
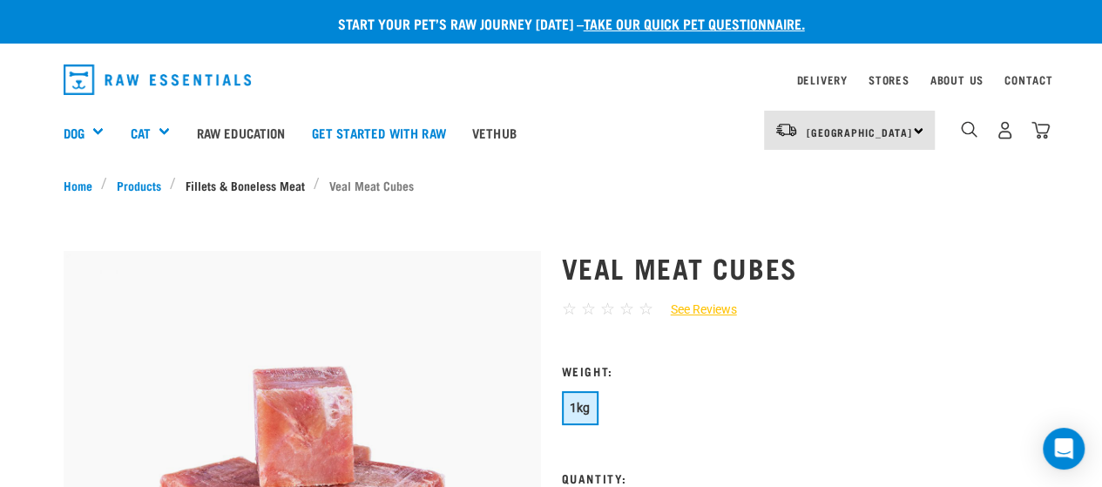
click at [264, 177] on link "Fillets & Boneless Meat" at bounding box center [245, 185] width 138 height 18
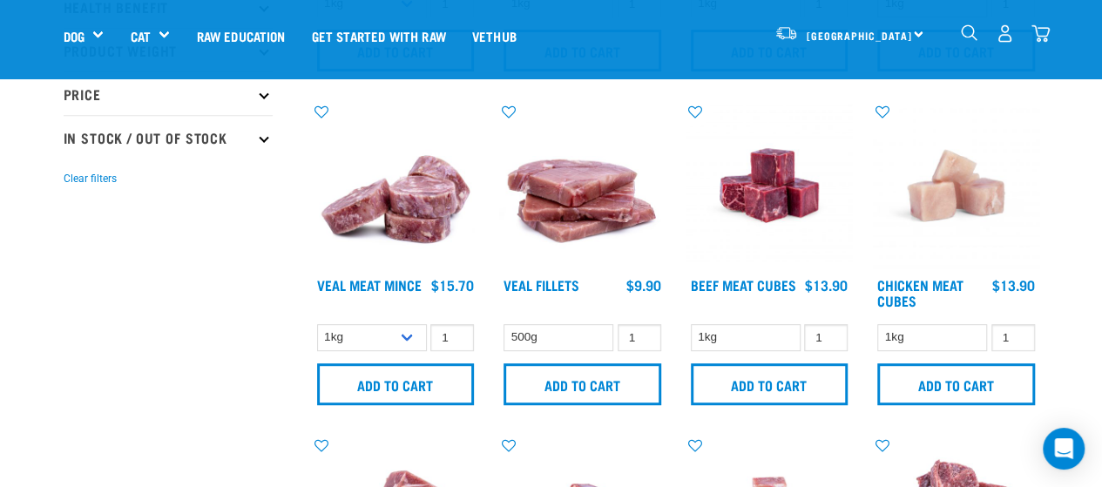
scroll to position [376, 0]
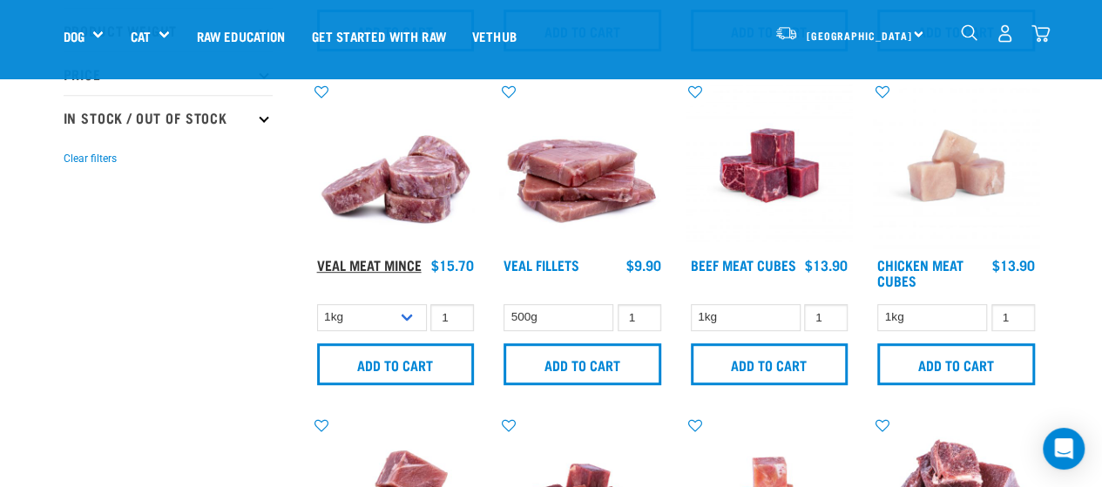
click at [378, 261] on link "Veal Meat Mince" at bounding box center [369, 264] width 105 height 8
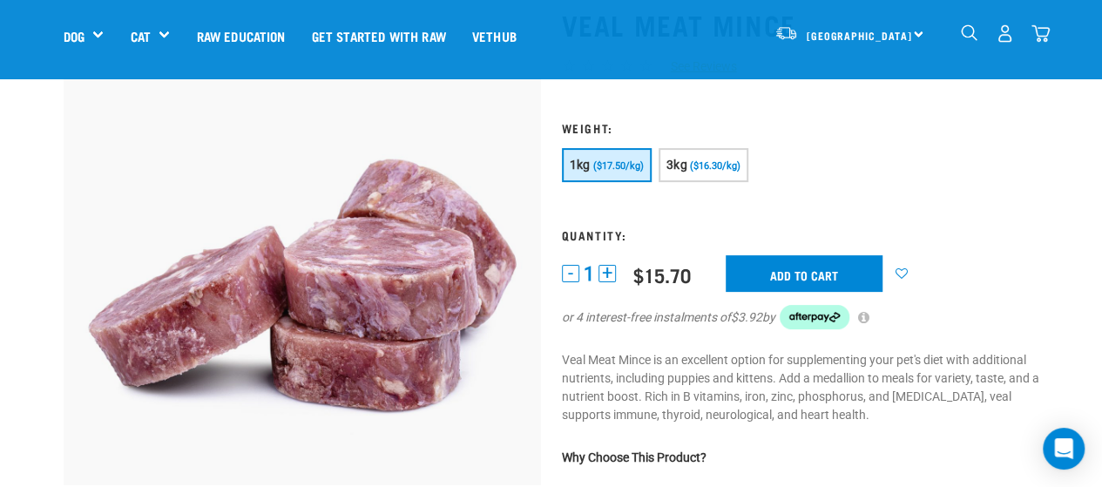
scroll to position [118, 0]
click at [689, 276] on div "$15.70" at bounding box center [661, 276] width 57 height 22
click at [763, 402] on p "Veal Meat Mince is an excellent option for supplementing your pet's diet with a…" at bounding box center [800, 388] width 477 height 73
click at [1066, 456] on icon "Open Intercom Messenger" at bounding box center [1063, 448] width 23 height 23
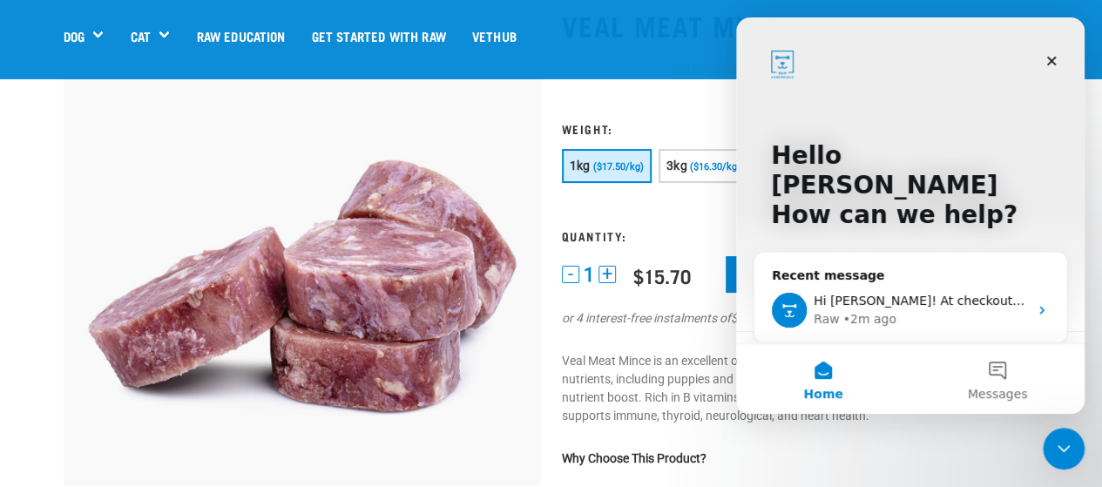
scroll to position [0, 0]
click at [902, 278] on div "Hi Angel! At checkout it hasn't changed to the specials price for me. Is there …" at bounding box center [910, 310] width 312 height 64
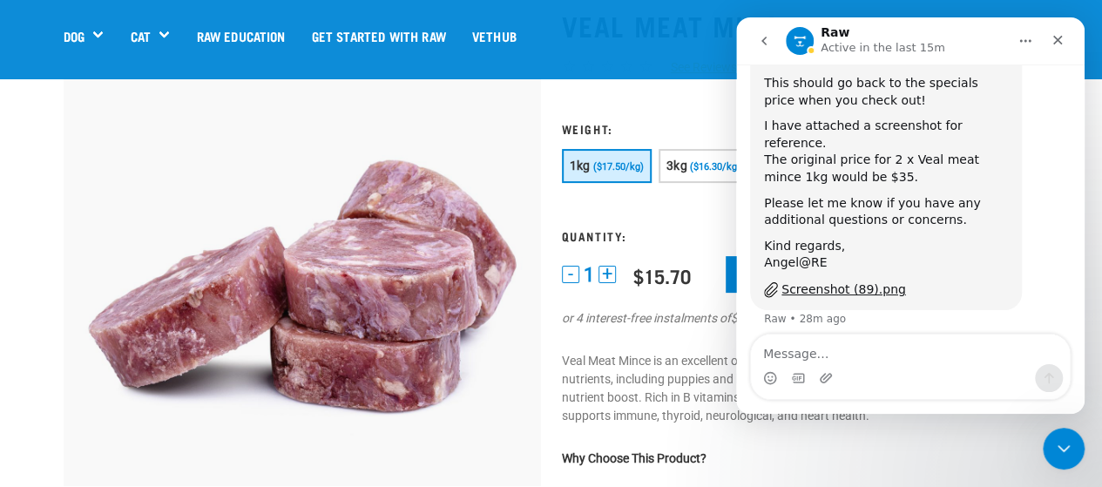
scroll to position [492, 0]
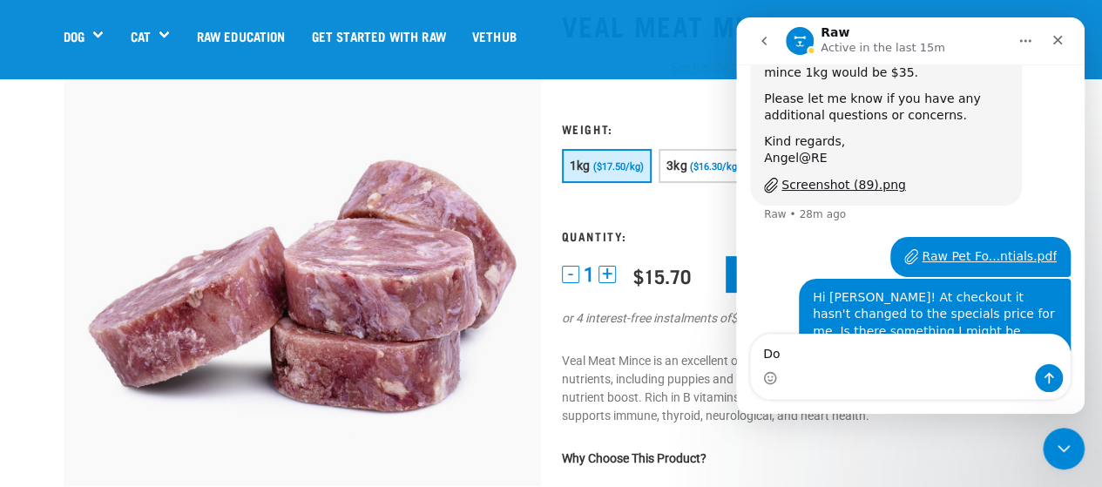
type textarea "D"
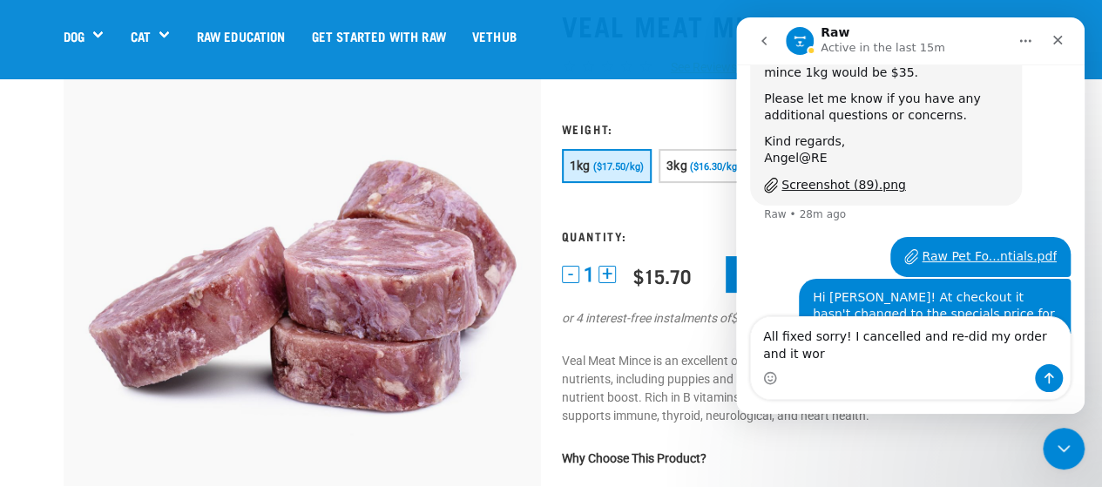
scroll to position [510, 0]
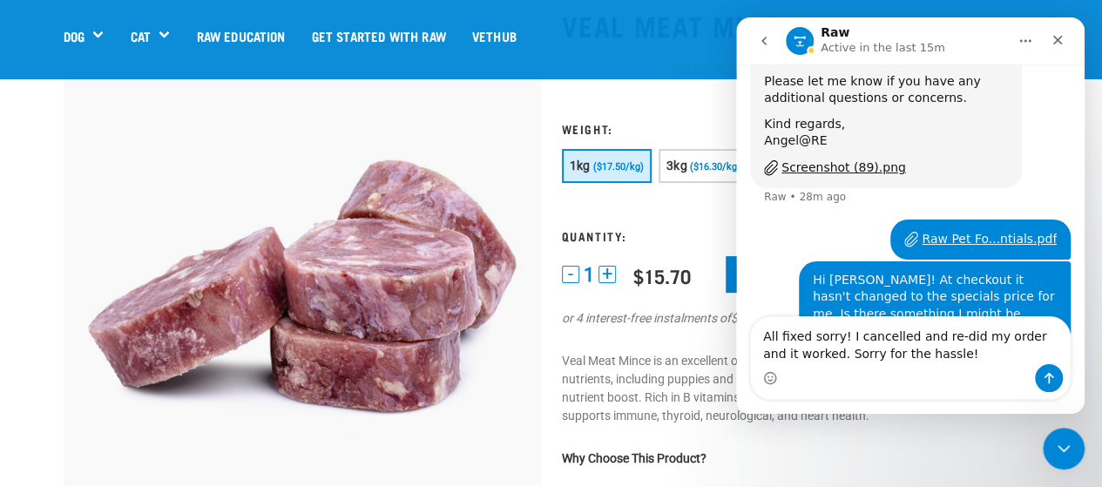
type textarea "All fixed sorry! I cancelled and re-did my order and it worked. Sorry for the h…"
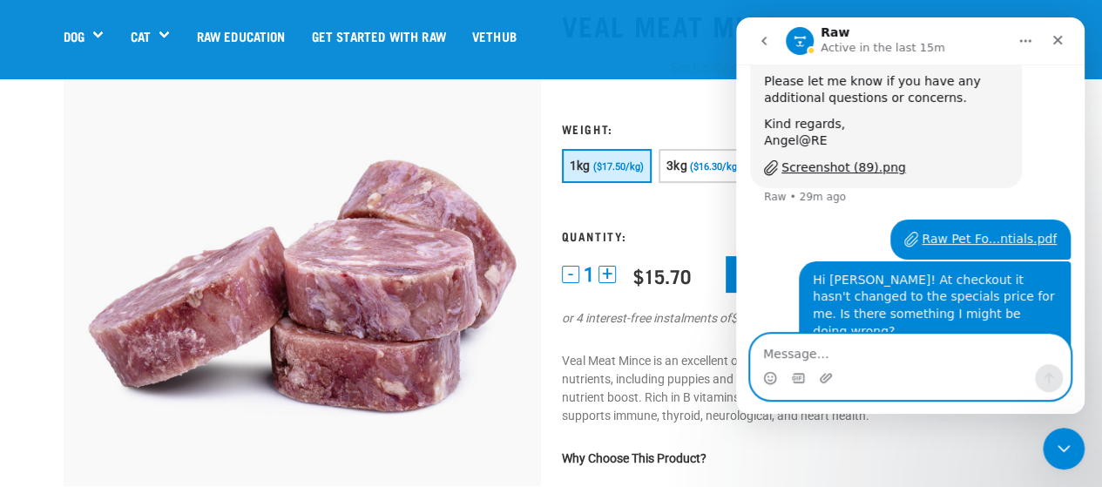
scroll to position [549, 0]
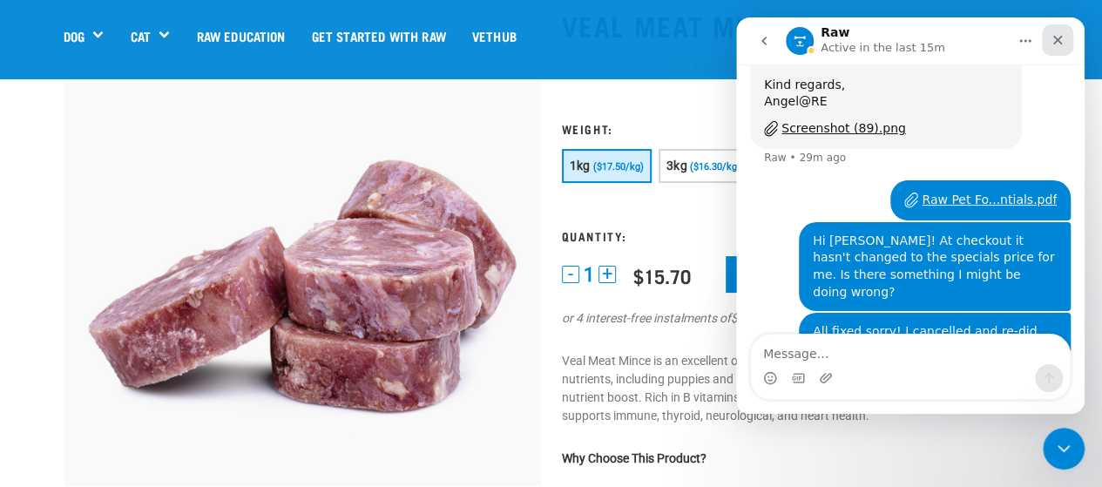
click at [1055, 44] on icon "Close" at bounding box center [1057, 40] width 14 height 14
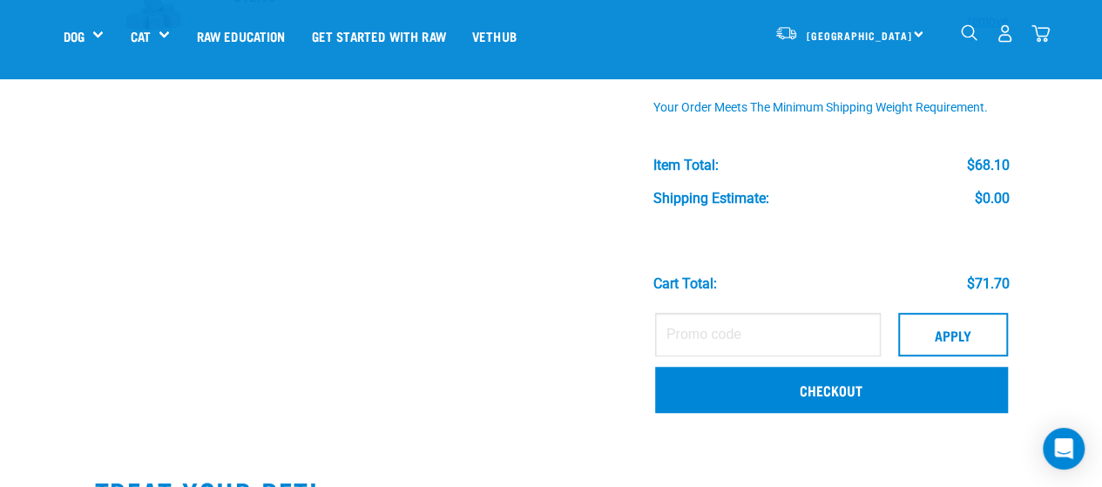
scroll to position [435, 0]
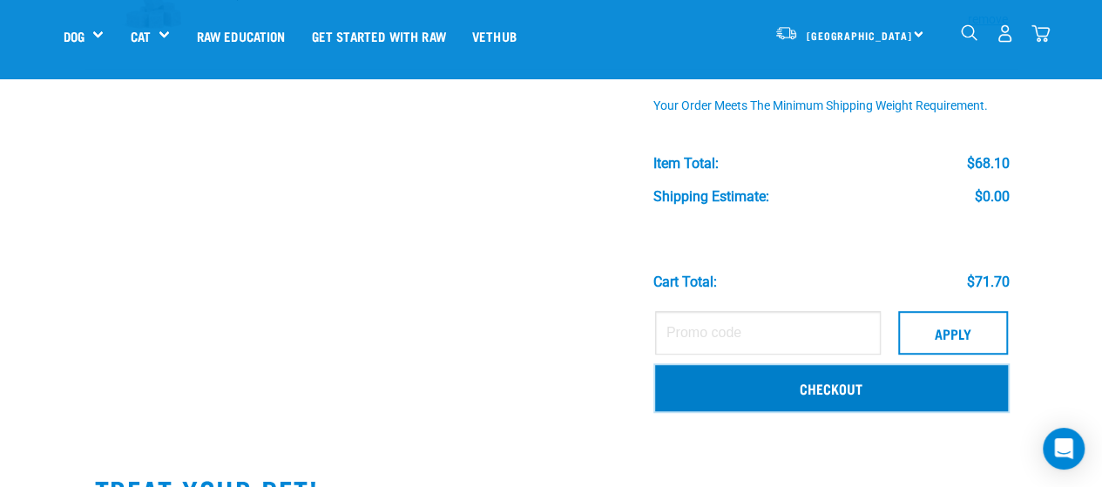
click at [893, 386] on link "Checkout" at bounding box center [831, 387] width 353 height 45
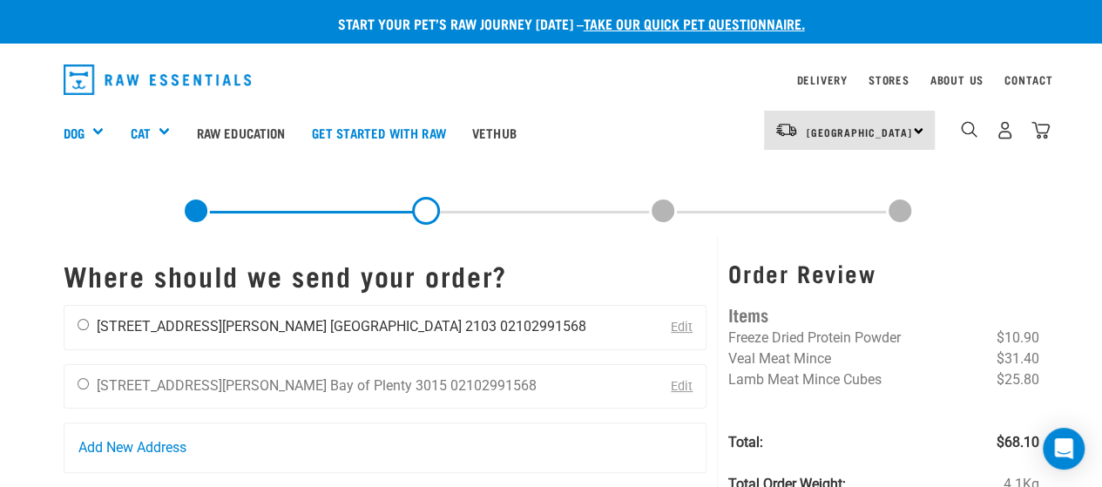
click at [198, 314] on div "[PERSON_NAME] [STREET_ADDRESS][PERSON_NAME] [GEOGRAPHIC_DATA] 2103 02102991568" at bounding box center [331, 328] width 535 height 44
click at [80, 330] on input "radio" at bounding box center [83, 324] width 11 height 11
radio input "true"
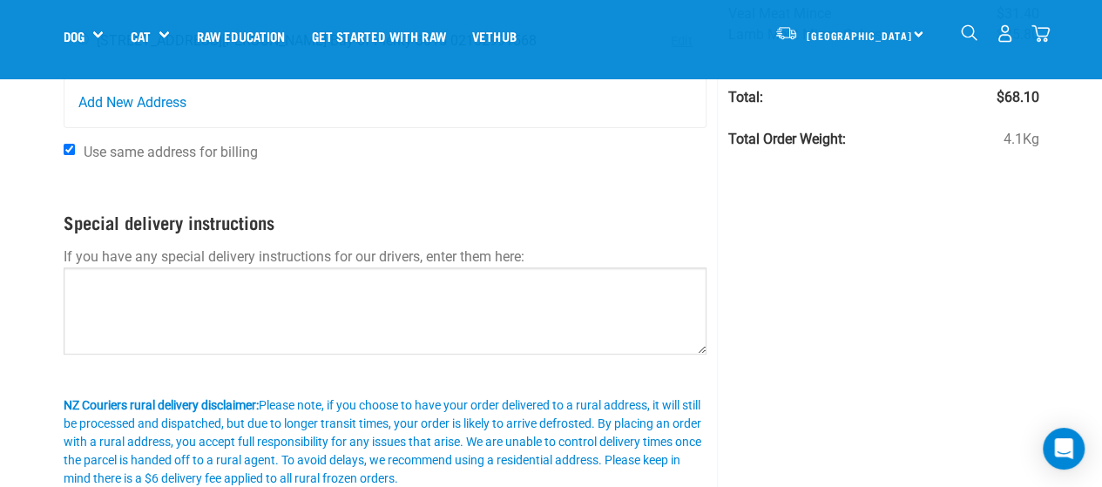
scroll to position [222, 0]
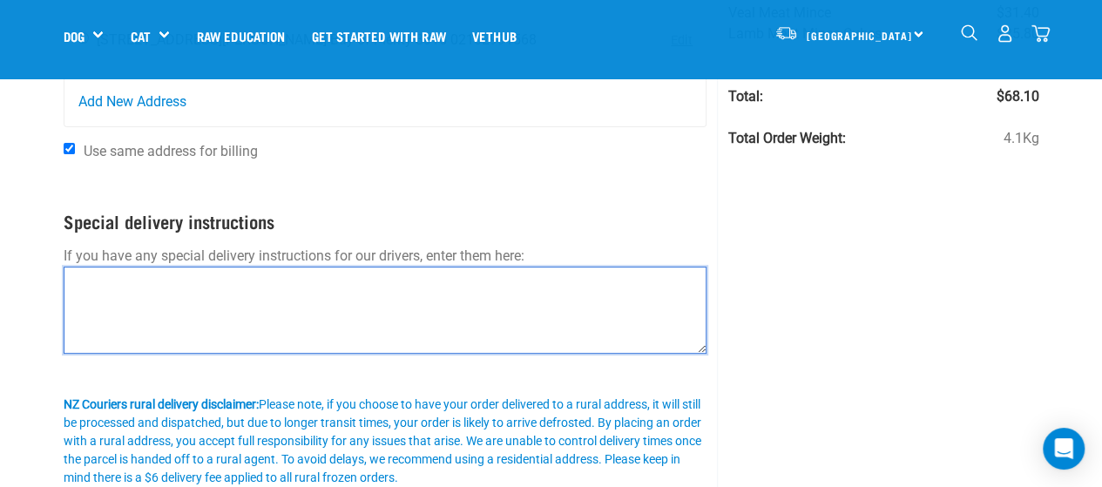
click at [206, 296] on textarea at bounding box center [386, 310] width 644 height 87
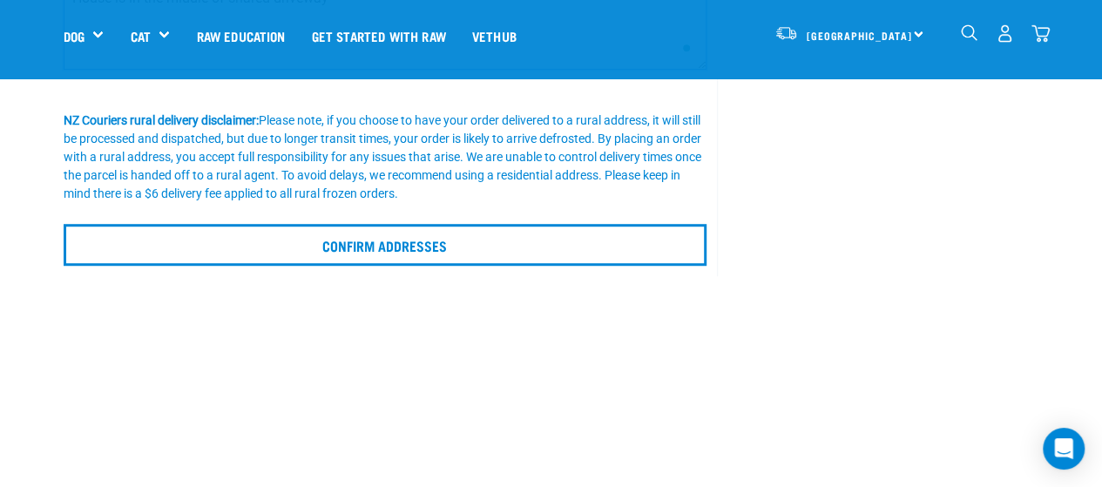
scroll to position [521, 0]
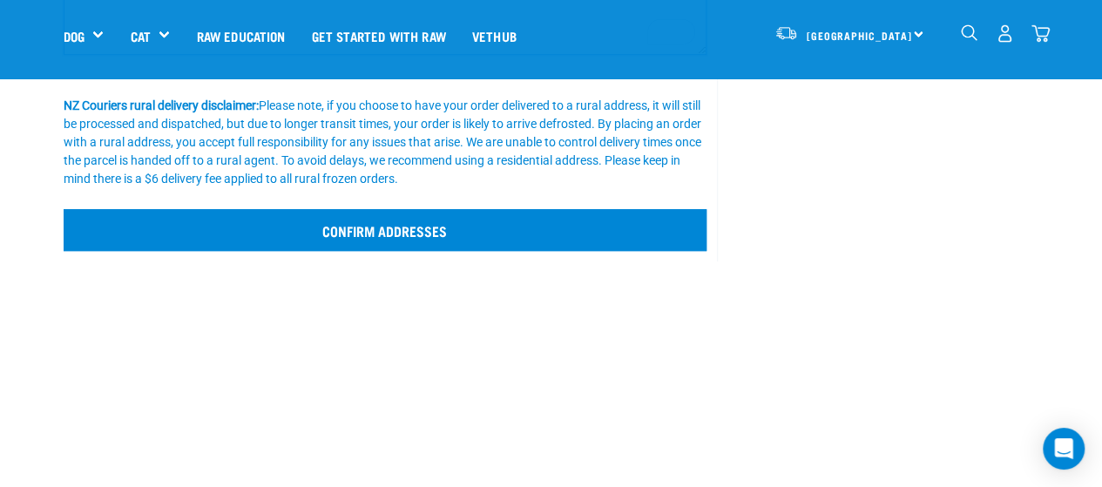
type textarea "House is in the middle of shared driveway"
click at [460, 231] on input "Confirm addresses" at bounding box center [386, 230] width 644 height 42
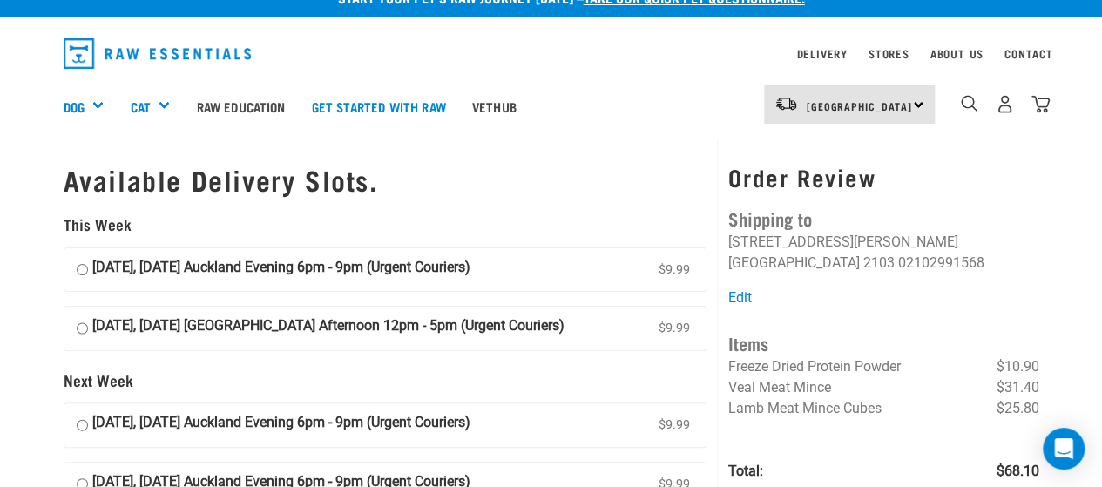
scroll to position [20, 0]
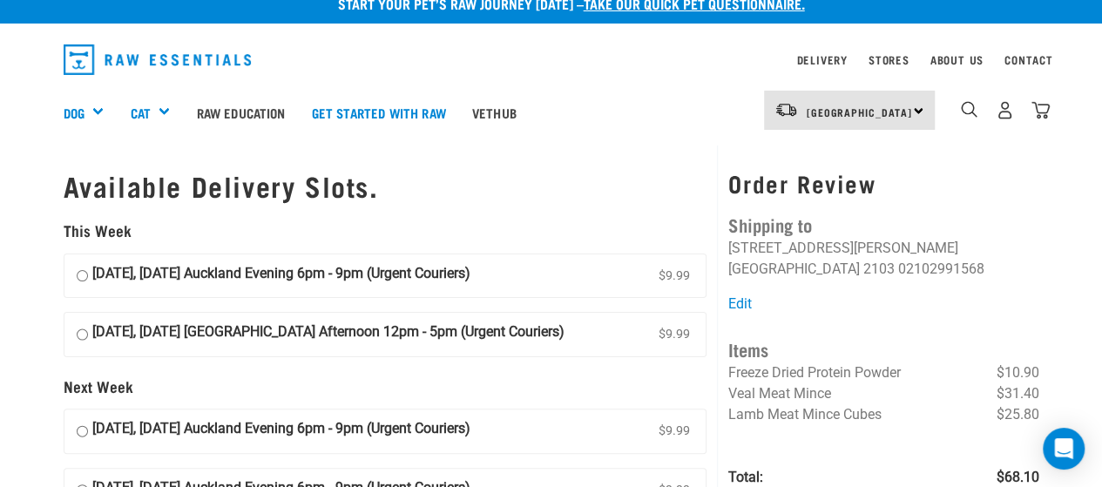
click at [203, 337] on strong "[DATE], [DATE] [GEOGRAPHIC_DATA] Afternoon 12pm - 5pm (Urgent Couriers)" at bounding box center [328, 334] width 472 height 26
click at [88, 337] on input "[DATE], [DATE] [GEOGRAPHIC_DATA] Afternoon 12pm - 5pm (Urgent Couriers) $9.99" at bounding box center [82, 334] width 11 height 26
radio input "true"
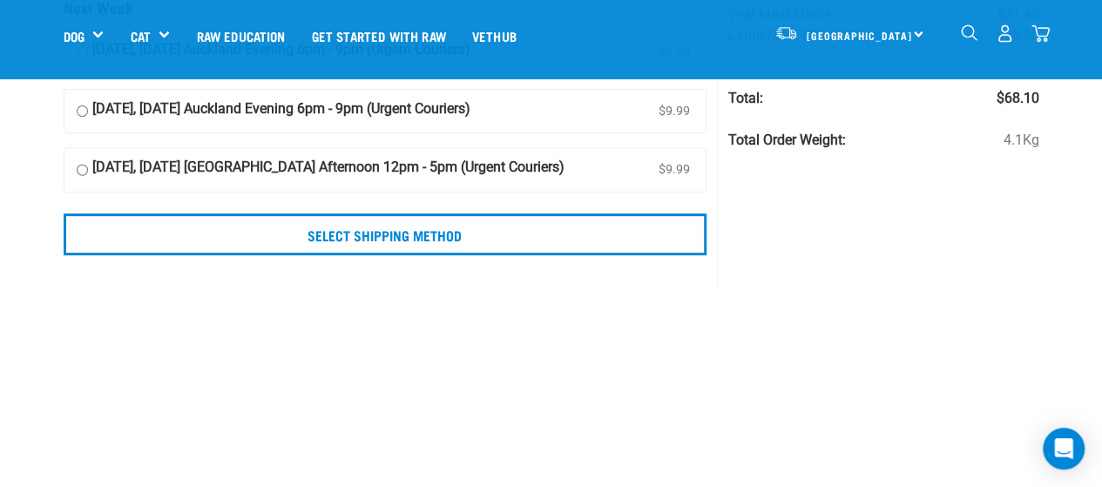
scroll to position [277, 0]
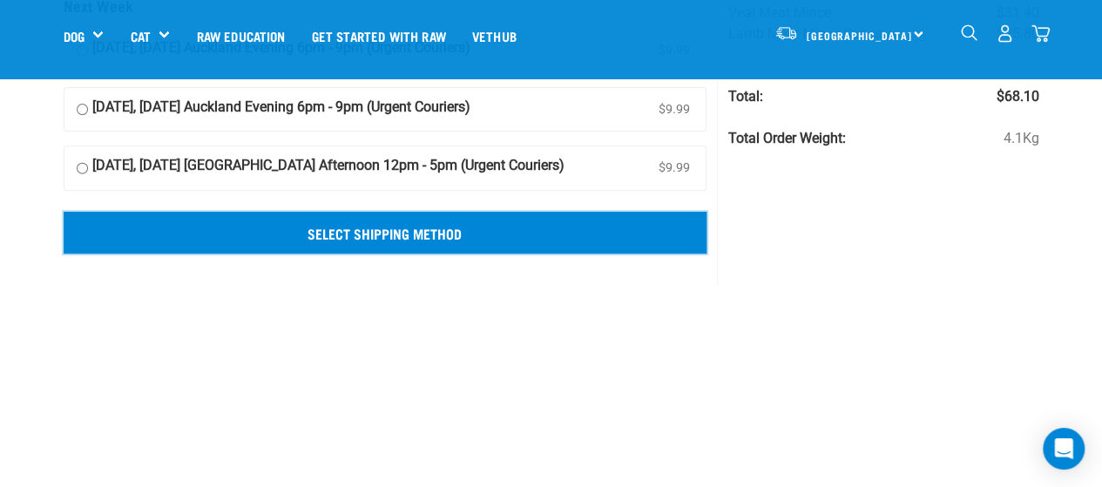
click at [261, 224] on input "Select Shipping Method" at bounding box center [386, 233] width 644 height 42
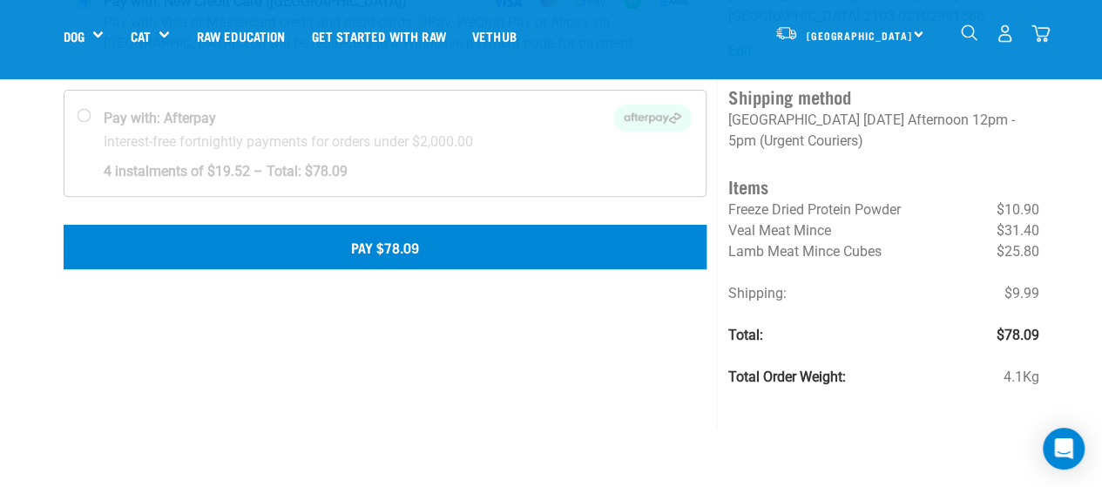
scroll to position [219, 0]
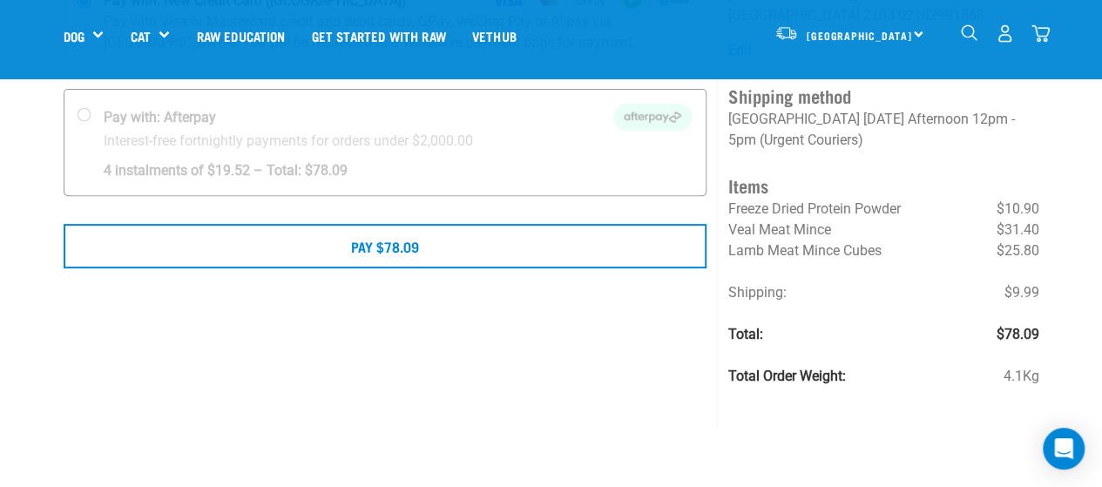
click at [347, 142] on div at bounding box center [385, 142] width 642 height 105
click at [91, 122] on input "Pay with: Afterpay Interest-free fortnightly payments for orders under $2,000.00" at bounding box center [84, 115] width 14 height 14
radio input "true"
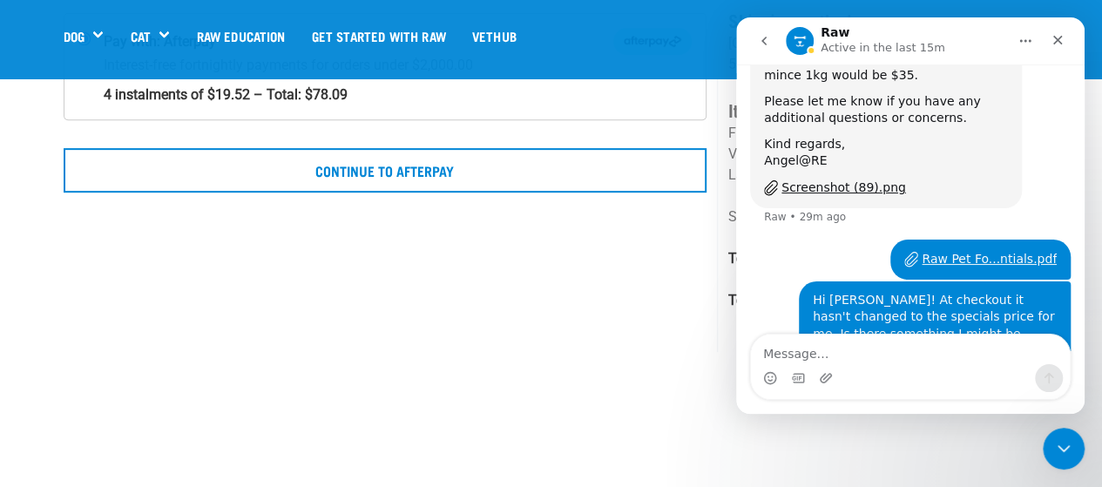
scroll to position [492, 0]
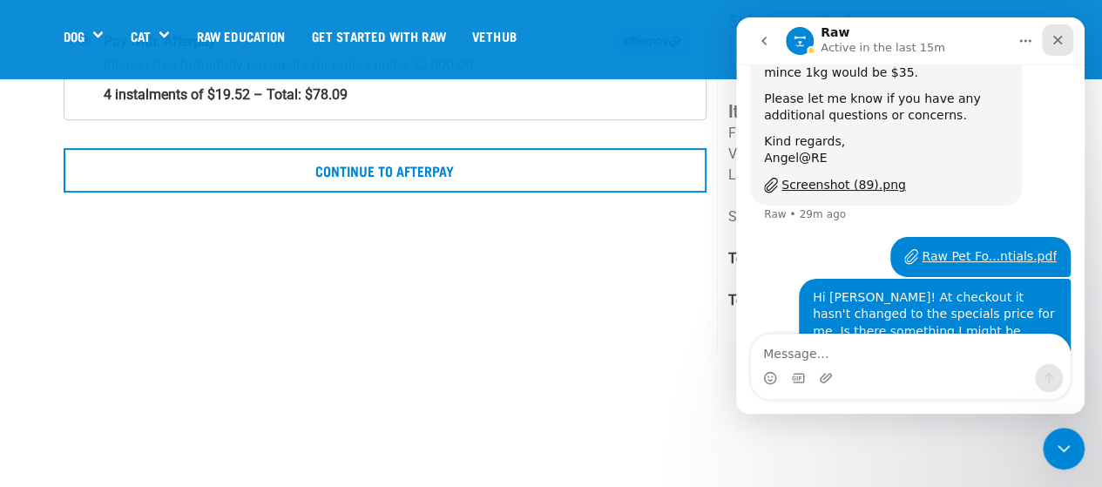
click at [1057, 35] on icon "Close" at bounding box center [1057, 40] width 14 height 14
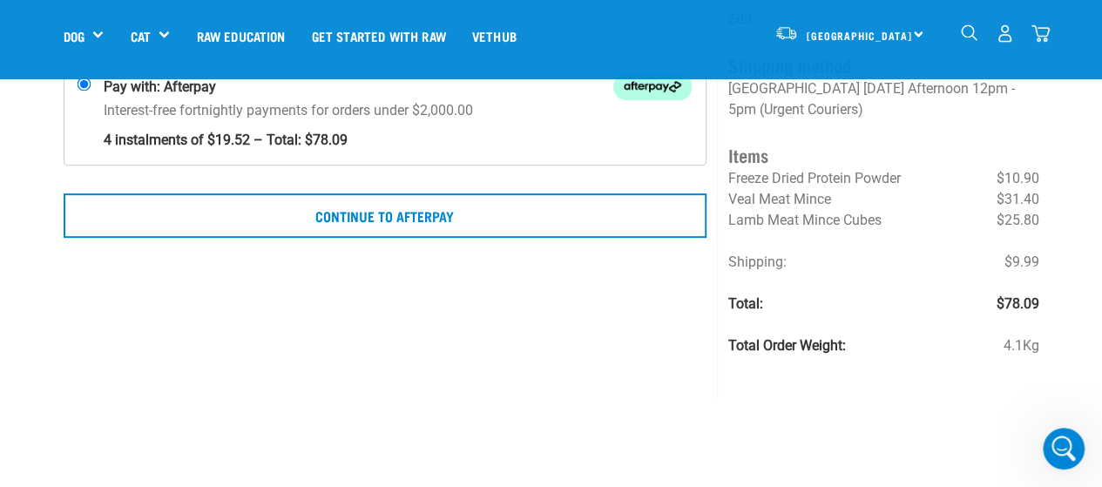
scroll to position [254, 0]
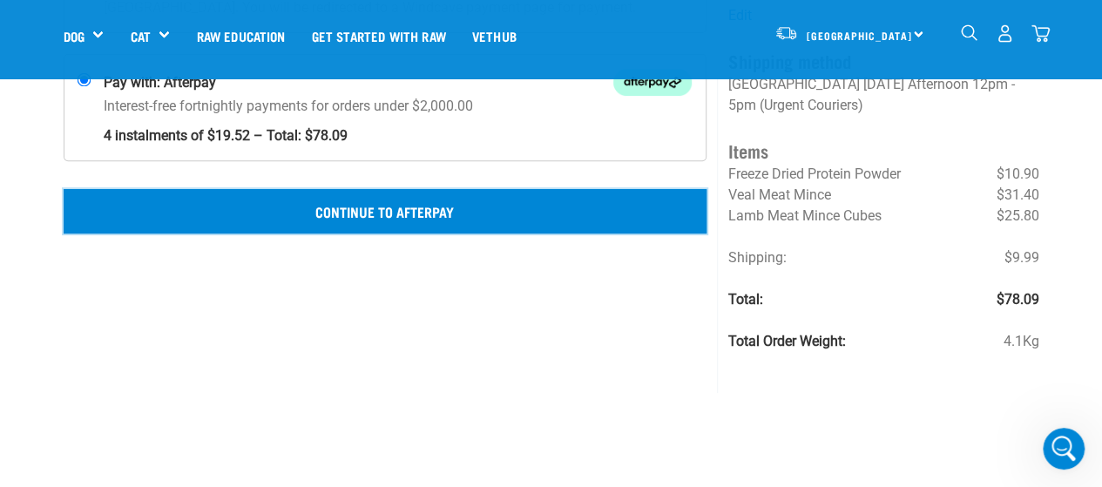
click at [535, 213] on button "Continue to Afterpay" at bounding box center [386, 211] width 644 height 44
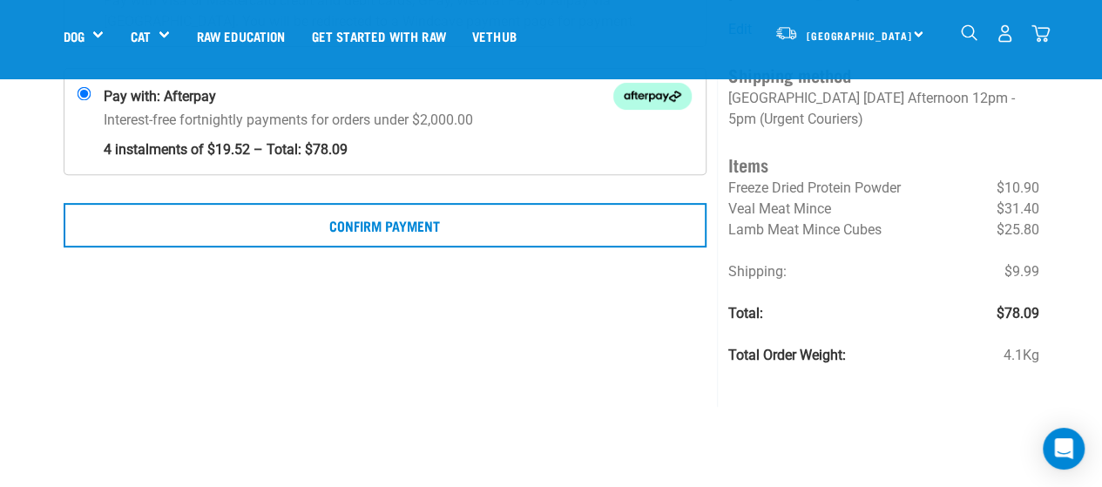
scroll to position [237, 0]
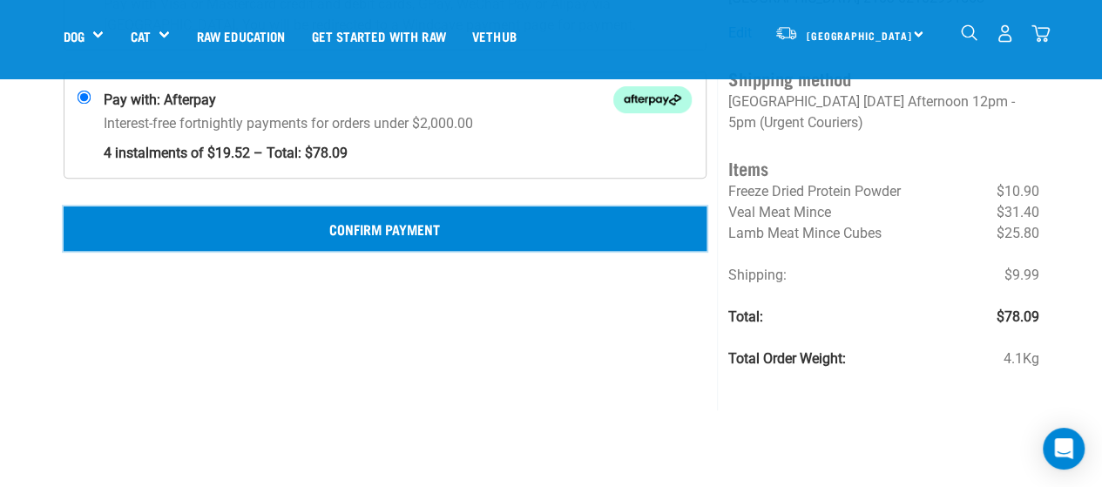
click at [375, 217] on button "Confirm Payment" at bounding box center [386, 228] width 644 height 44
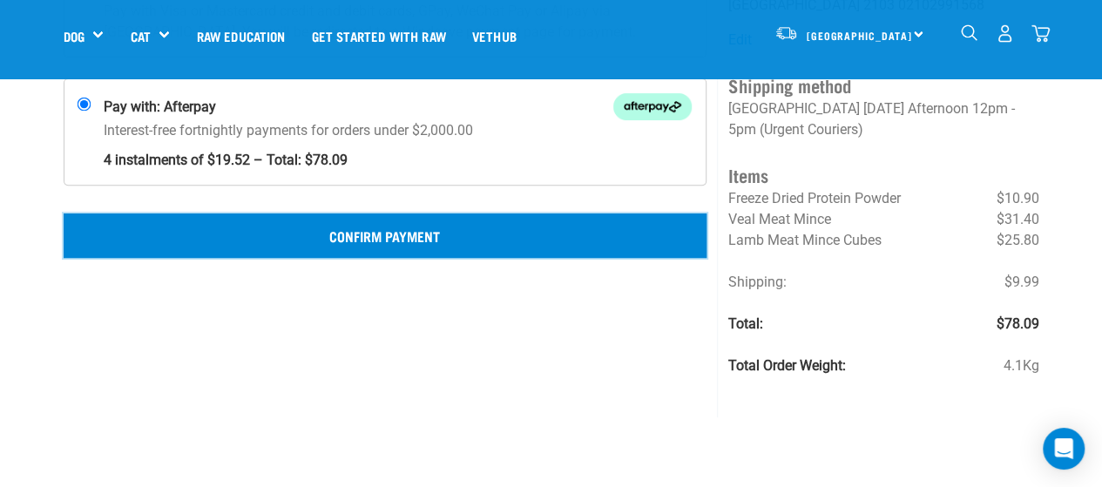
scroll to position [236, 0]
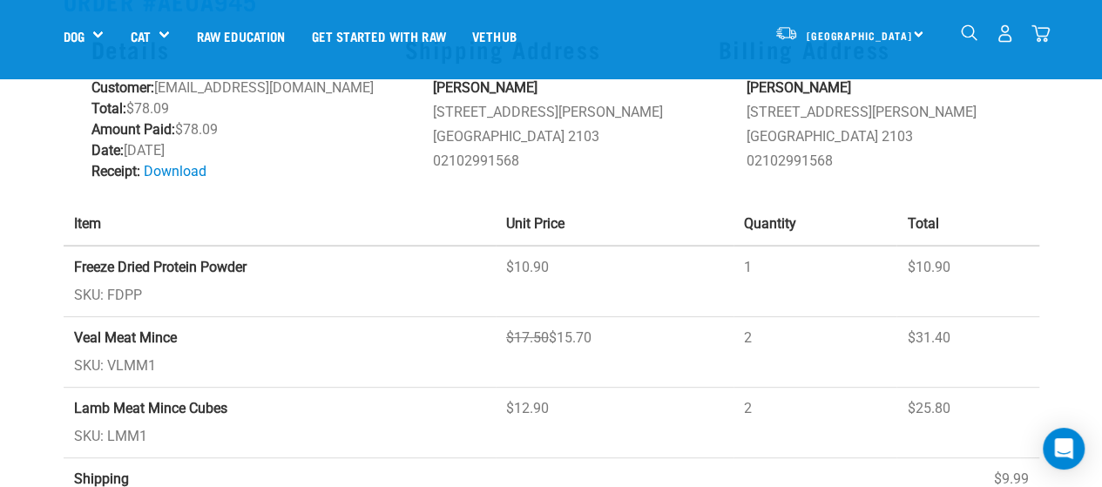
scroll to position [136, 0]
